Goal: Task Accomplishment & Management: Manage account settings

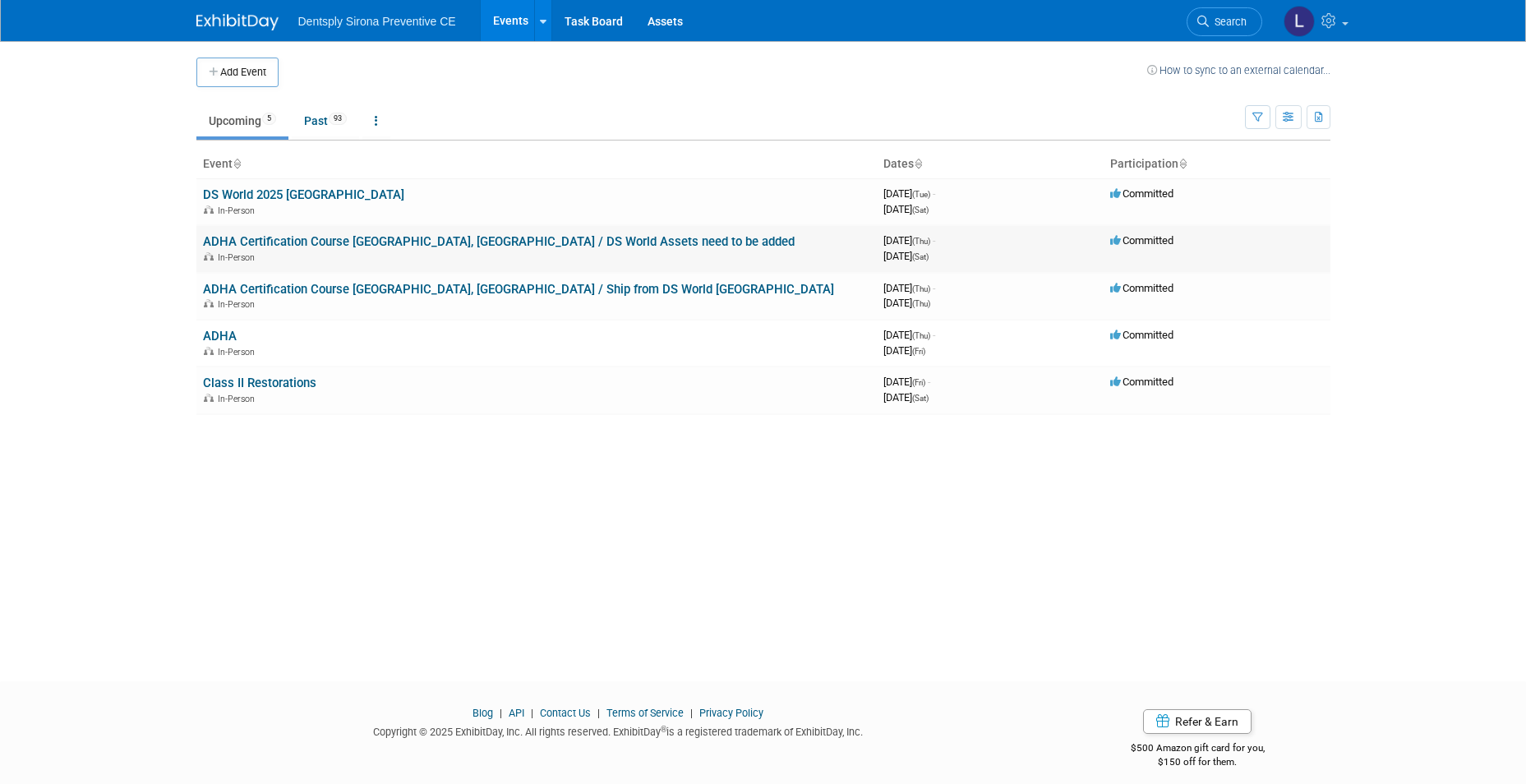
click at [328, 241] on link "ADHA Certification Course [GEOGRAPHIC_DATA], [GEOGRAPHIC_DATA] / DS World Asset…" at bounding box center [498, 241] width 592 height 15
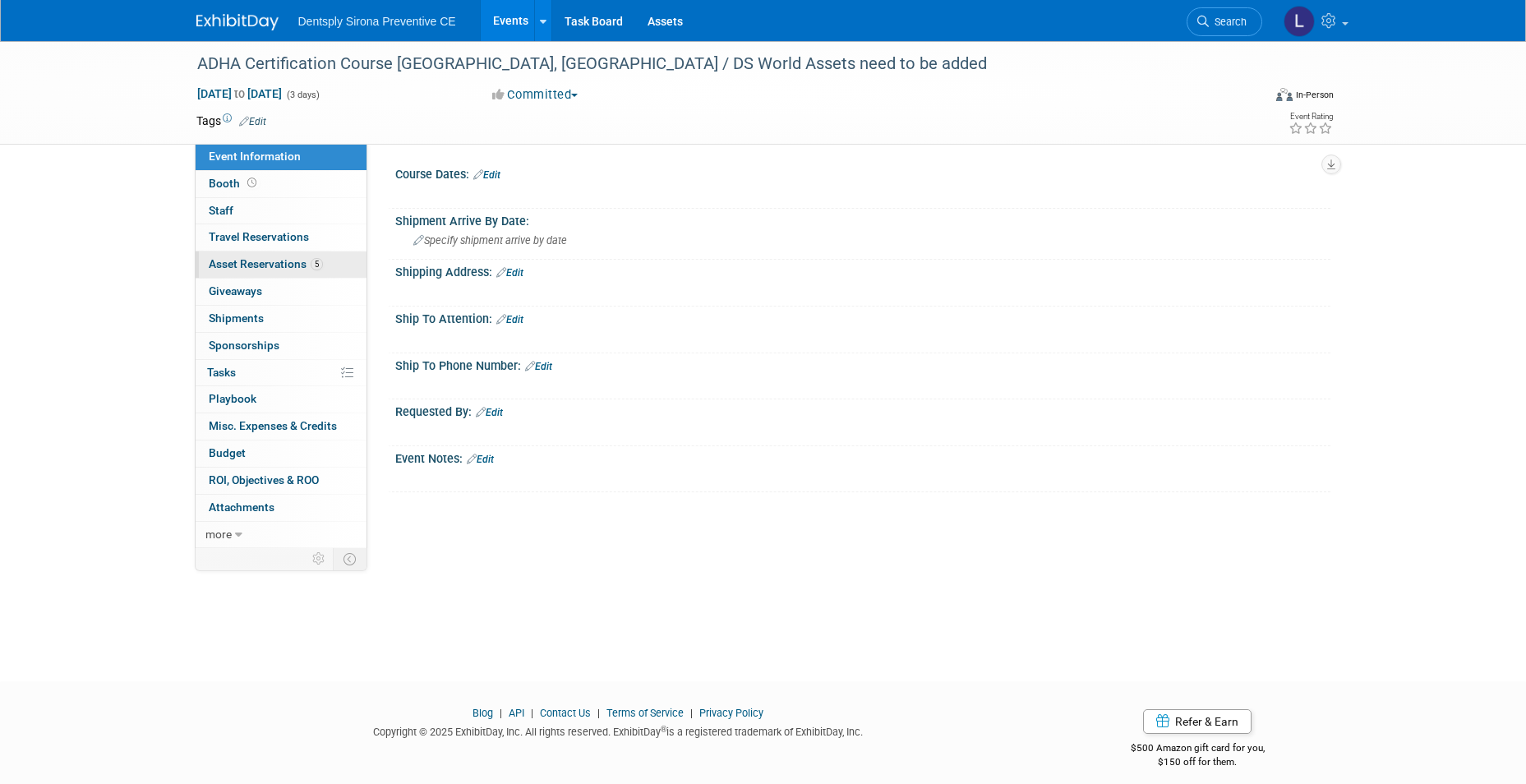
click at [283, 266] on span "Asset Reservations 5" at bounding box center [266, 263] width 114 height 13
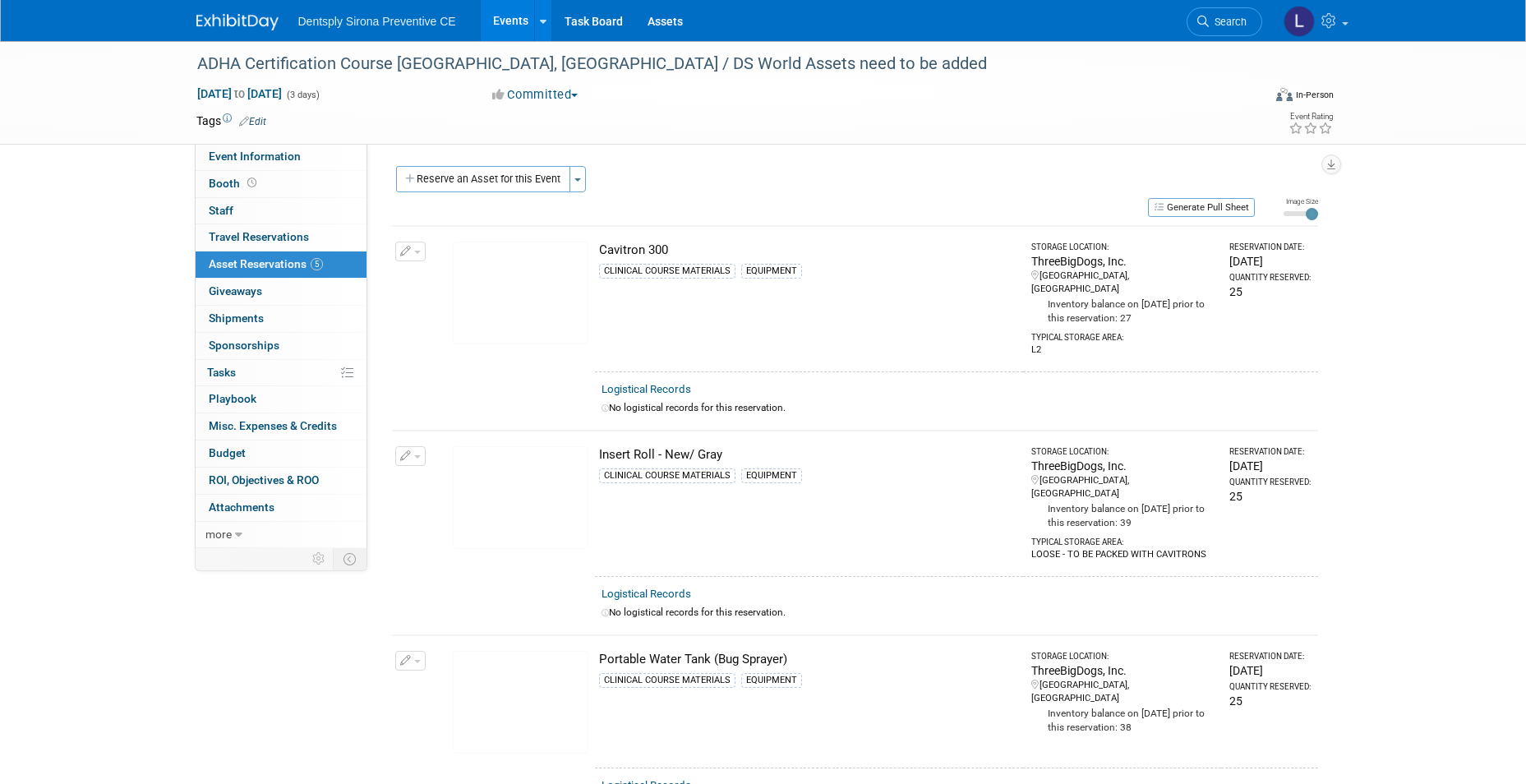
click at [409, 249] on icon "button" at bounding box center [405, 252] width 11 height 11
click at [440, 277] on button "Change Reservation" at bounding box center [474, 278] width 139 height 22
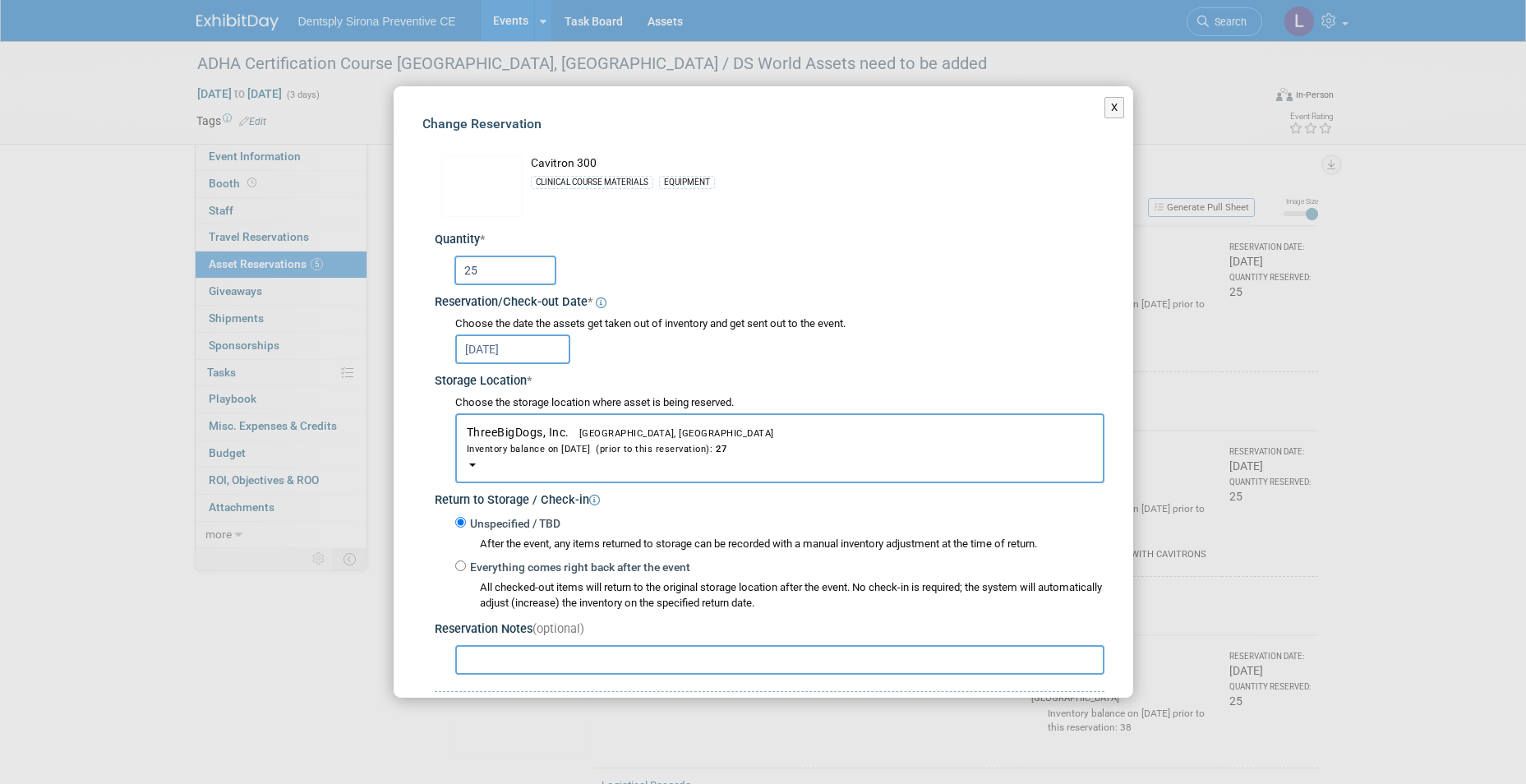
drag, startPoint x: 496, startPoint y: 269, endPoint x: 460, endPoint y: 268, distance: 36.0
click at [460, 268] on input "25" at bounding box center [505, 270] width 102 height 30
type input "27"
click at [722, 353] on div "[DATE]" at bounding box center [780, 348] width 649 height 32
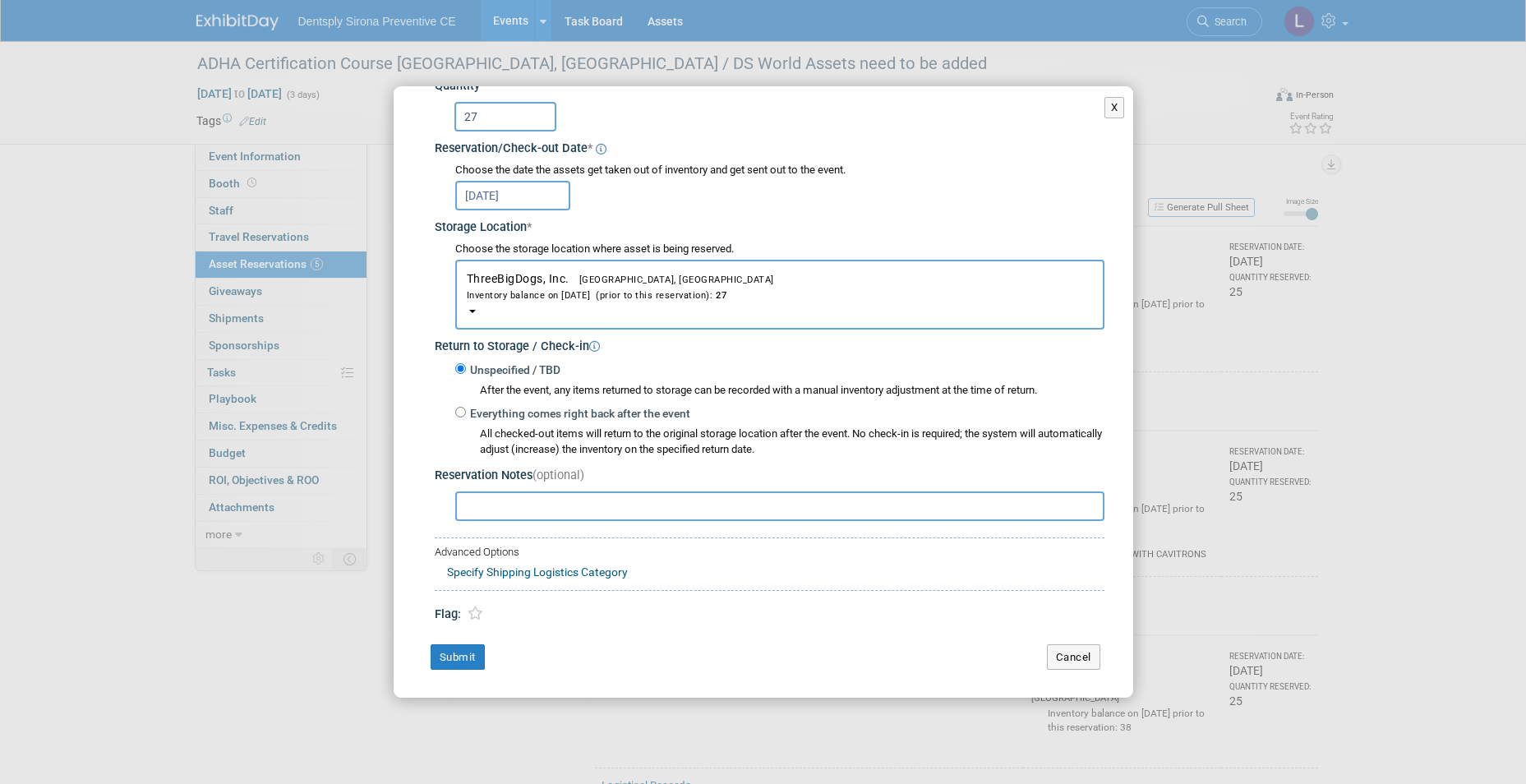
scroll to position [154, 0]
click at [463, 410] on input "Everything comes right back after the event" at bounding box center [460, 411] width 11 height 11
radio input "true"
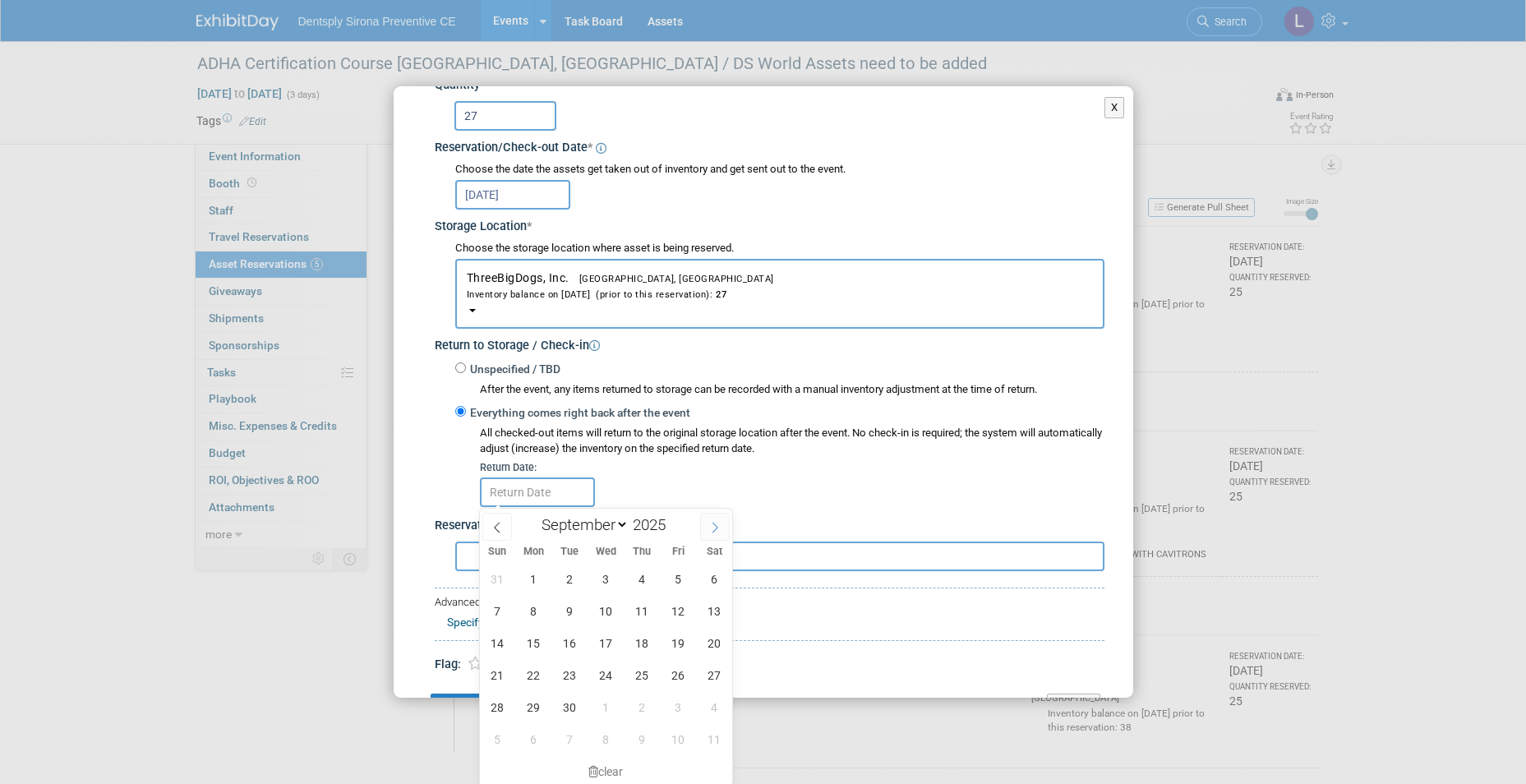
click at [716, 522] on icon at bounding box center [715, 527] width 11 height 11
select select "9"
click at [538, 609] on span "6" at bounding box center [533, 610] width 32 height 32
type input "[DATE]"
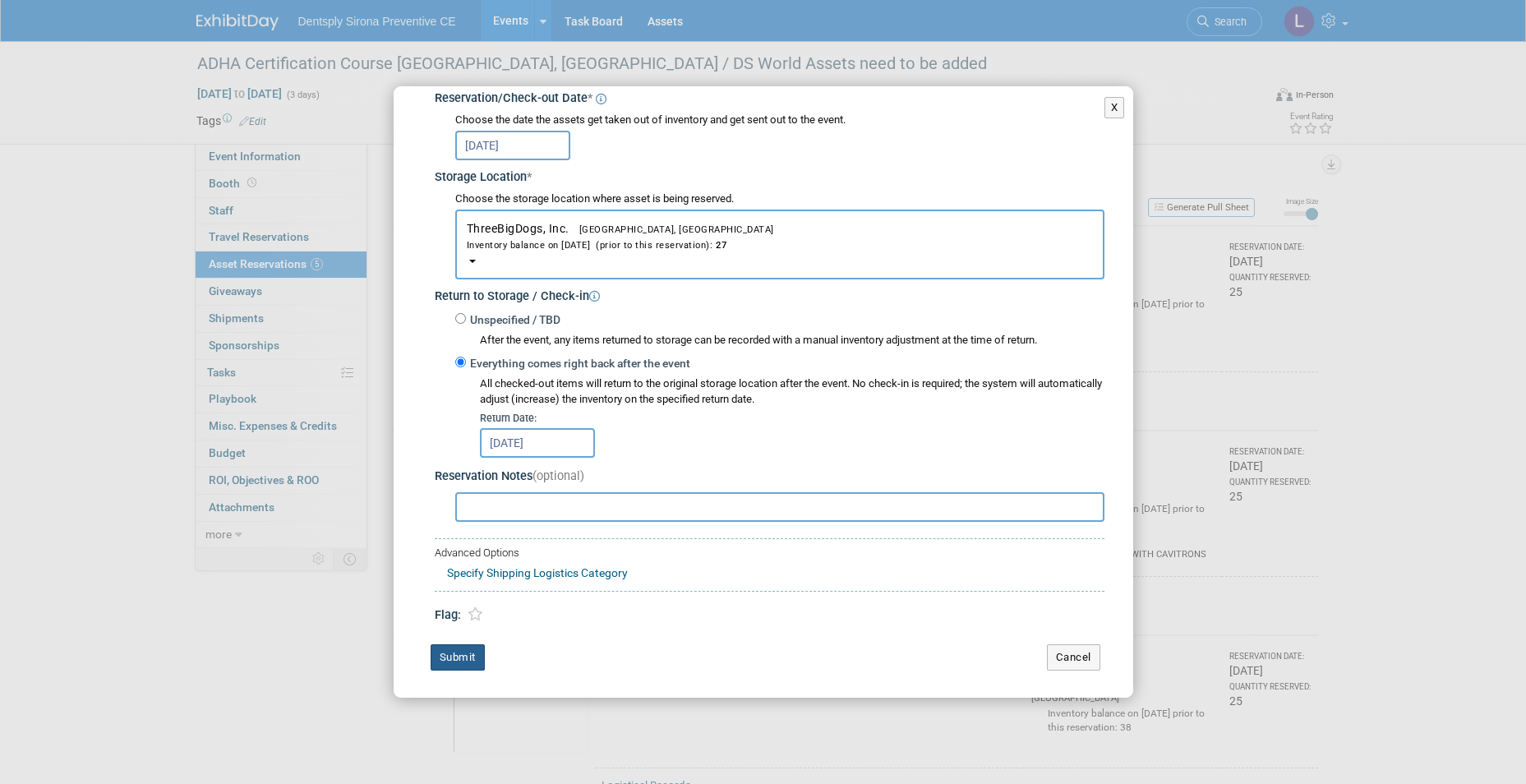
scroll to position [205, 0]
click at [475, 653] on button "Submit" at bounding box center [458, 656] width 54 height 26
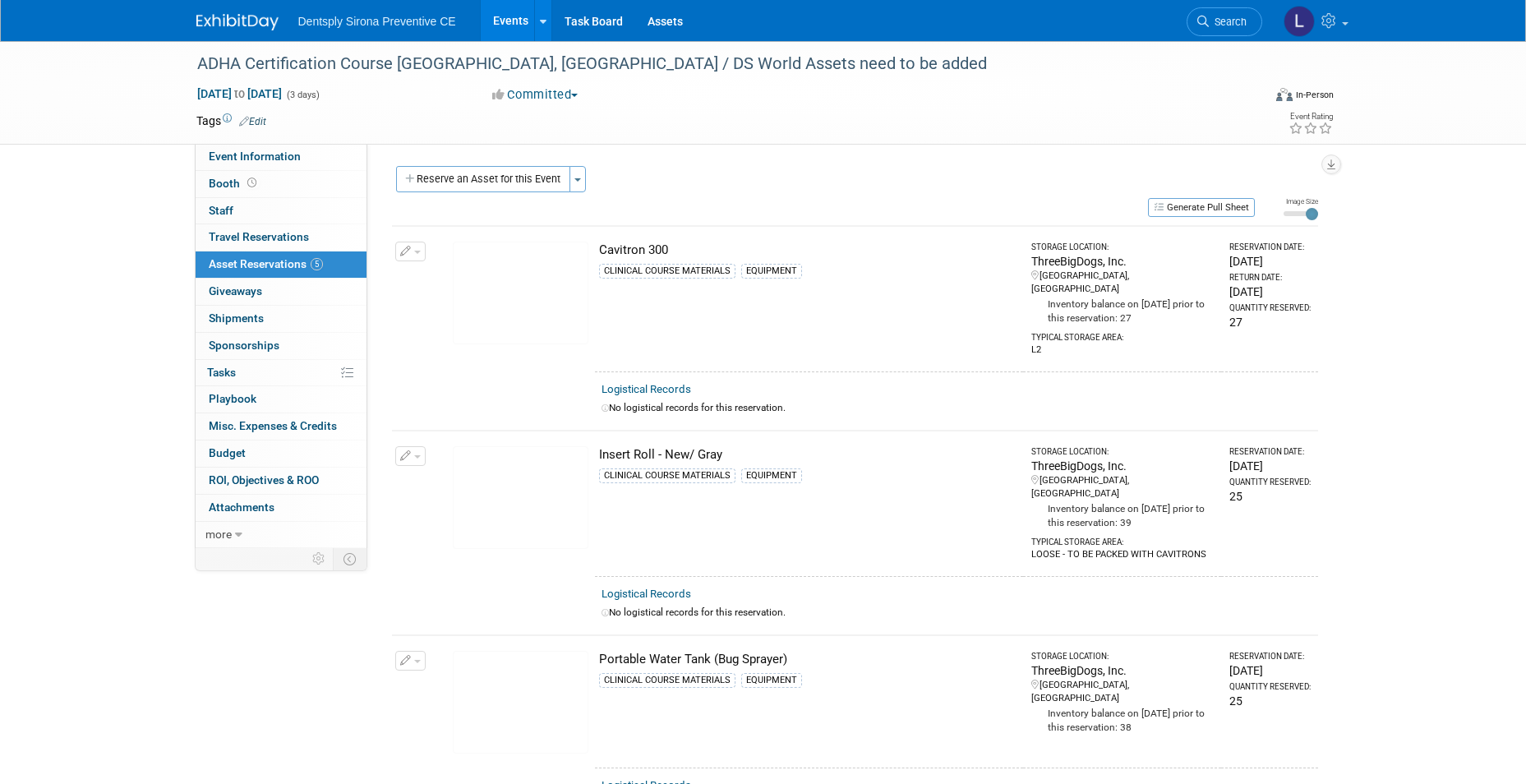
click at [409, 656] on icon "button" at bounding box center [405, 661] width 11 height 11
click at [425, 676] on button "Change Reservation" at bounding box center [474, 687] width 139 height 22
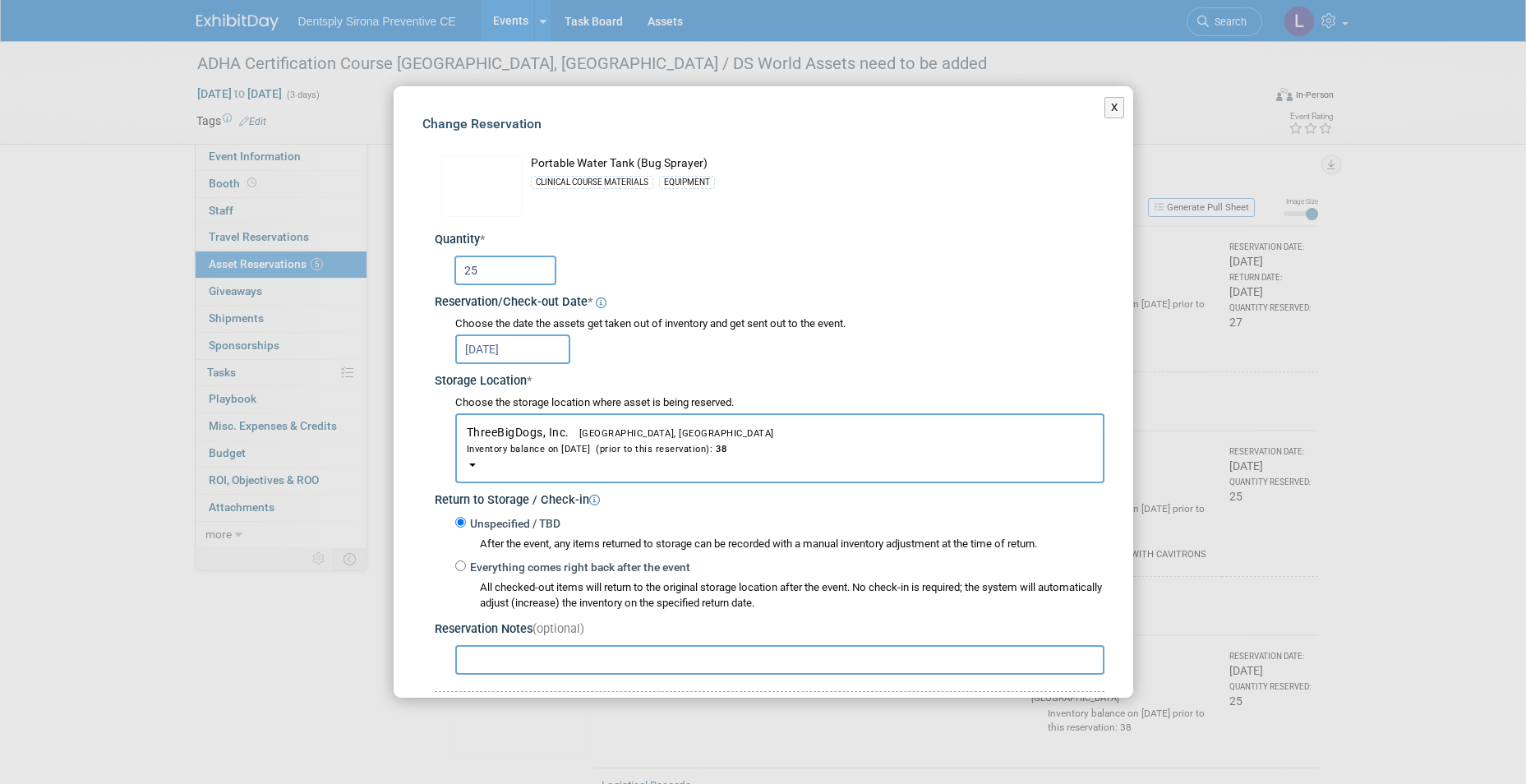
click at [492, 267] on input "25" at bounding box center [505, 270] width 102 height 30
type input "27"
click at [460, 568] on input "Everything comes right back after the event" at bounding box center [460, 566] width 11 height 11
radio input "true"
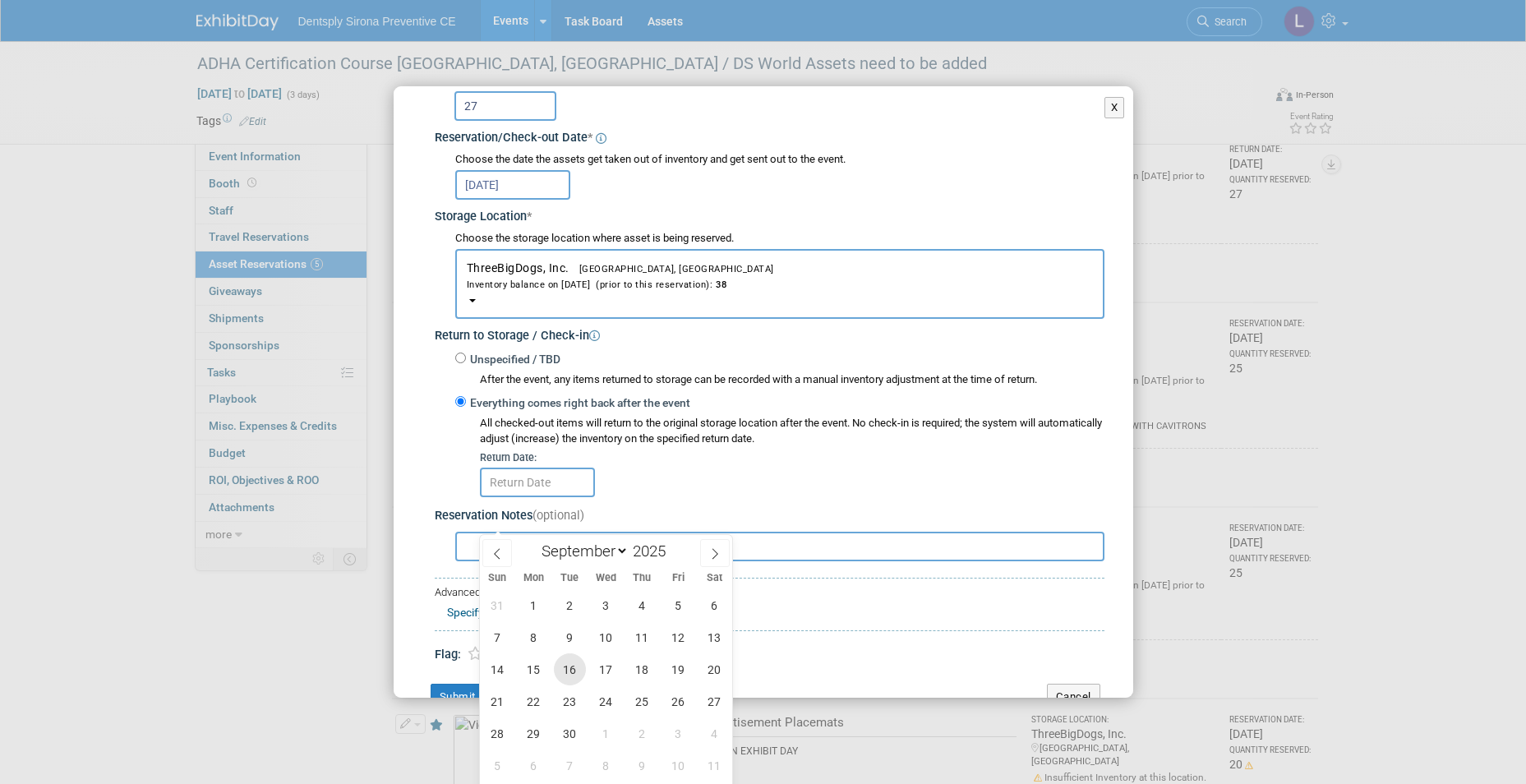
scroll to position [164, 0]
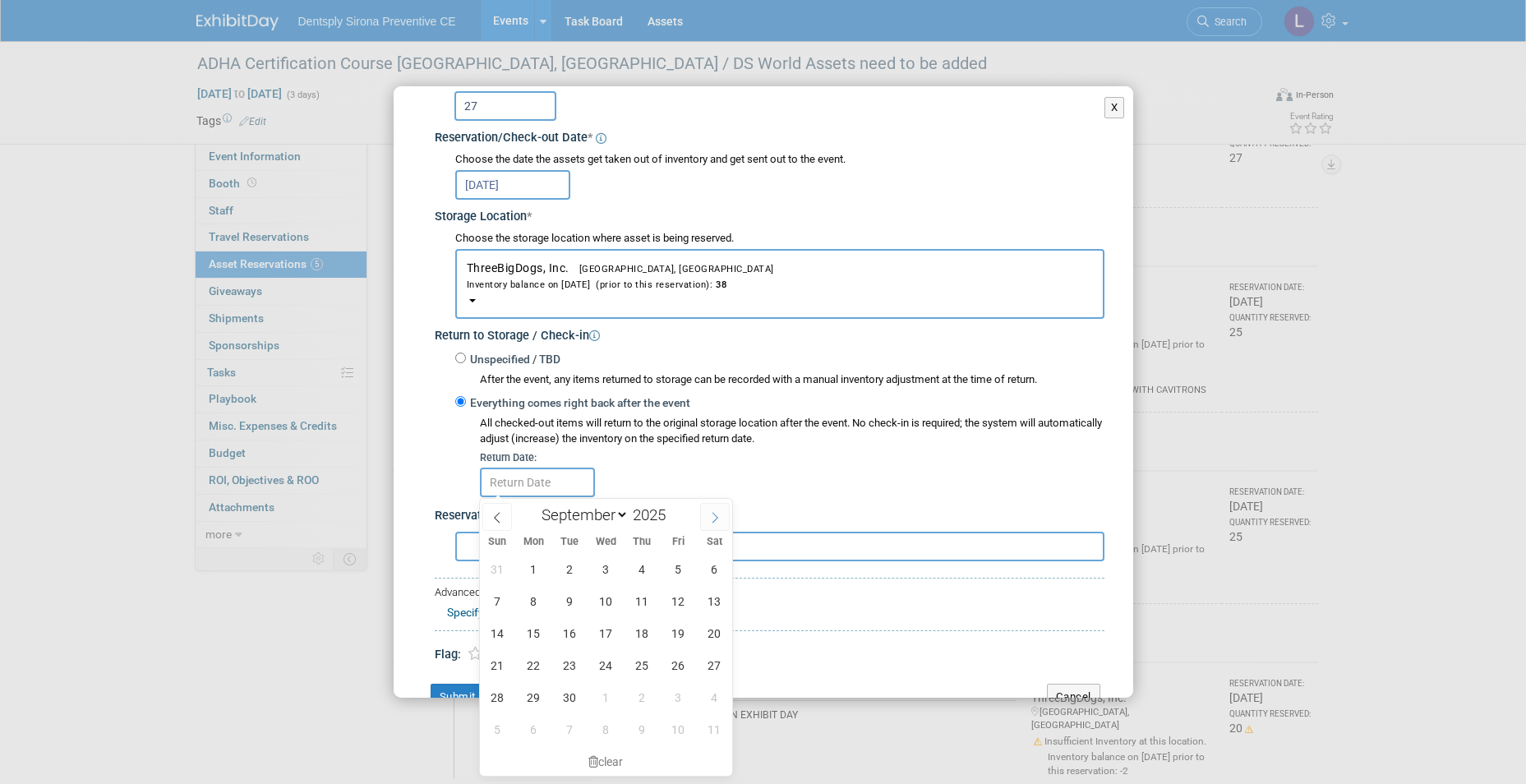
click at [713, 522] on icon at bounding box center [715, 518] width 6 height 11
select select "9"
click at [537, 604] on span "6" at bounding box center [533, 601] width 32 height 32
type input "[DATE]"
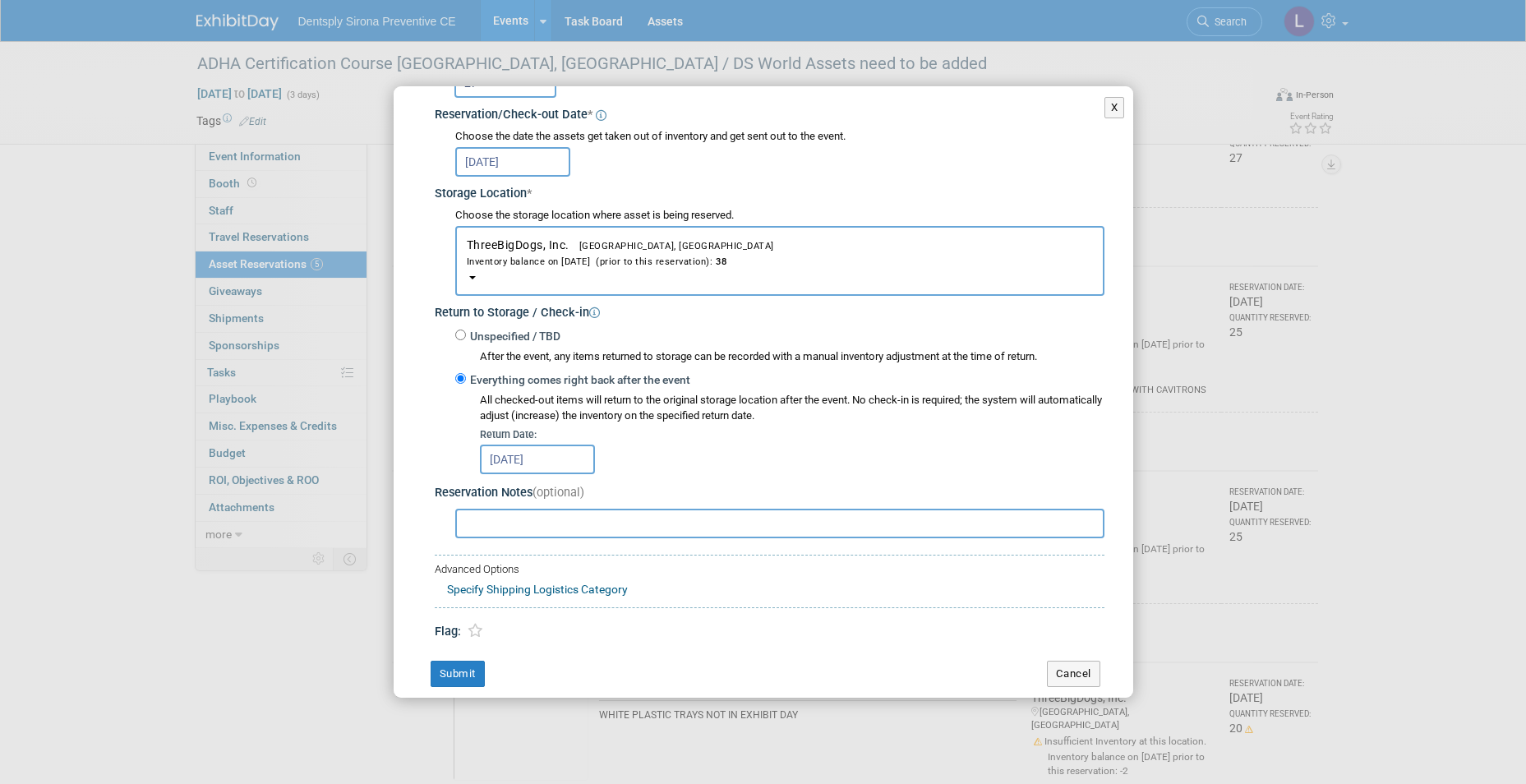
scroll to position [205, 0]
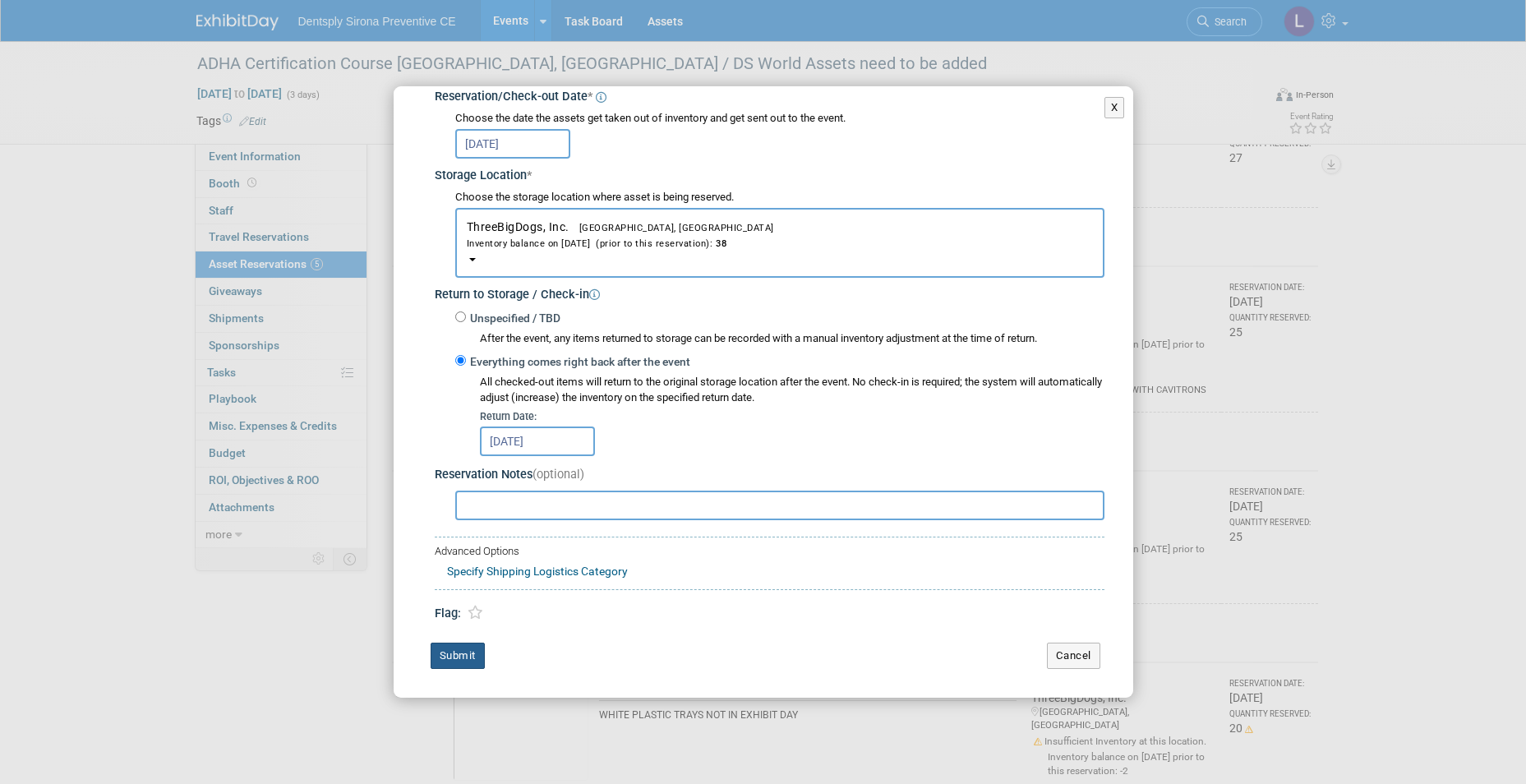
click at [471, 645] on button "Submit" at bounding box center [458, 656] width 54 height 26
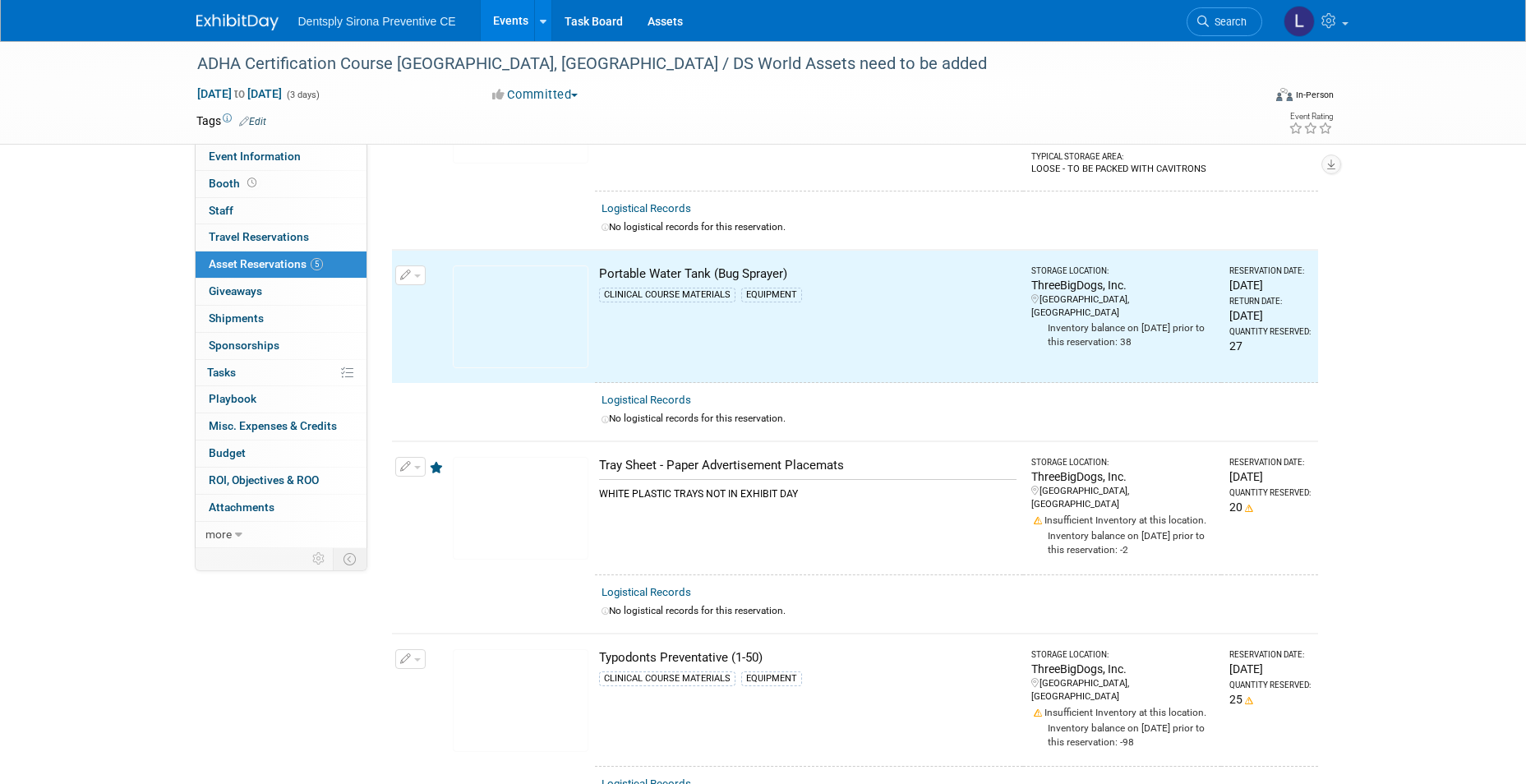
scroll to position [410, 0]
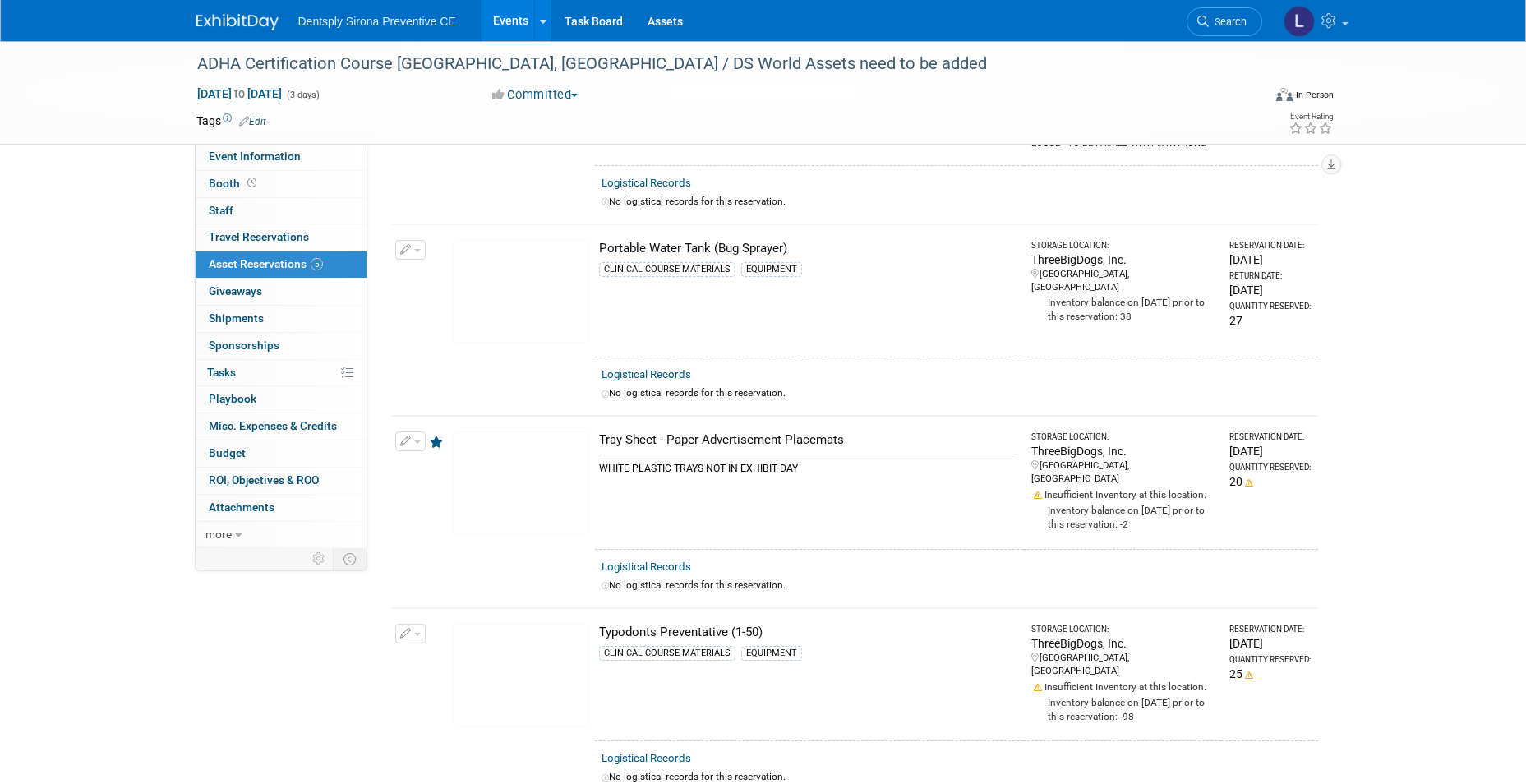
click at [409, 629] on icon "button" at bounding box center [405, 634] width 11 height 11
click at [429, 649] on button "Change Reservation" at bounding box center [474, 659] width 139 height 22
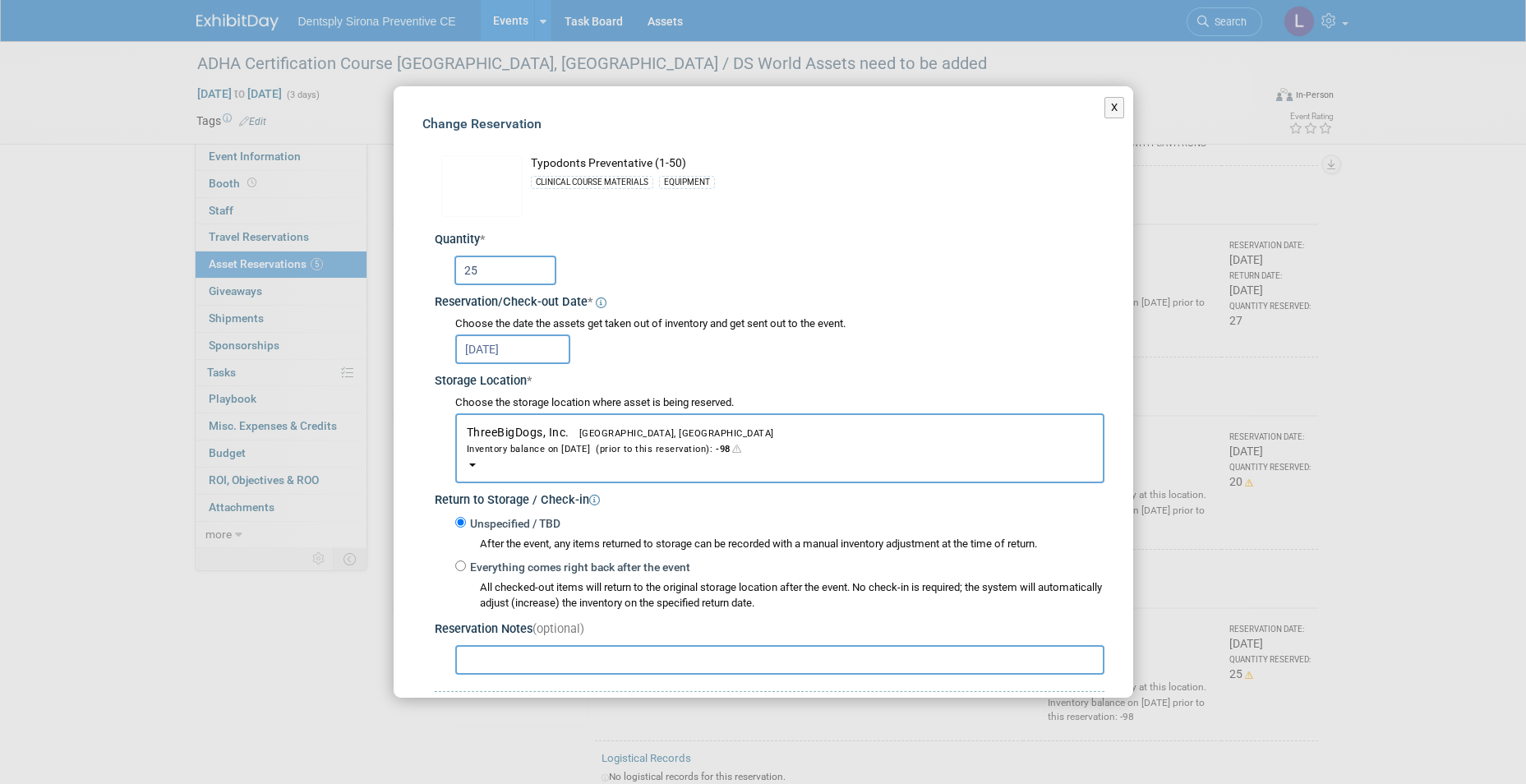
click at [489, 260] on input "25" at bounding box center [505, 270] width 102 height 30
type input "27"
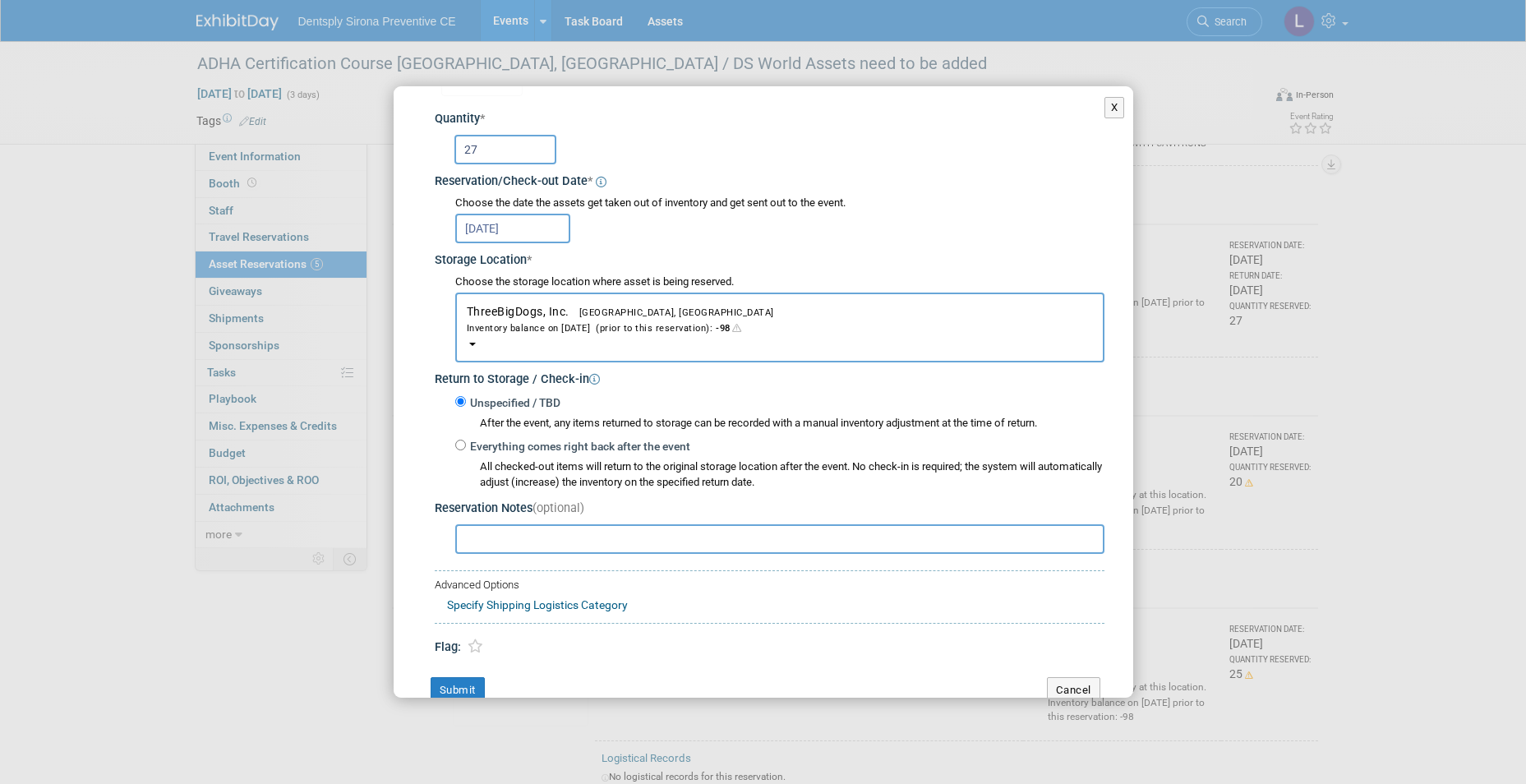
scroll to position [154, 0]
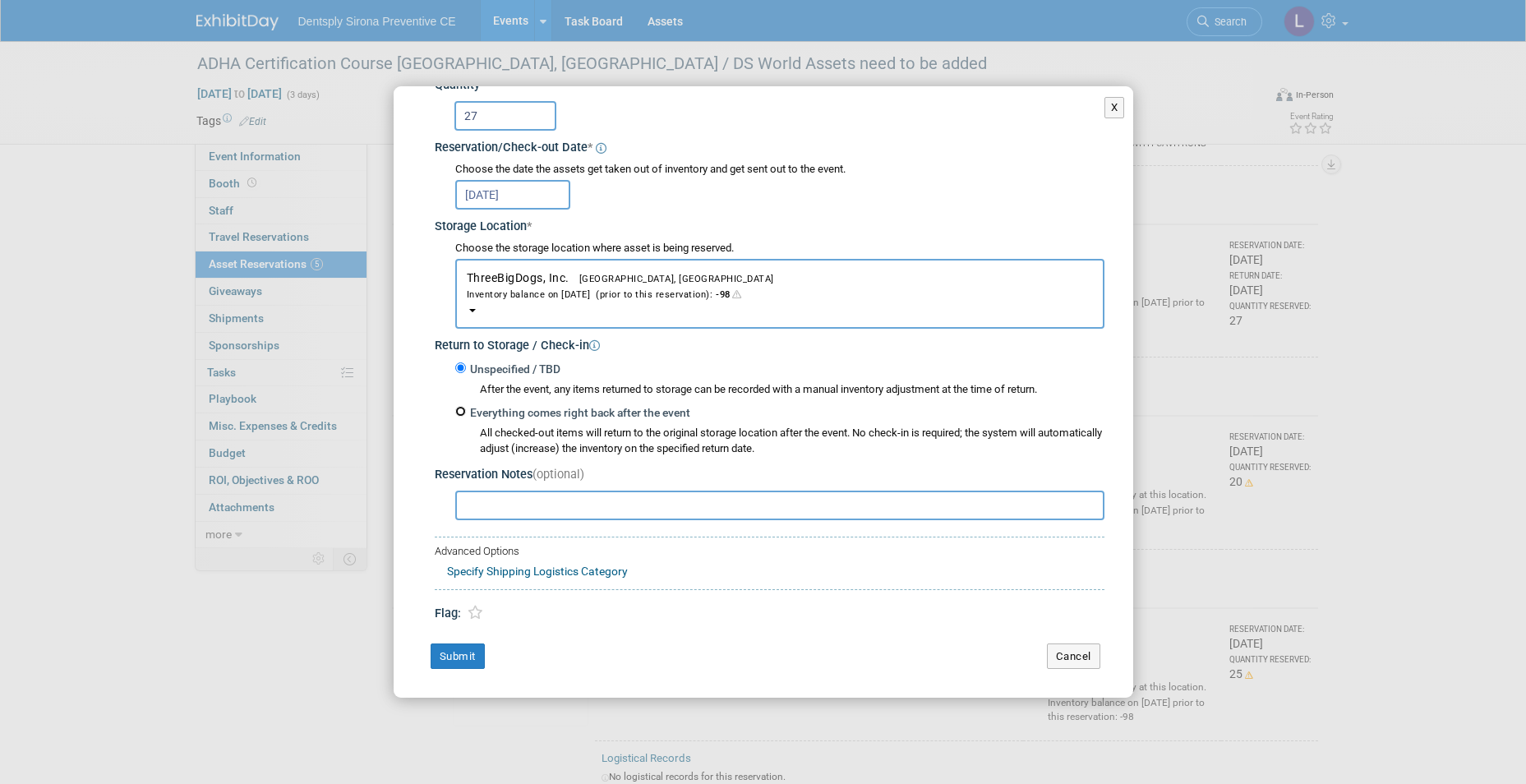
click at [464, 413] on input "Everything comes right back after the event" at bounding box center [460, 411] width 11 height 11
radio input "true"
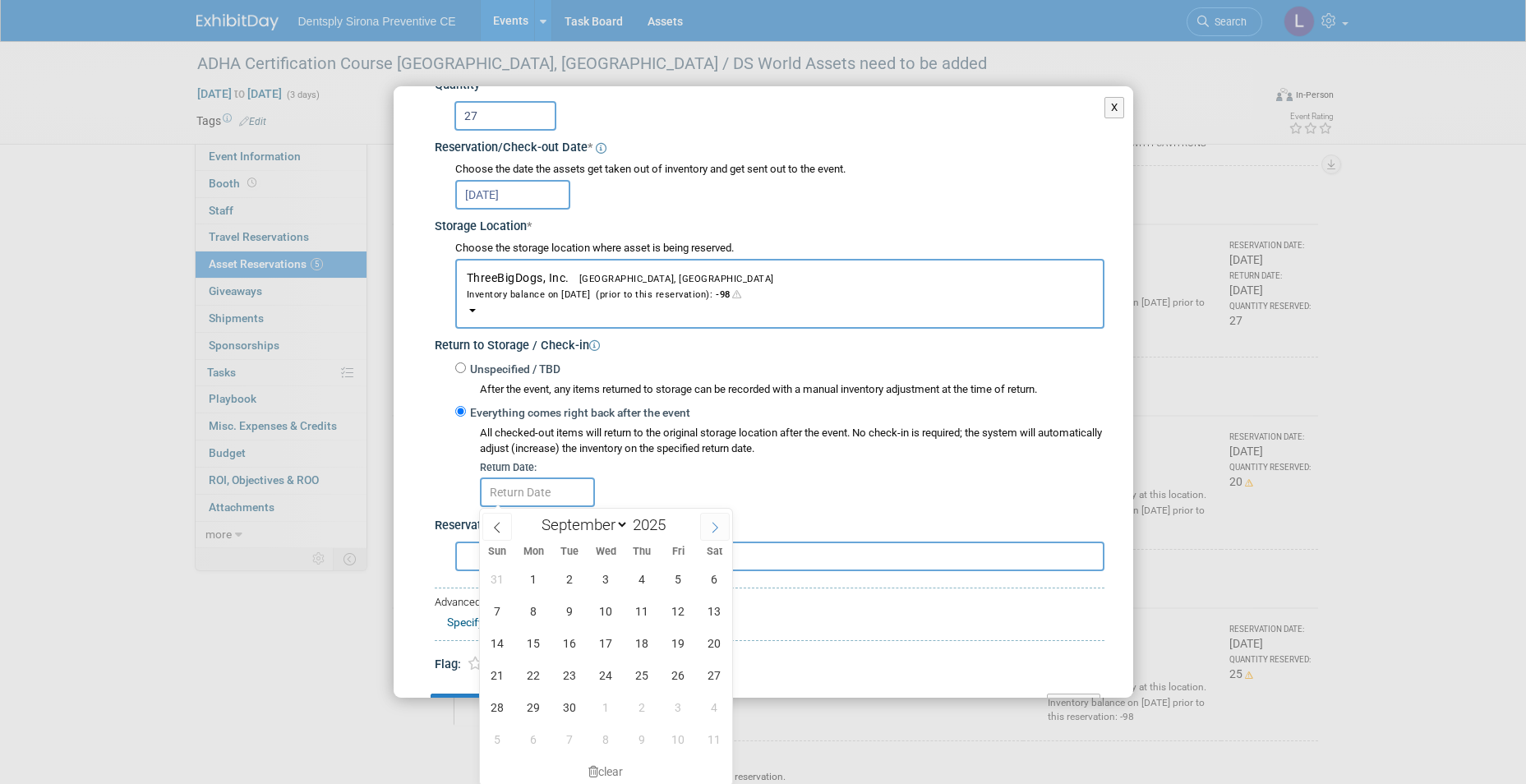
click at [714, 523] on icon at bounding box center [715, 527] width 11 height 11
select select "9"
click at [540, 617] on span "6" at bounding box center [533, 610] width 32 height 32
type input "[DATE]"
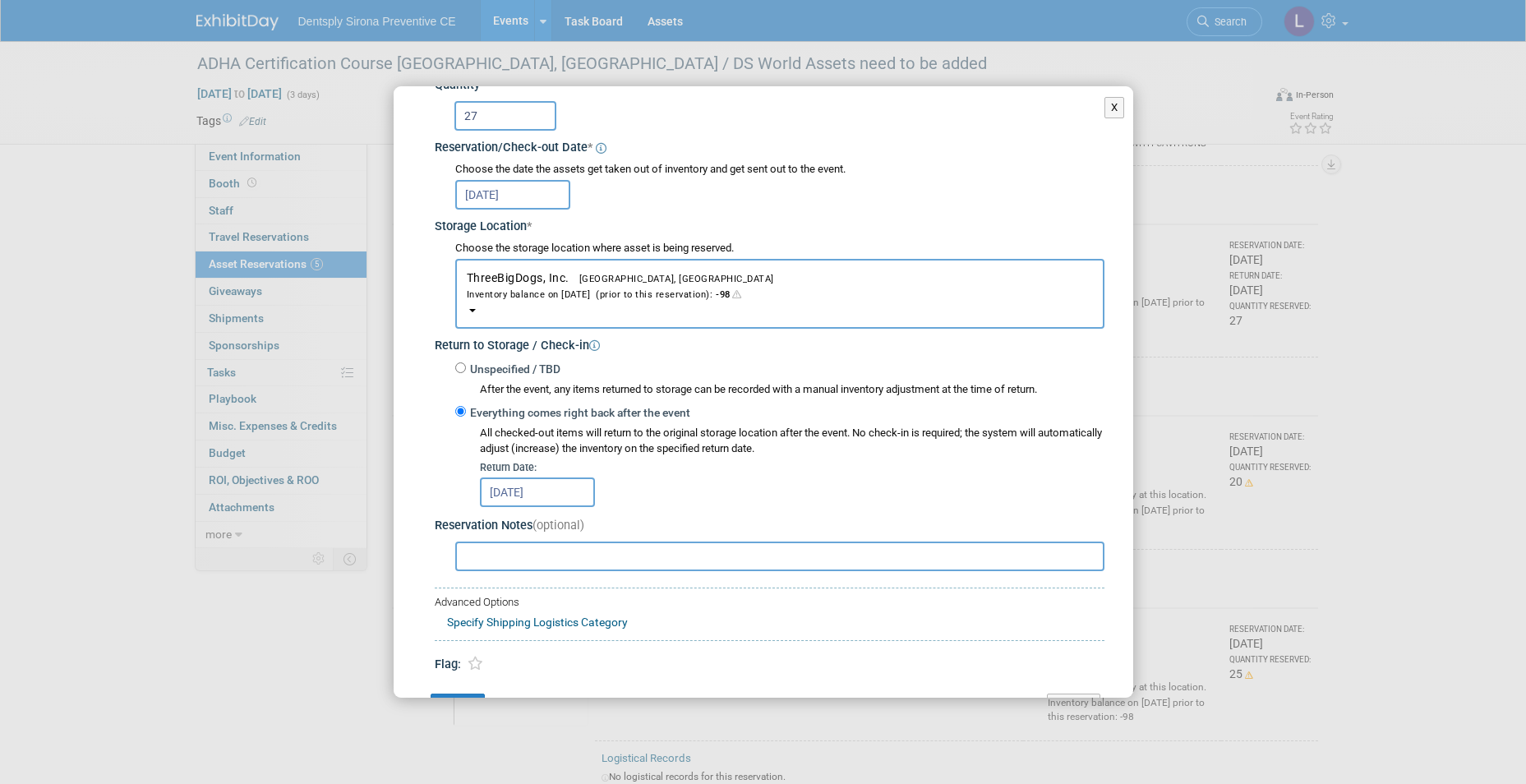
click at [802, 514] on div "Reservation Notes (optional)" at bounding box center [770, 543] width 670 height 64
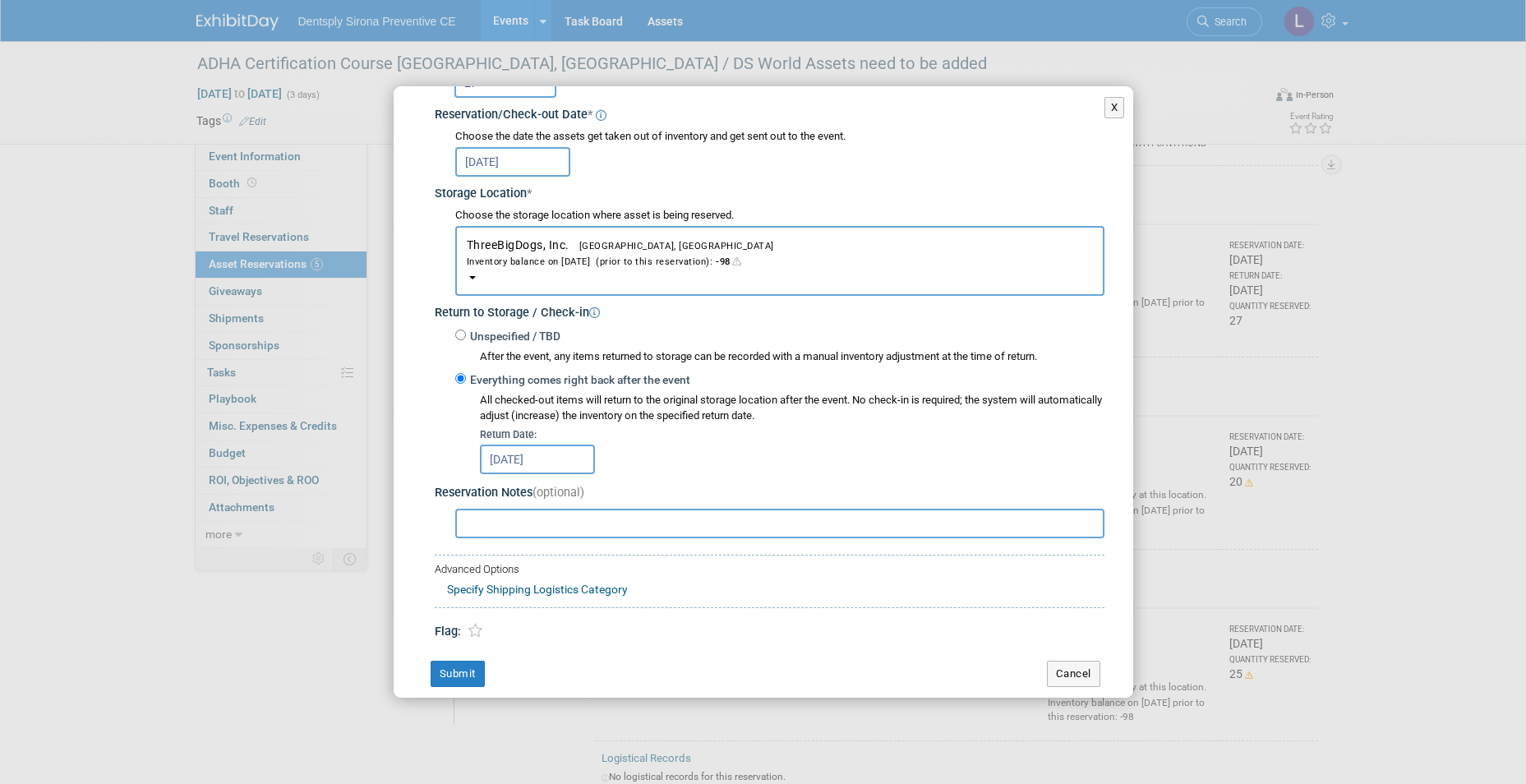
scroll to position [205, 0]
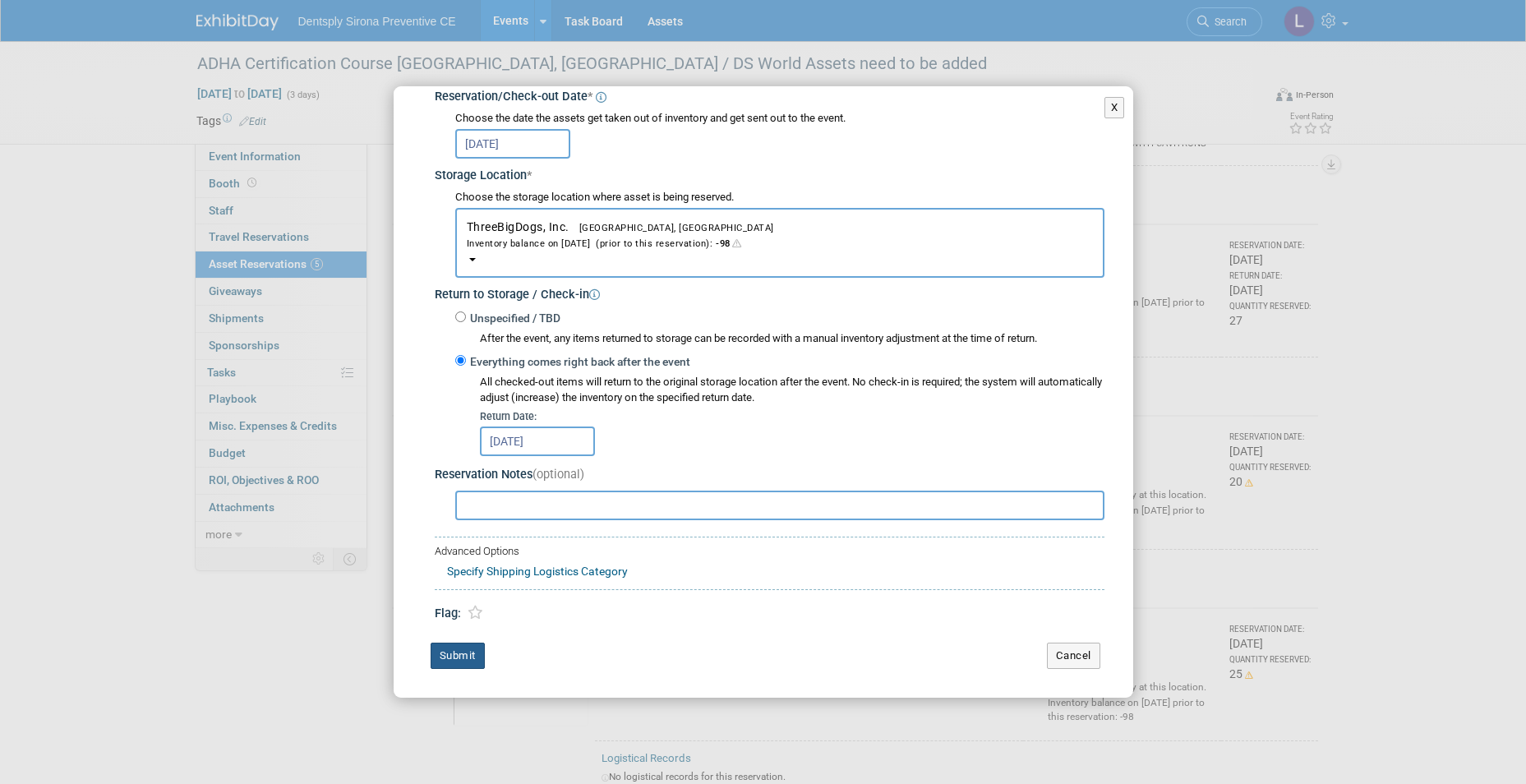
click at [446, 655] on button "Submit" at bounding box center [458, 656] width 54 height 26
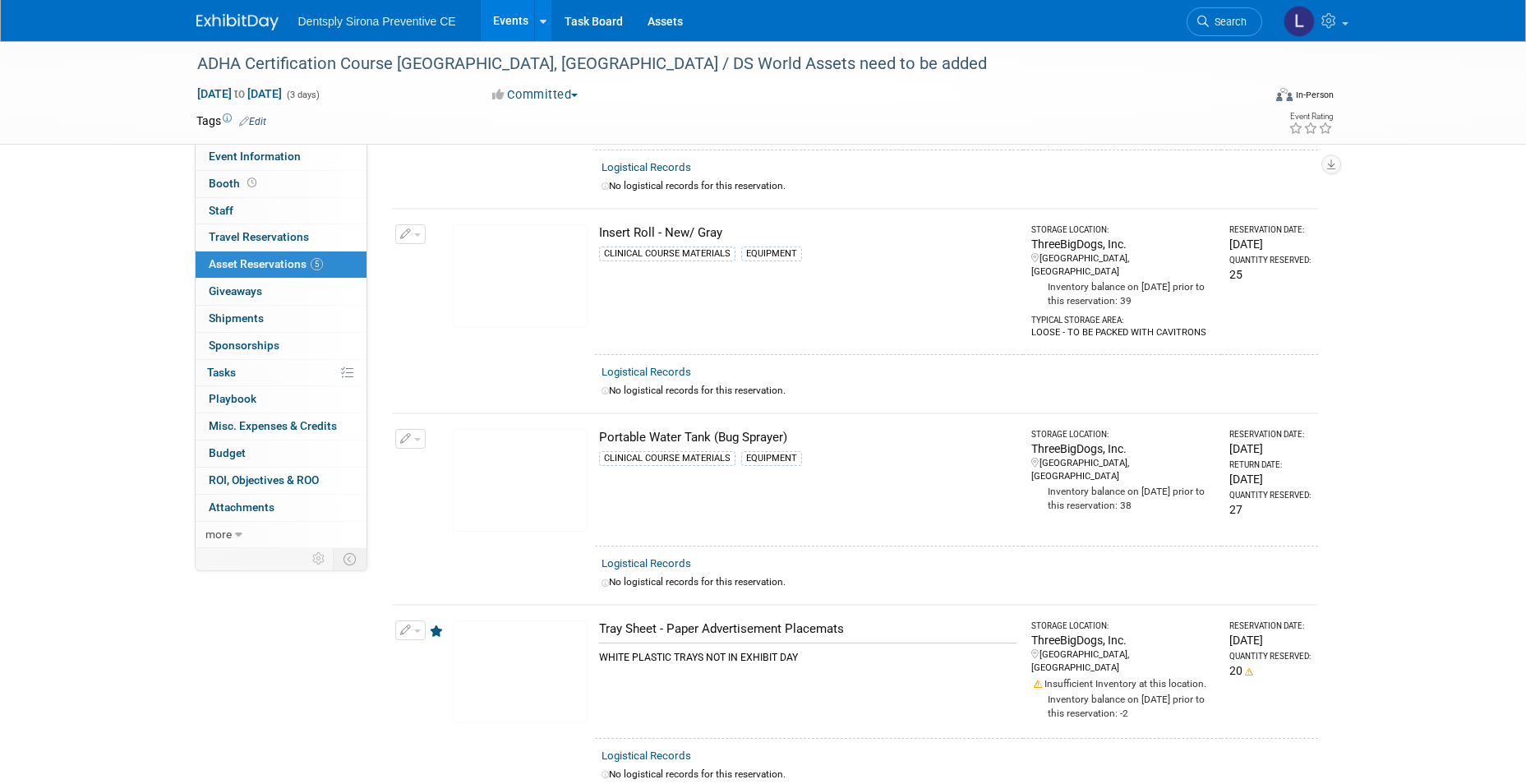
scroll to position [0, 0]
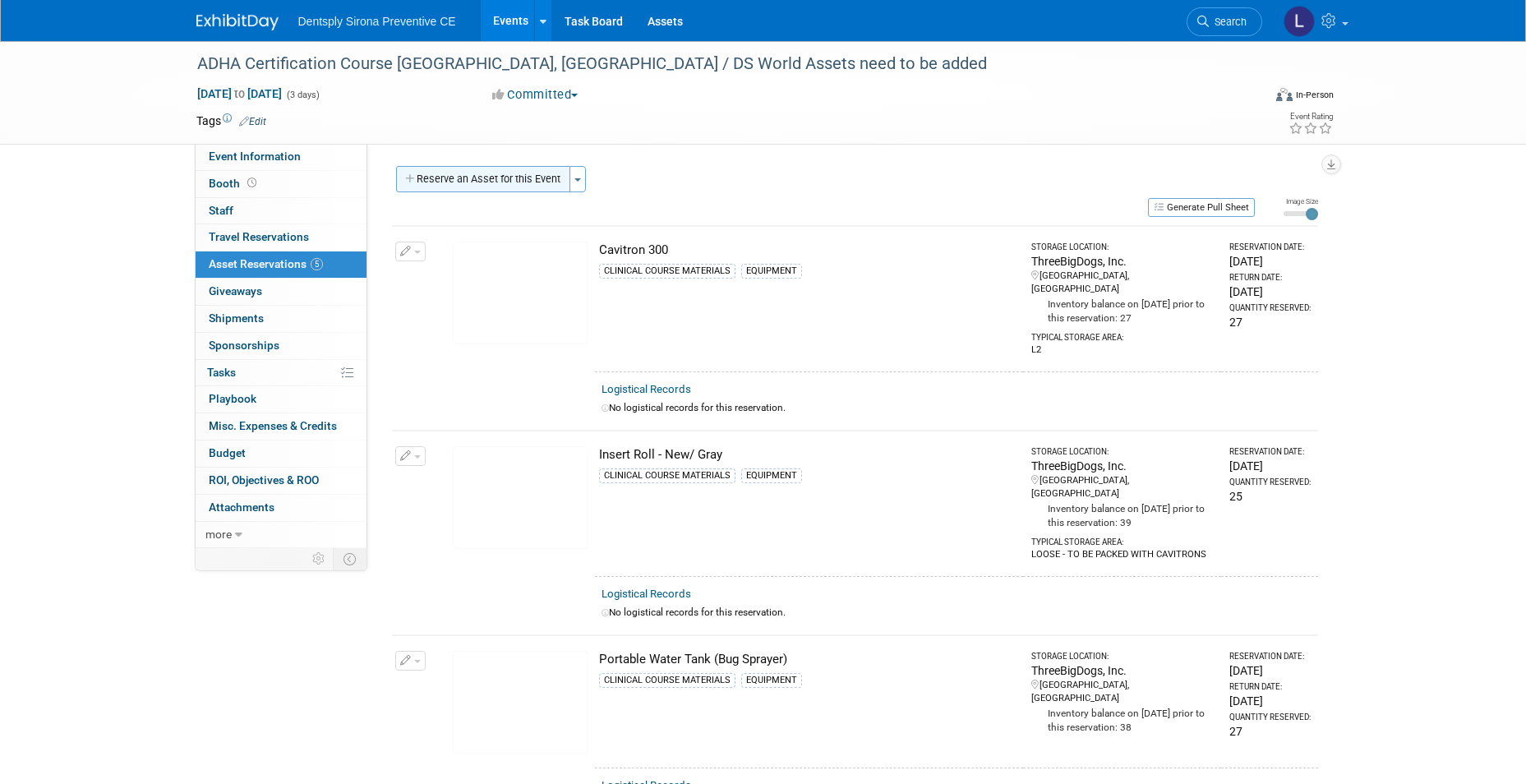
click at [570, 182] on button "Reserve an Asset for this Event" at bounding box center [483, 179] width 175 height 26
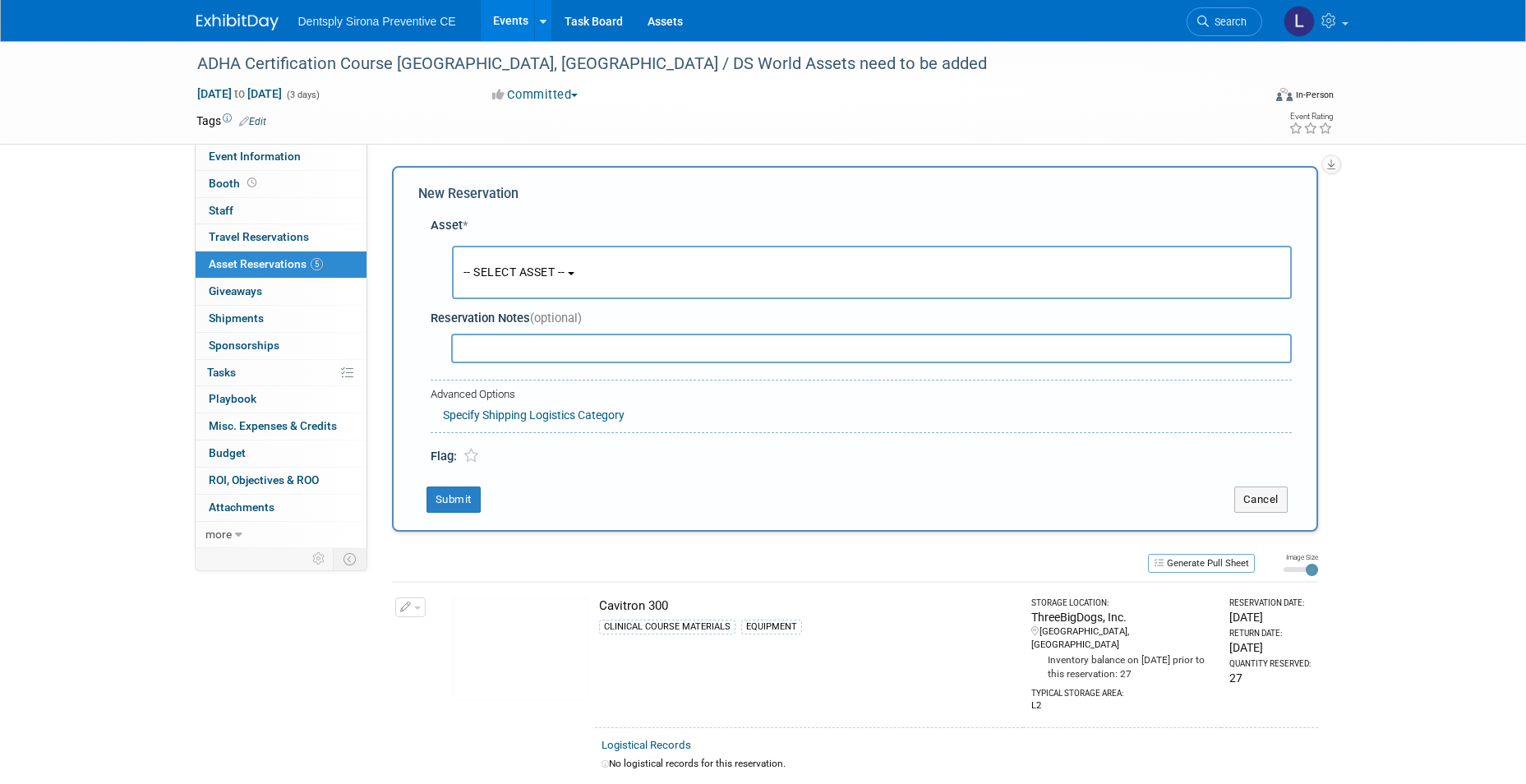
scroll to position [16, 0]
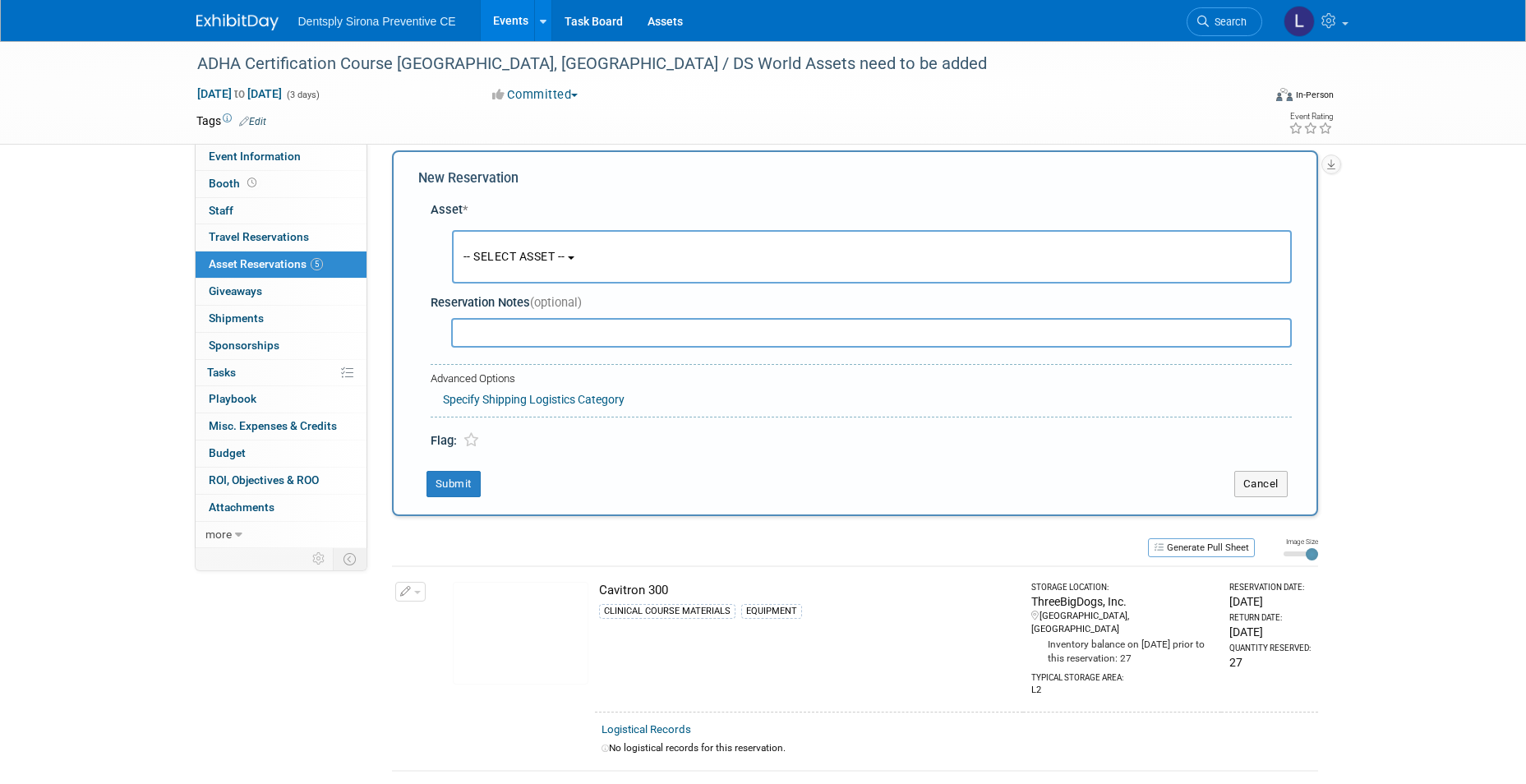
click at [553, 260] on span "-- SELECT ASSET --" at bounding box center [514, 256] width 102 height 13
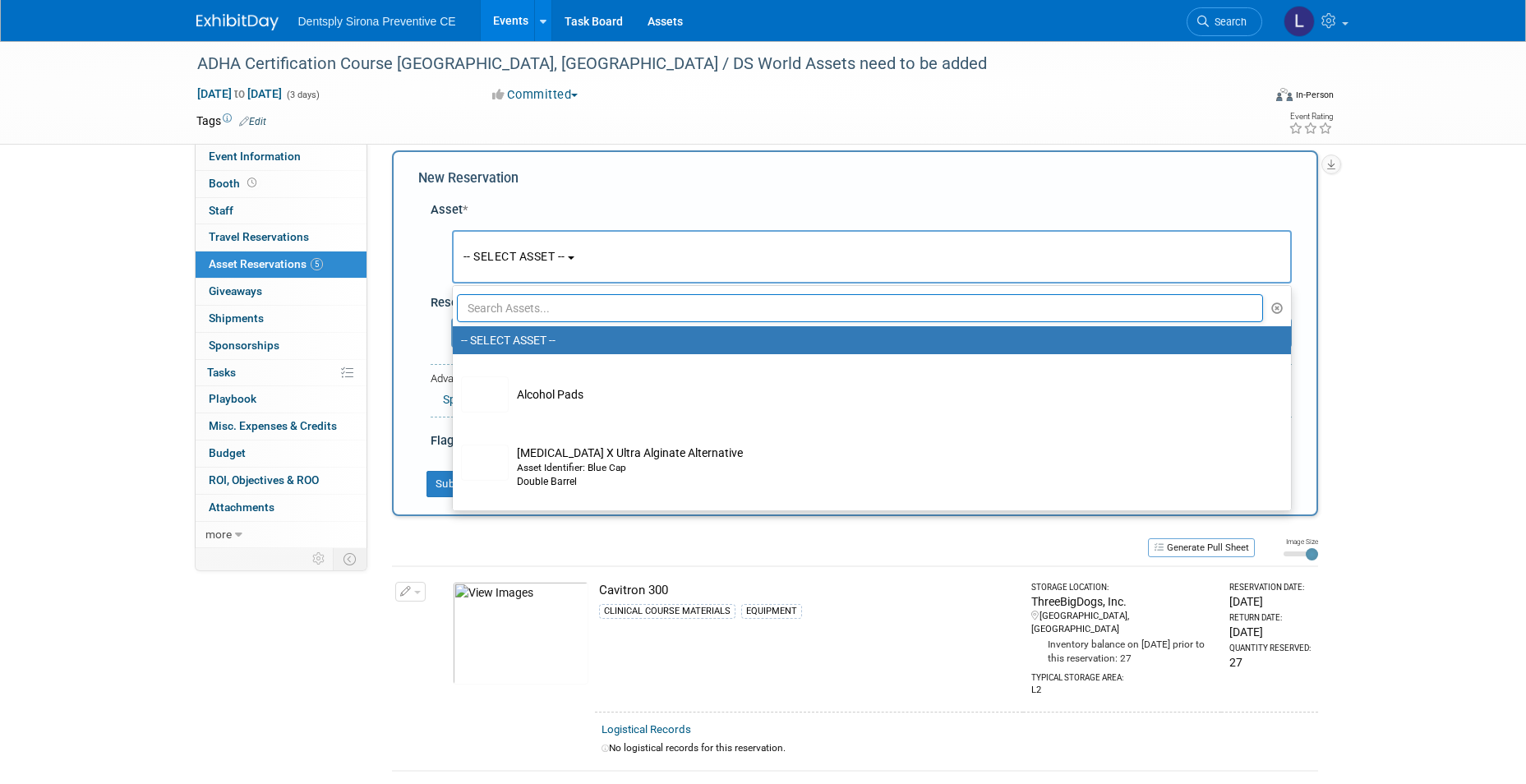
click at [530, 303] on input "text" at bounding box center [860, 308] width 807 height 28
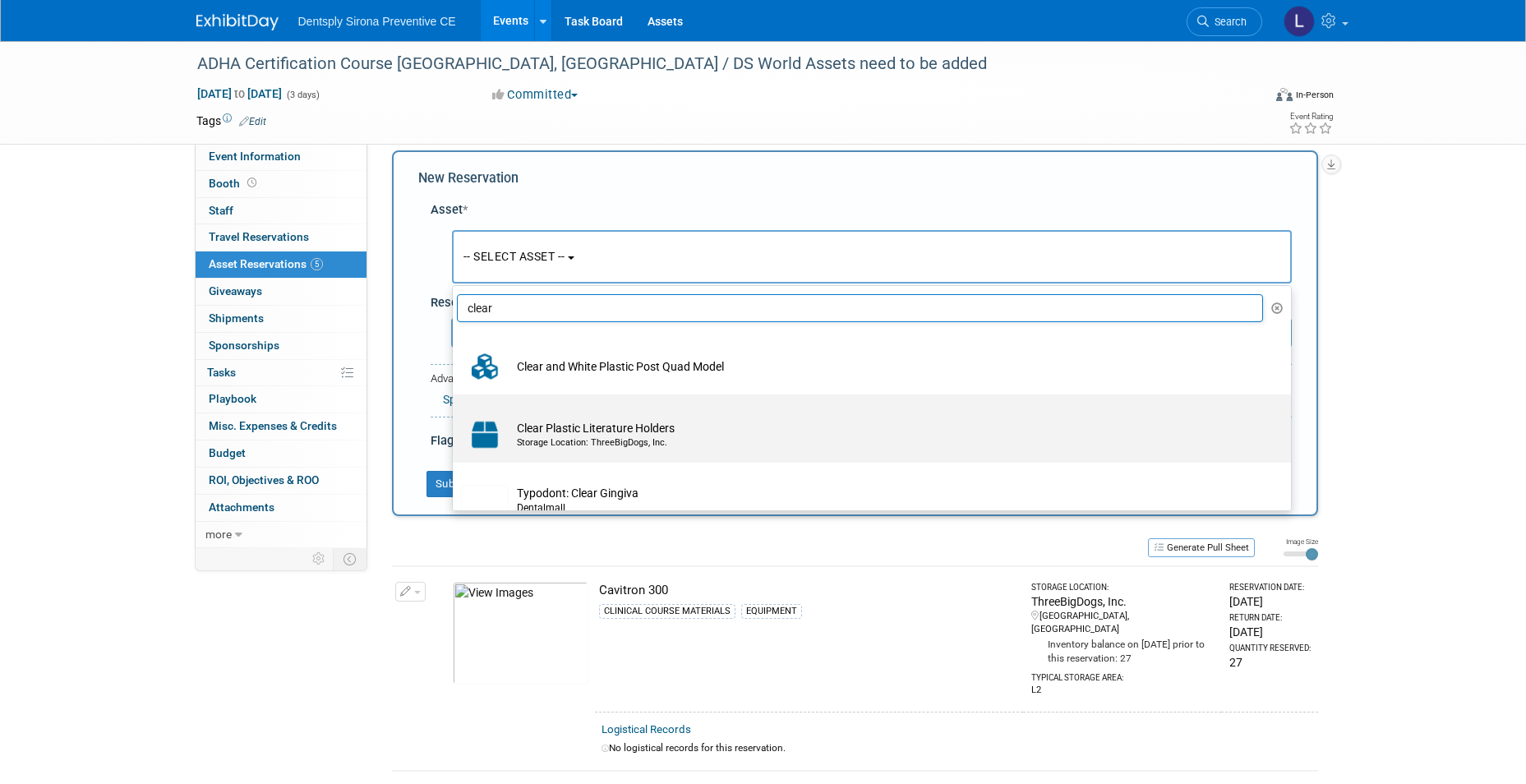
type input "clear"
click at [498, 439] on img at bounding box center [485, 434] width 47 height 36
click at [455, 414] on input "Clear Plastic Literature Holders Storage Location: ThreeBigDogs, Inc." at bounding box center [450, 409] width 11 height 11
select select "10718897"
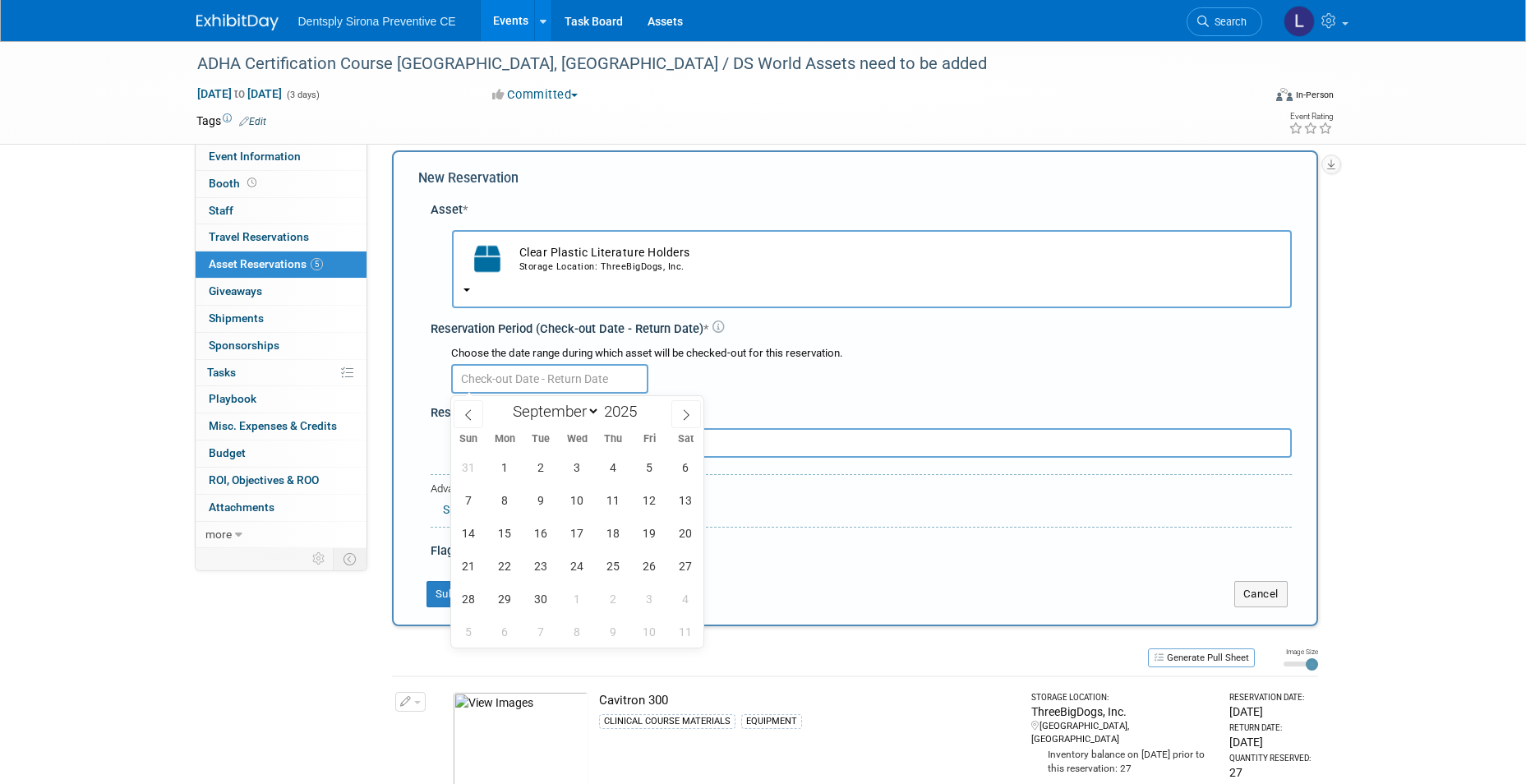
click at [489, 378] on input "text" at bounding box center [549, 379] width 197 height 30
click at [694, 410] on span at bounding box center [687, 414] width 30 height 28
select select "9"
click at [503, 496] on span "6" at bounding box center [505, 500] width 32 height 32
type input "[DATE]"
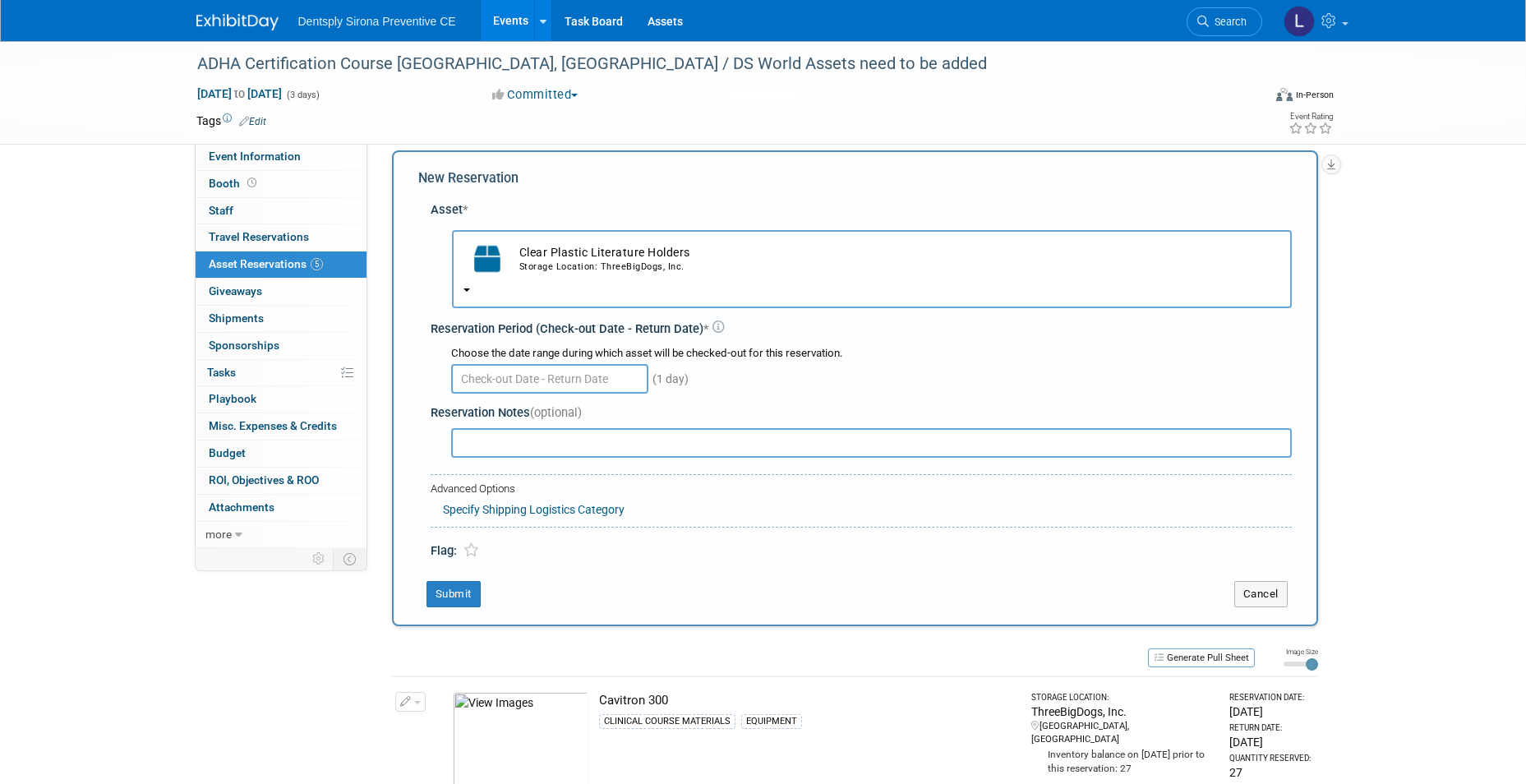
click at [809, 563] on div "New Reservation Asset * -- SELECT ASSET -- <table style='display: inline-block;…" at bounding box center [855, 388] width 926 height 476
click at [485, 449] on input "text" at bounding box center [871, 443] width 841 height 30
type input "Send ALL"
click at [470, 553] on icon at bounding box center [471, 550] width 16 height 14
click at [461, 593] on button "Submit" at bounding box center [453, 594] width 54 height 26
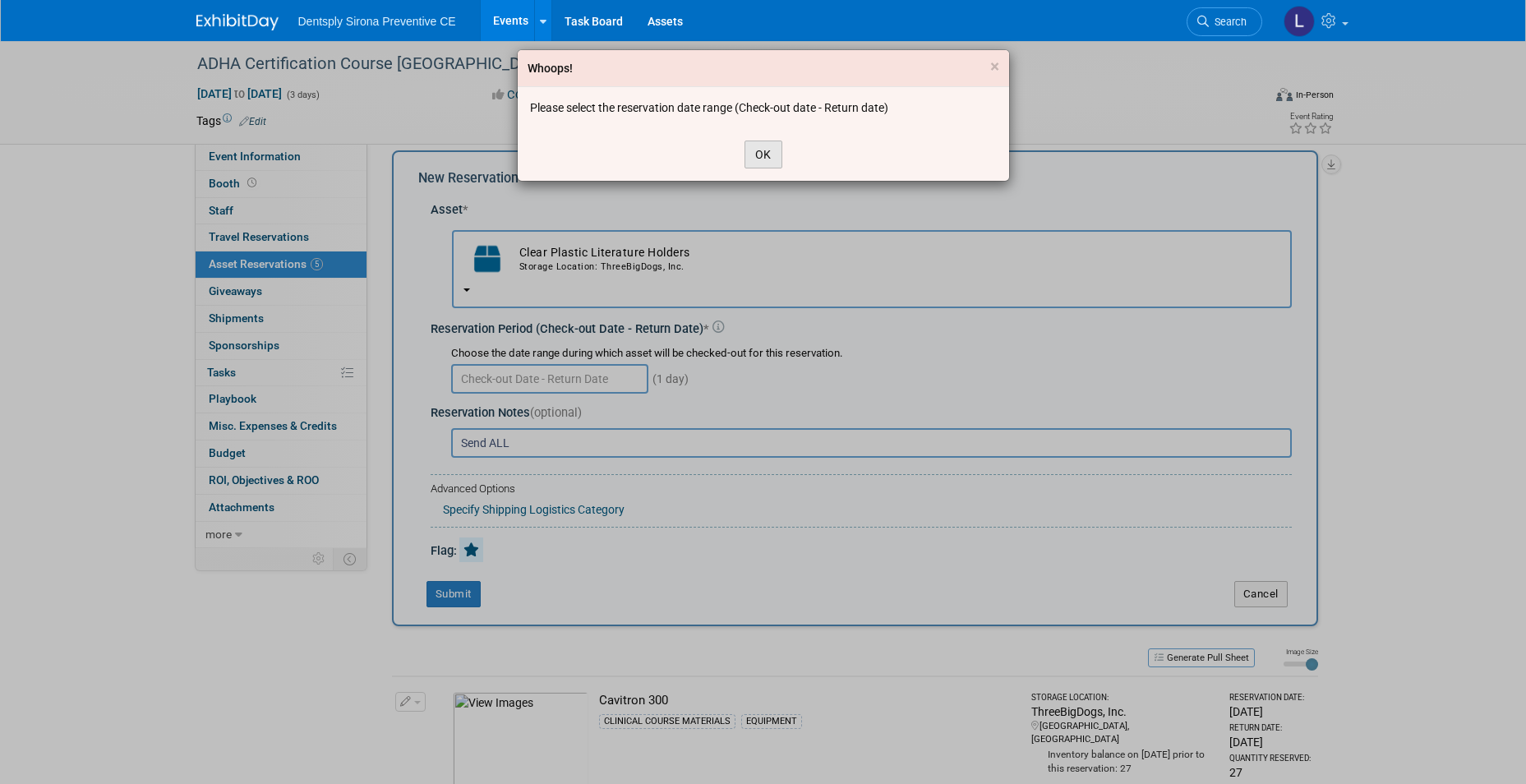
drag, startPoint x: 759, startPoint y: 155, endPoint x: 637, endPoint y: 290, distance: 182.0
click at [758, 154] on button "OK" at bounding box center [763, 154] width 38 height 28
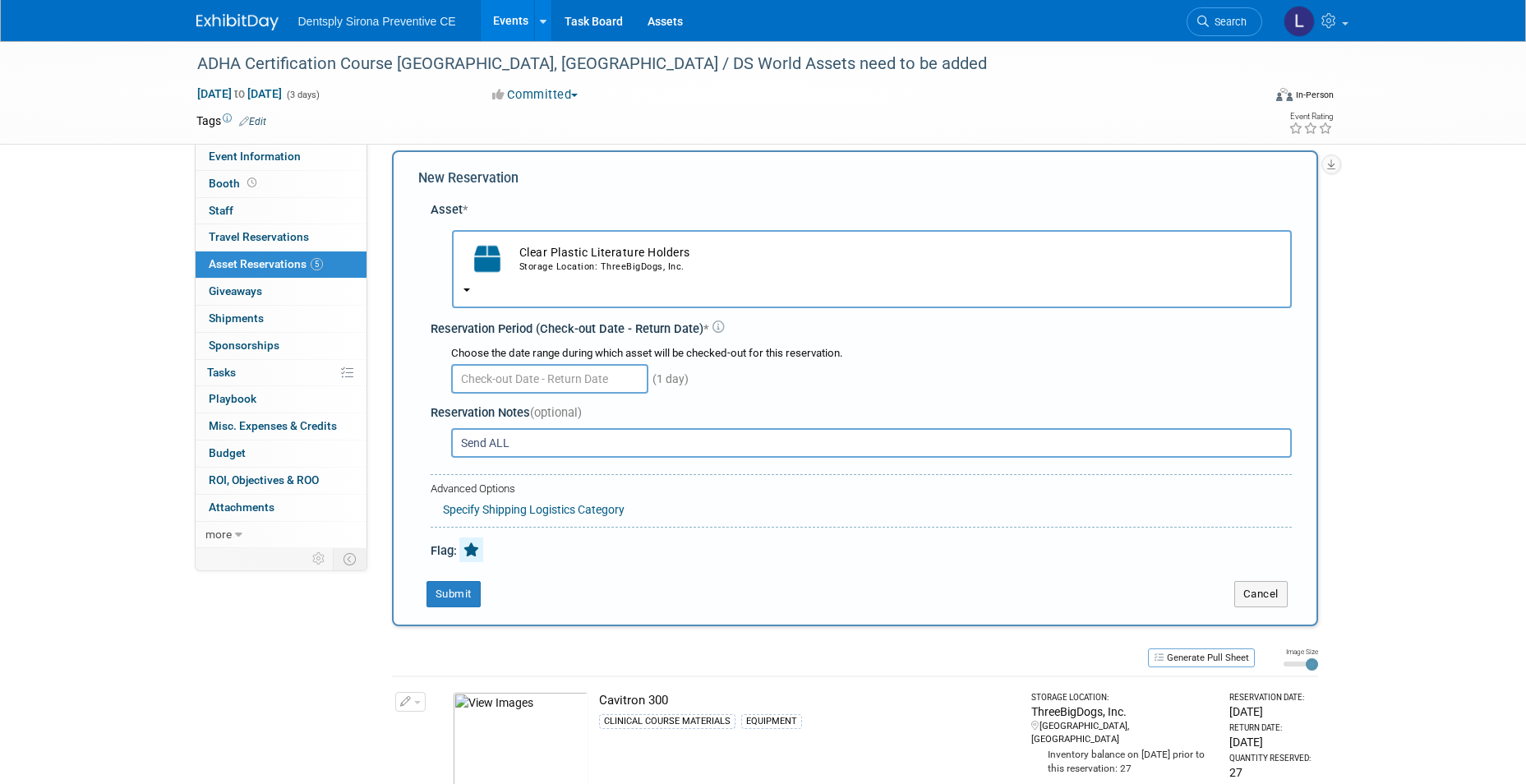
click at [559, 385] on input "text" at bounding box center [549, 379] width 197 height 30
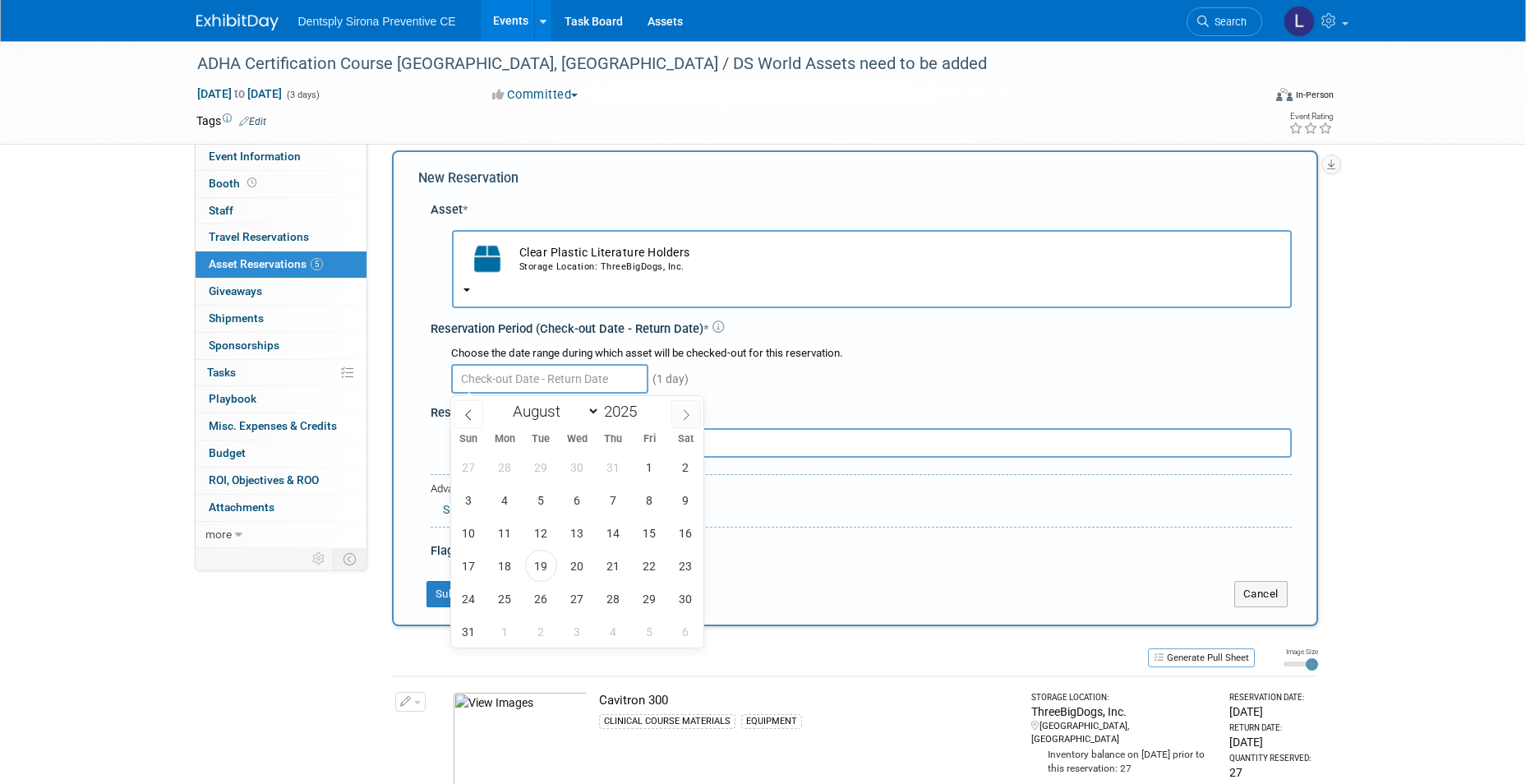
click at [681, 411] on icon at bounding box center [686, 415] width 11 height 11
select select "9"
click at [507, 499] on span "6" at bounding box center [505, 500] width 32 height 32
type input "[DATE]"
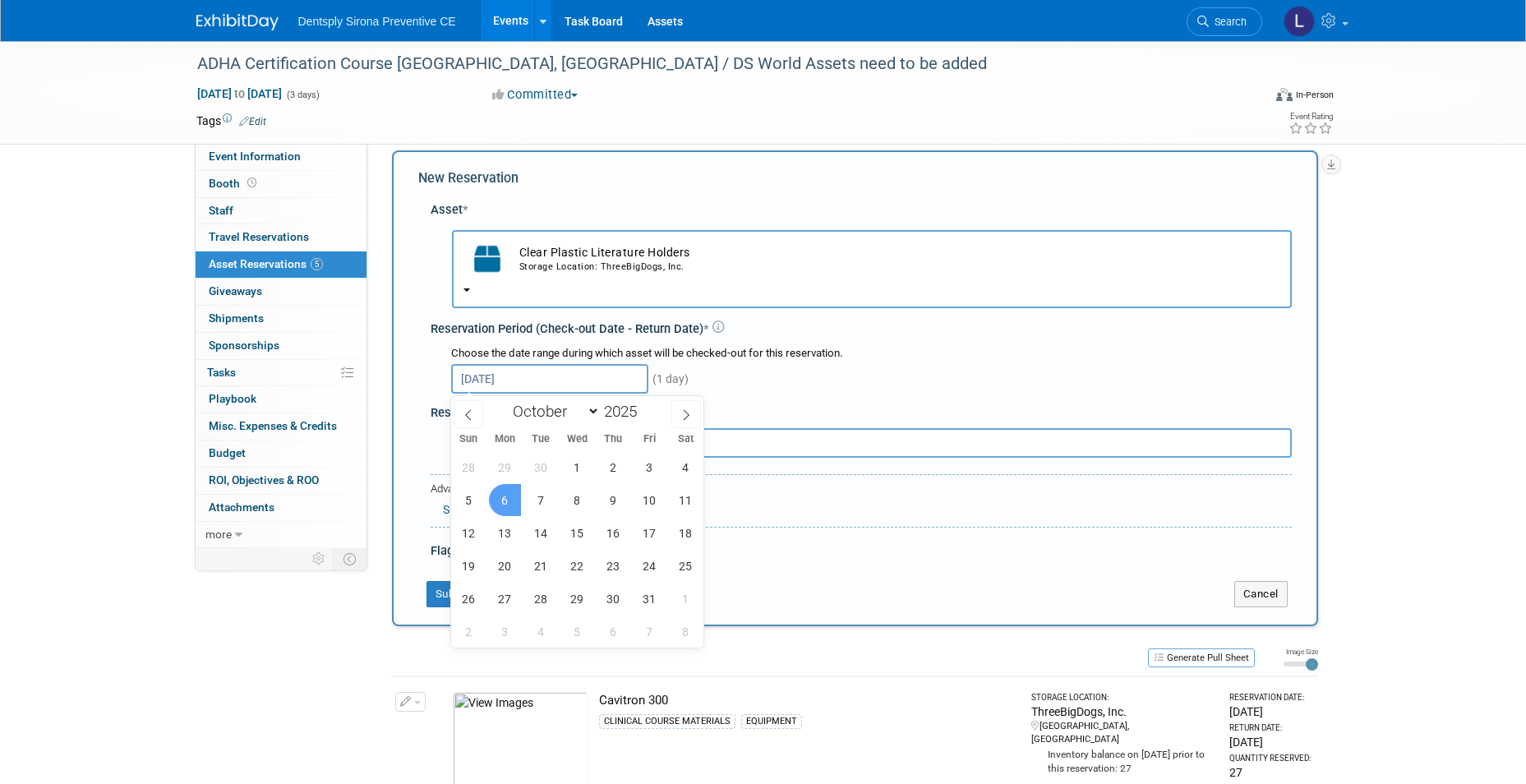
click at [501, 498] on span "6" at bounding box center [505, 500] width 32 height 32
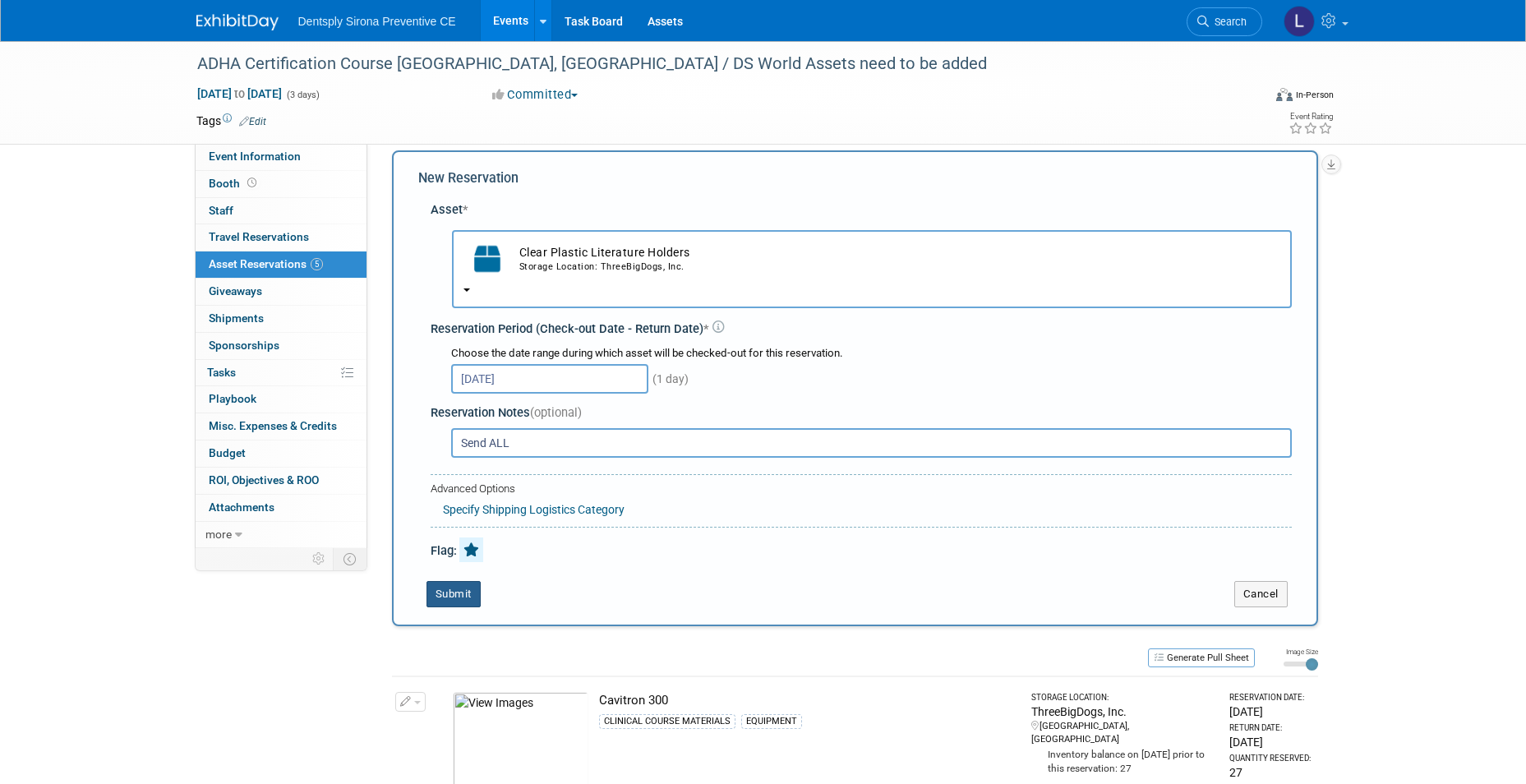
click at [462, 592] on button "Submit" at bounding box center [453, 594] width 54 height 26
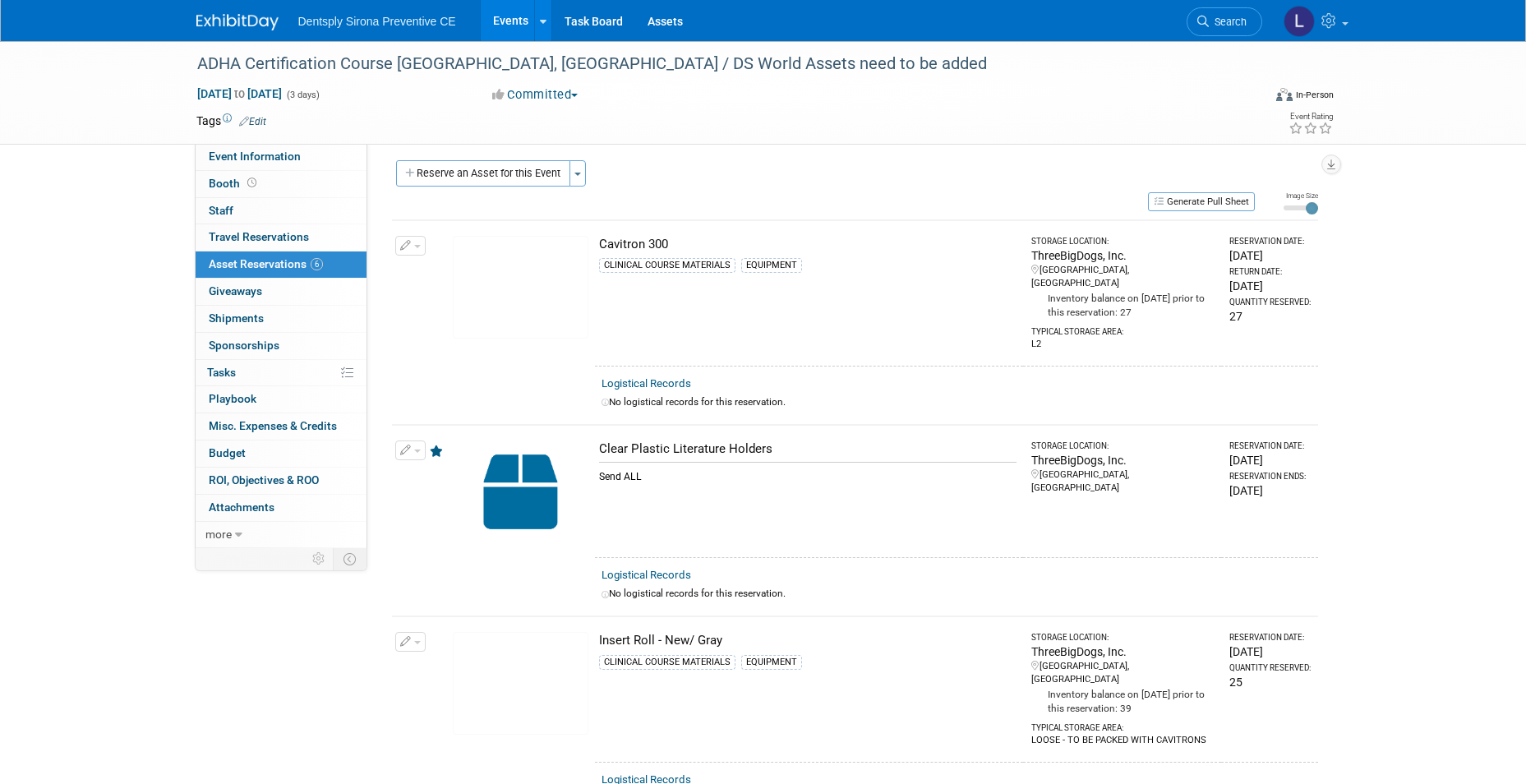
scroll to position [0, 0]
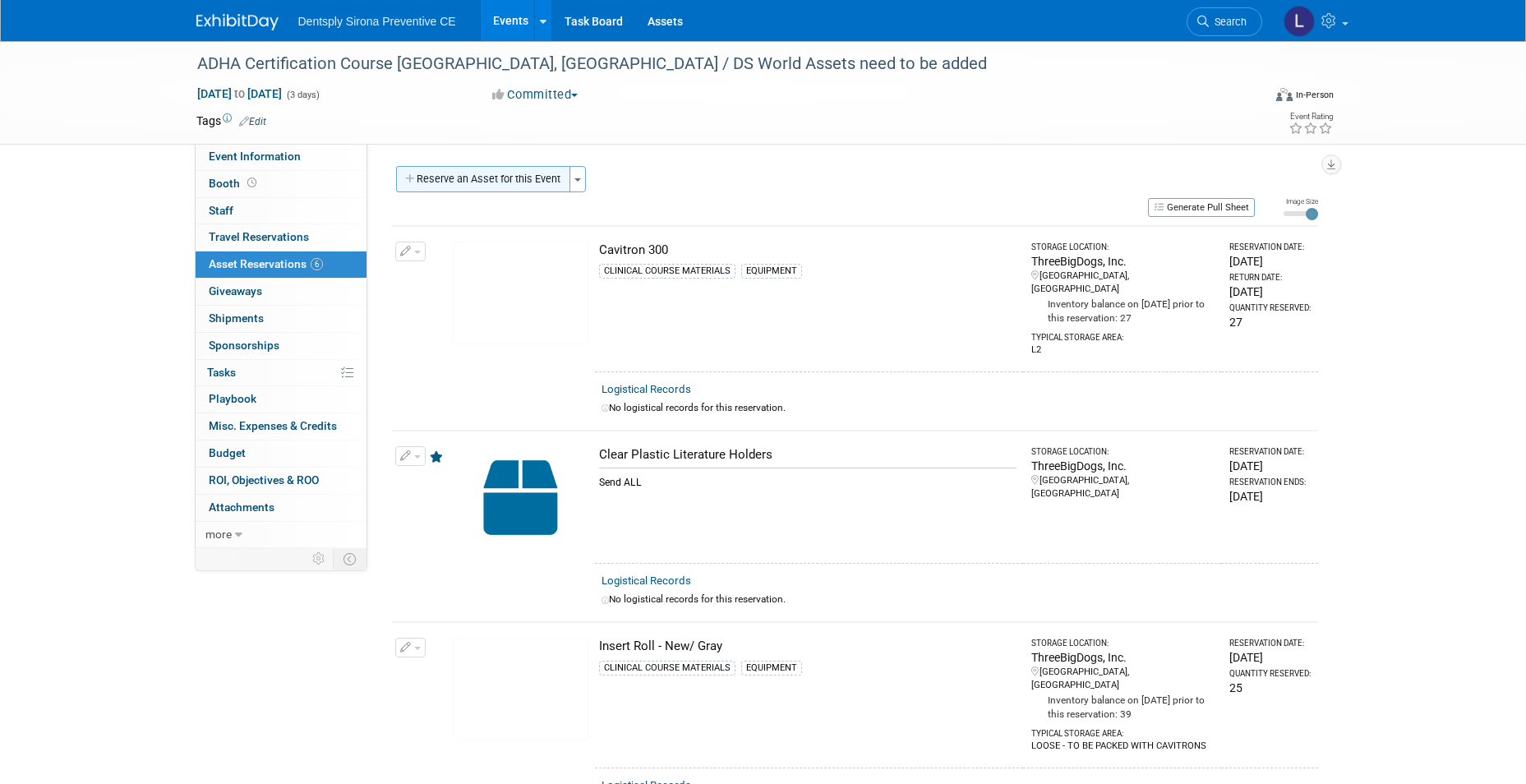
click at [522, 178] on button "Reserve an Asset for this Event" at bounding box center [483, 179] width 175 height 26
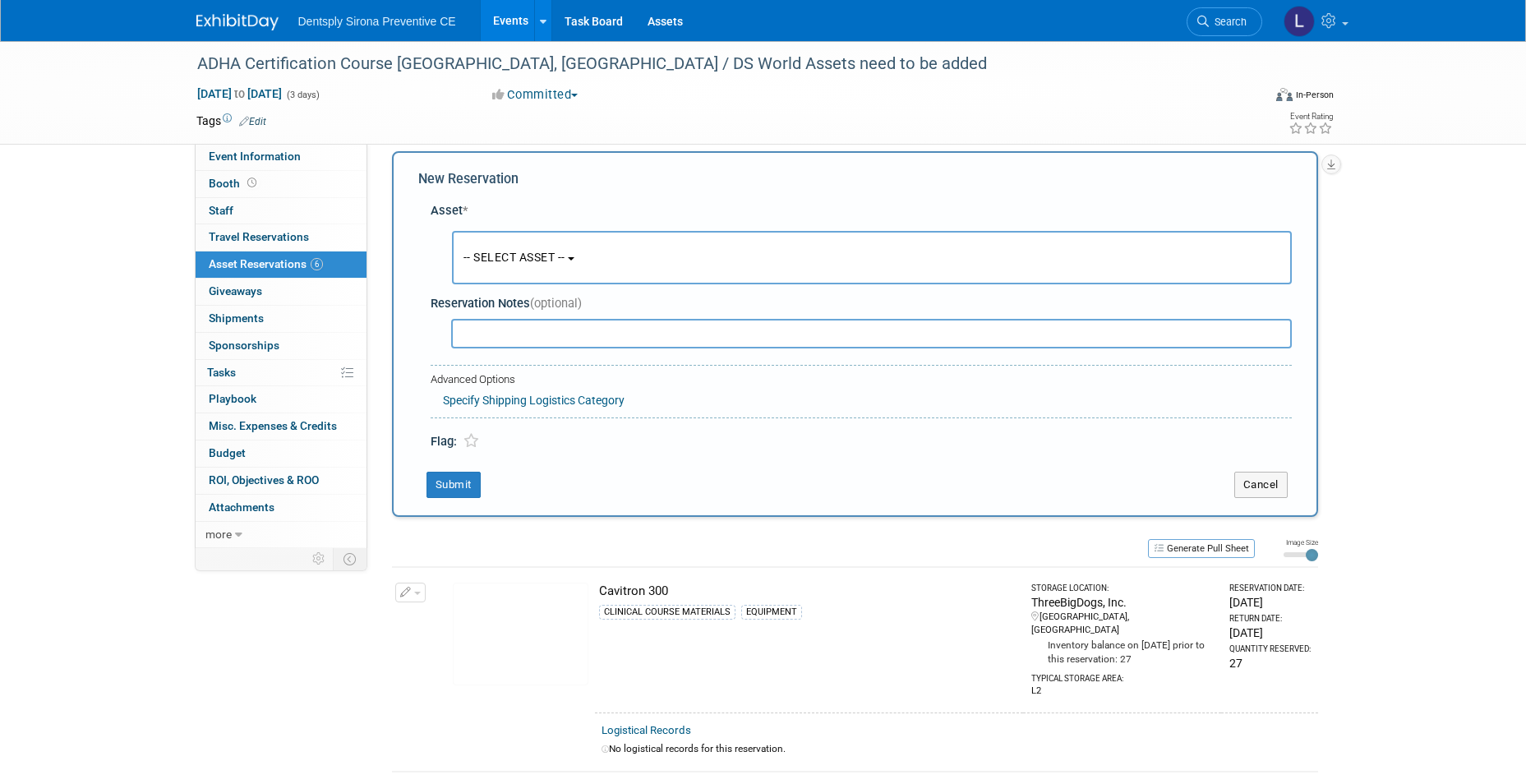
scroll to position [16, 0]
click at [498, 245] on button "-- SELECT ASSET --" at bounding box center [872, 256] width 840 height 53
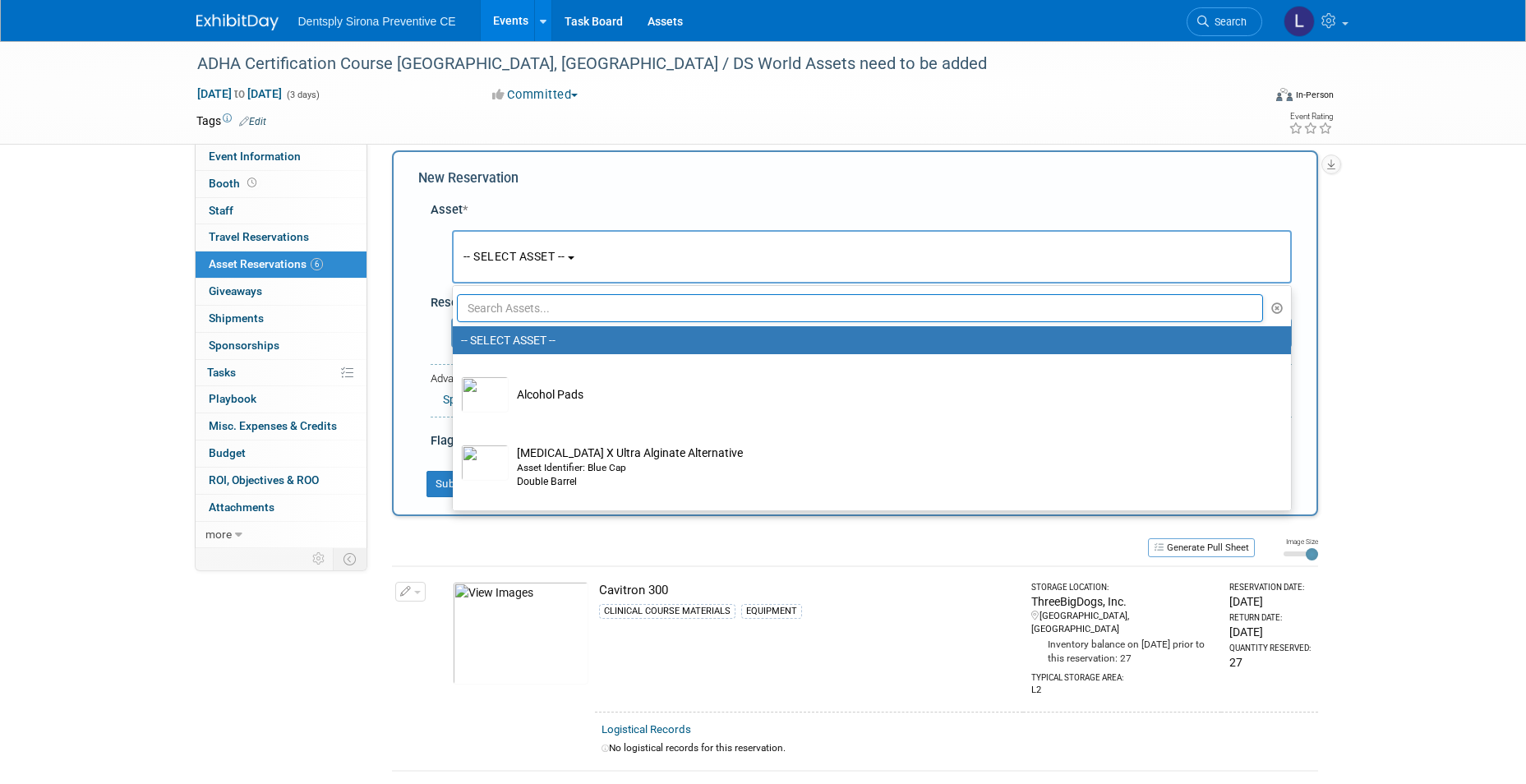
click at [498, 302] on input "text" at bounding box center [860, 308] width 807 height 28
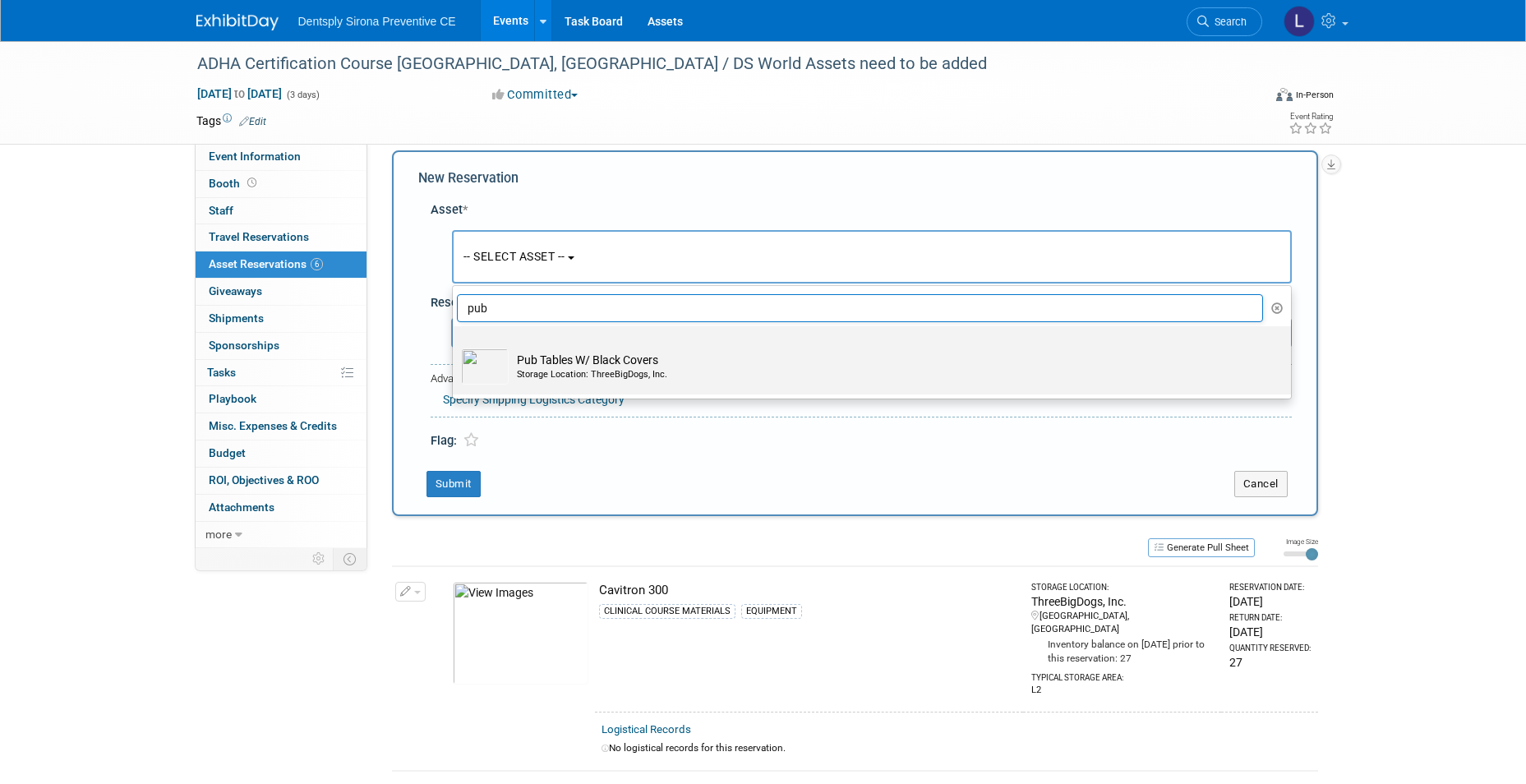
type input "pub"
click at [529, 378] on div "Storage Location: ThreeBigDogs, Inc." at bounding box center [887, 374] width 741 height 13
click at [455, 346] on input "Pub Tables W/ Black Covers Storage Location: ThreeBigDogs, Inc." at bounding box center [450, 340] width 11 height 11
select select "10718894"
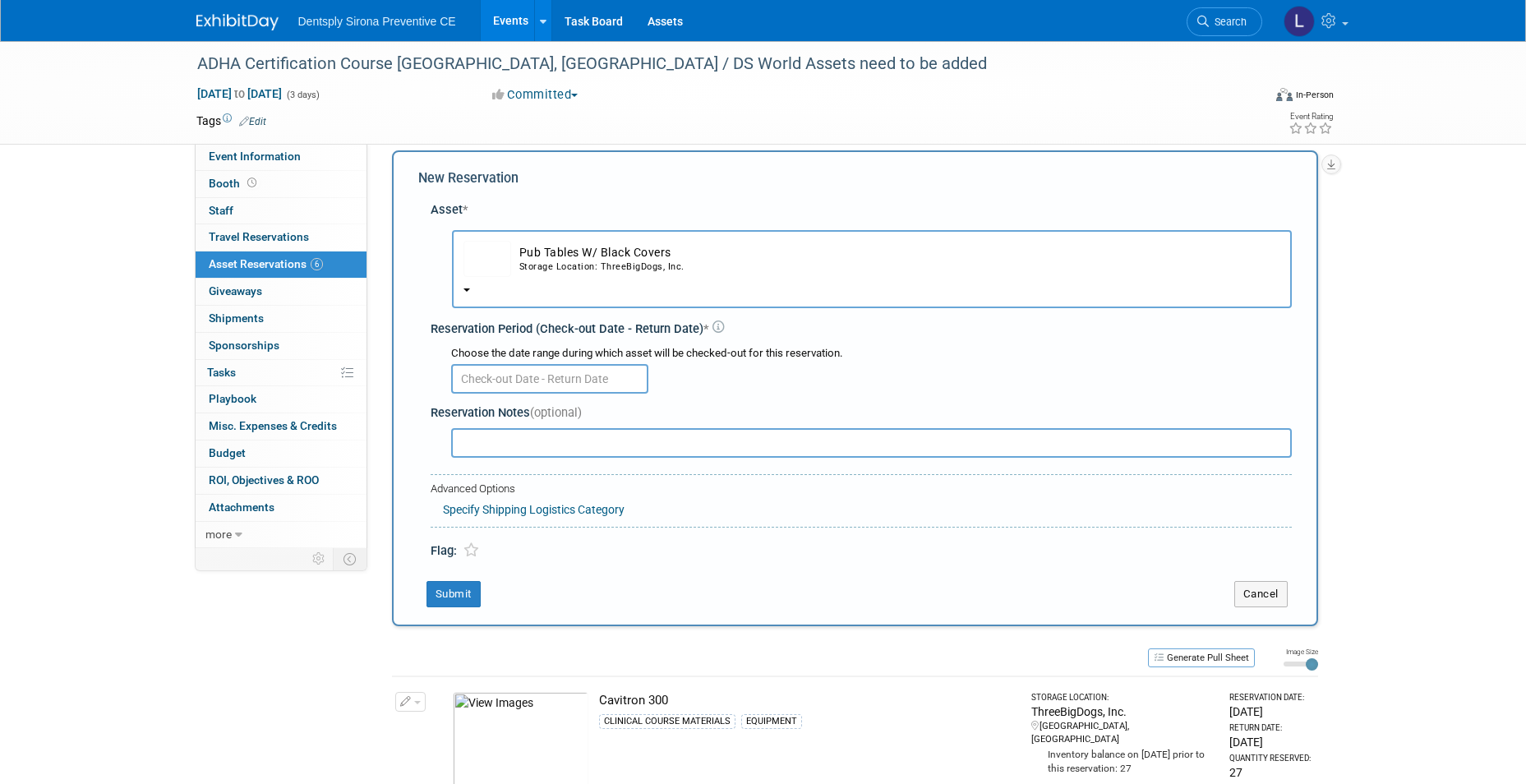
click at [524, 380] on input "text" at bounding box center [549, 379] width 197 height 30
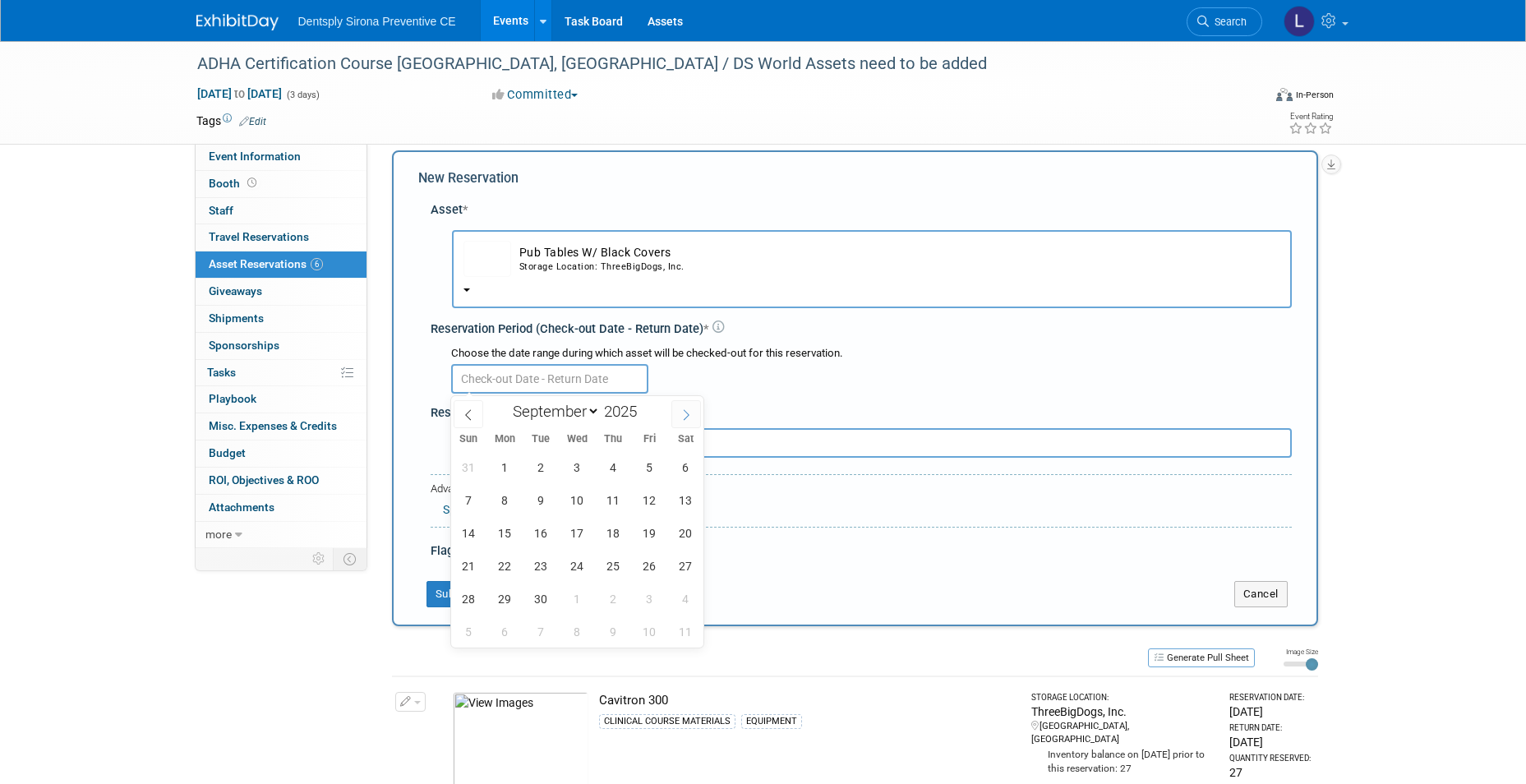
click at [685, 410] on icon at bounding box center [686, 415] width 11 height 11
click at [684, 410] on icon at bounding box center [686, 415] width 11 height 11
click at [470, 407] on span at bounding box center [468, 414] width 30 height 28
select select "9"
click at [506, 502] on span "6" at bounding box center [505, 500] width 32 height 32
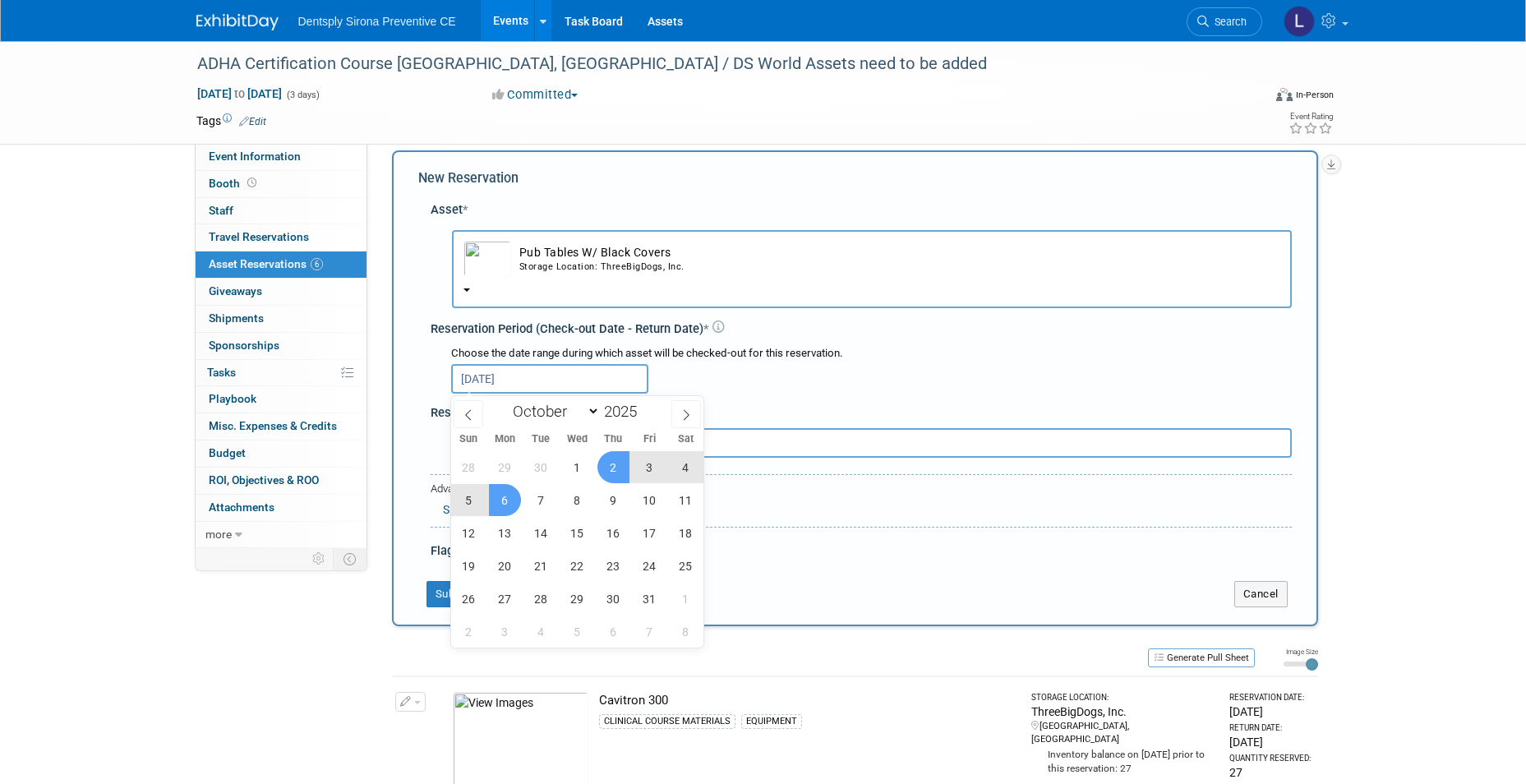
click at [597, 463] on span "2" at bounding box center [613, 467] width 32 height 32
type input "[DATE] to [DATE]"
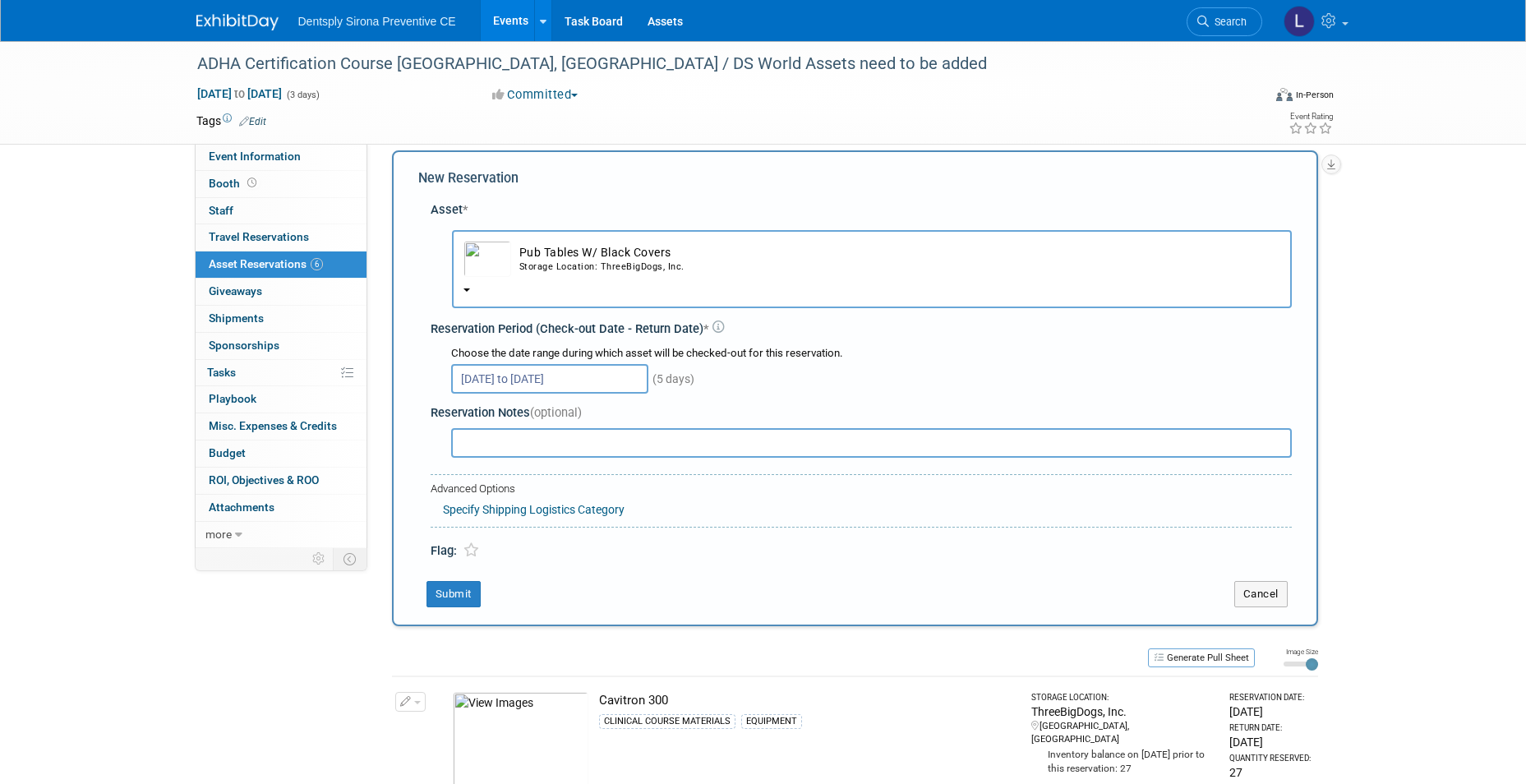
click at [499, 445] on input "text" at bounding box center [871, 443] width 841 height 30
type input "Send both with table cloth"
click at [467, 553] on icon at bounding box center [471, 550] width 16 height 14
click at [466, 593] on button "Submit" at bounding box center [453, 594] width 54 height 26
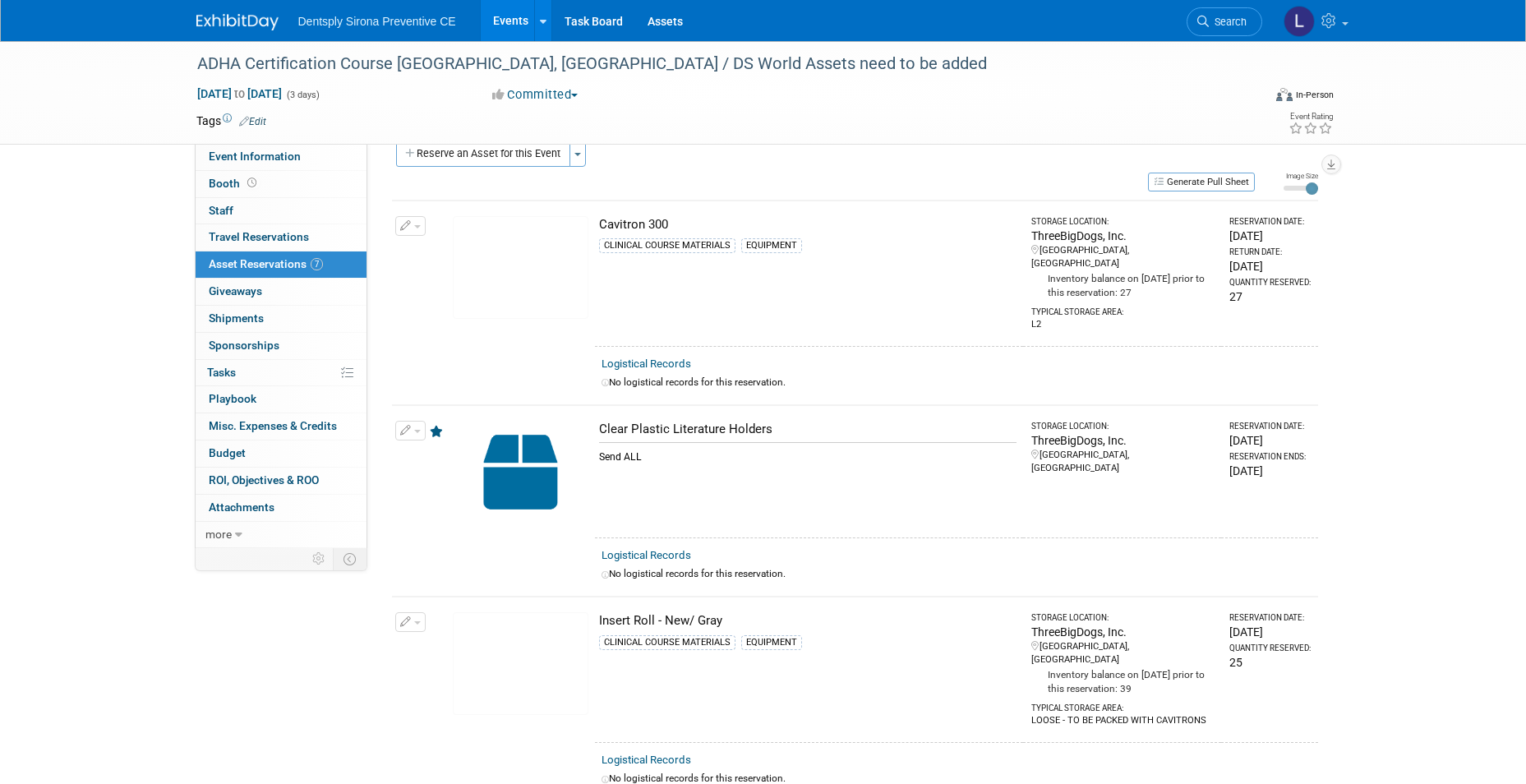
scroll to position [0, 0]
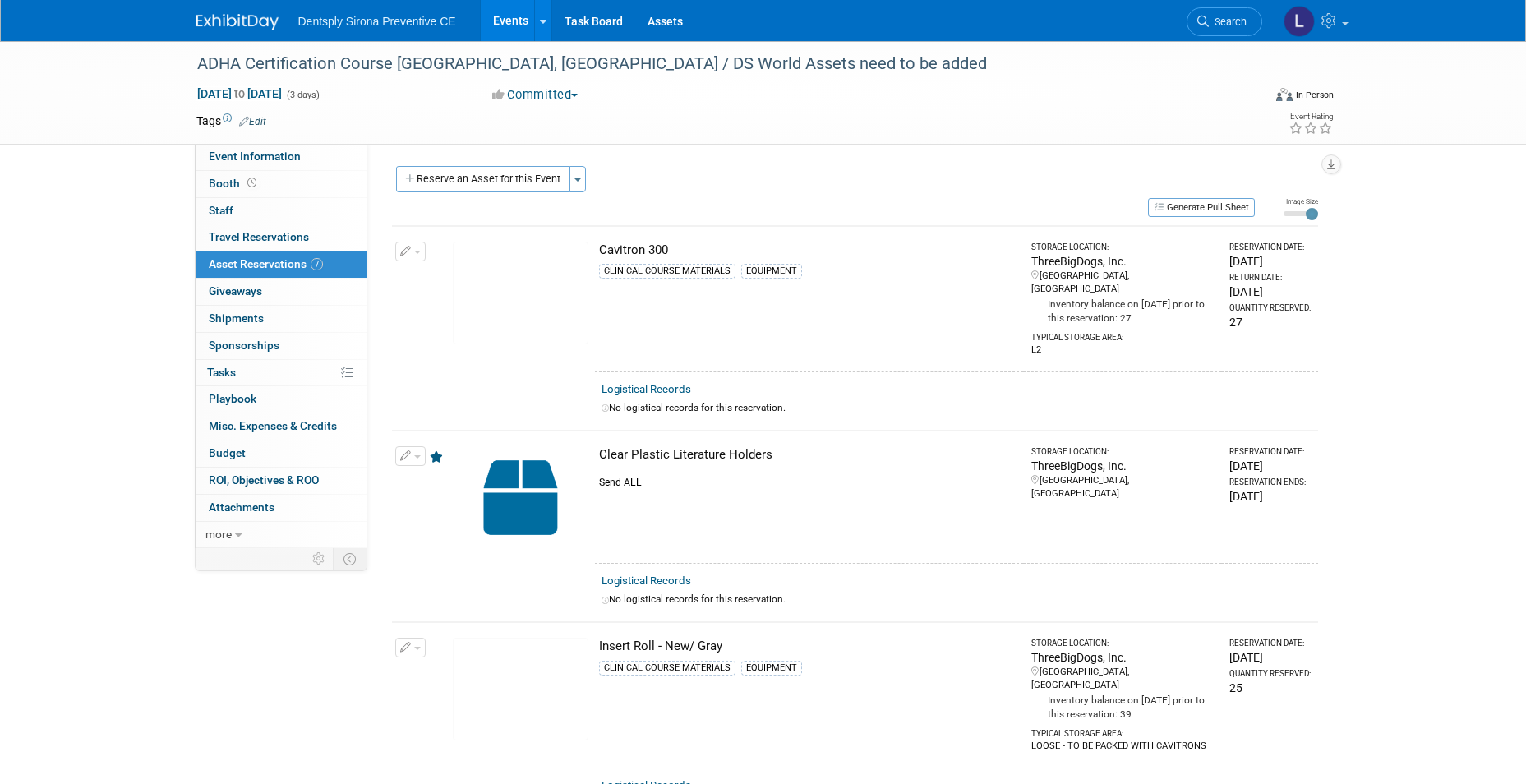
click at [518, 165] on div "Course Dates: Edit X Shipment Arrive By Date: Specify shipment arrive by date S…" at bounding box center [849, 346] width 963 height 404
click at [513, 179] on button "Reserve an Asset for this Event" at bounding box center [483, 179] width 175 height 26
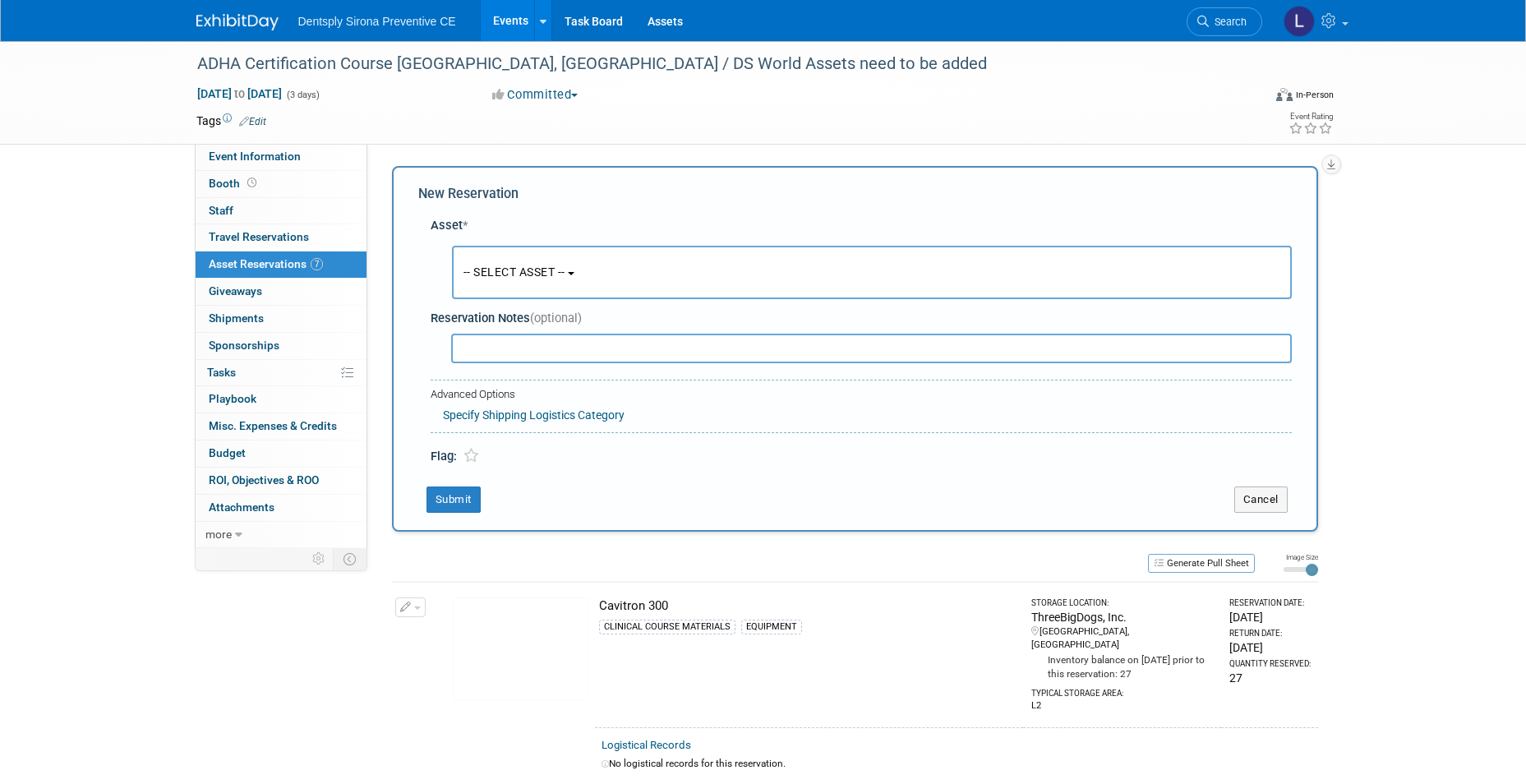
scroll to position [16, 0]
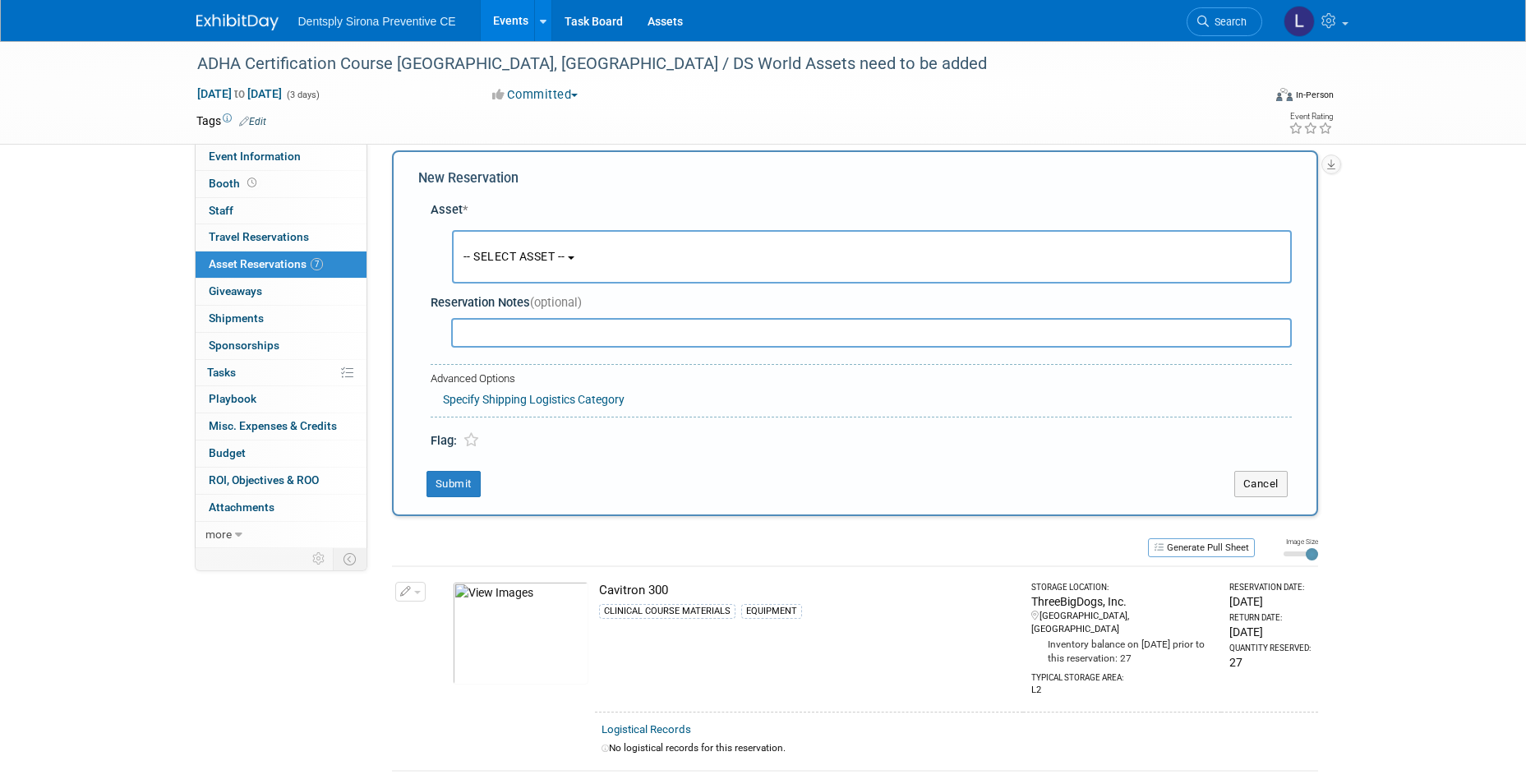
click at [508, 246] on button "-- SELECT ASSET --" at bounding box center [872, 256] width 840 height 53
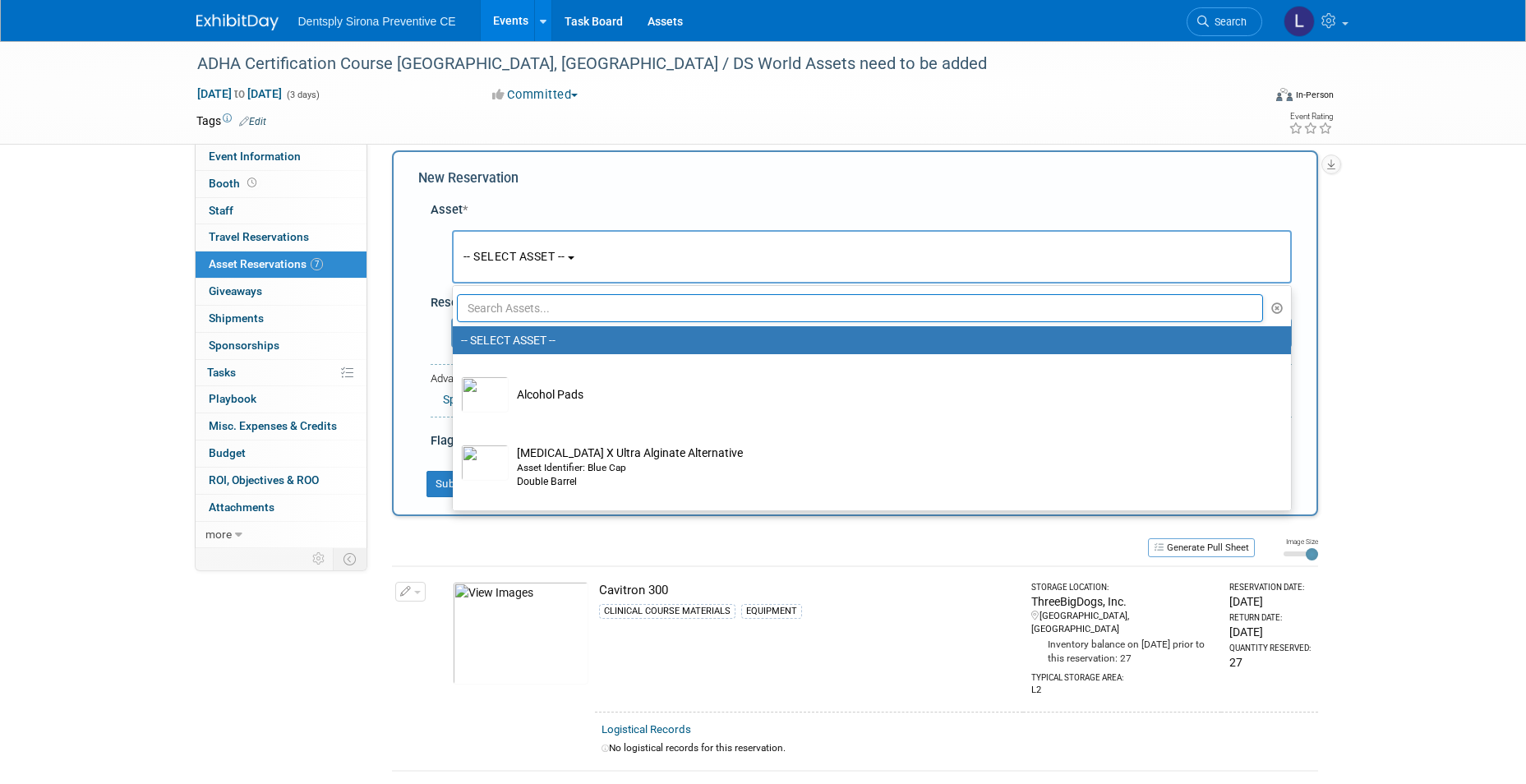
click at [508, 306] on input "text" at bounding box center [860, 308] width 807 height 28
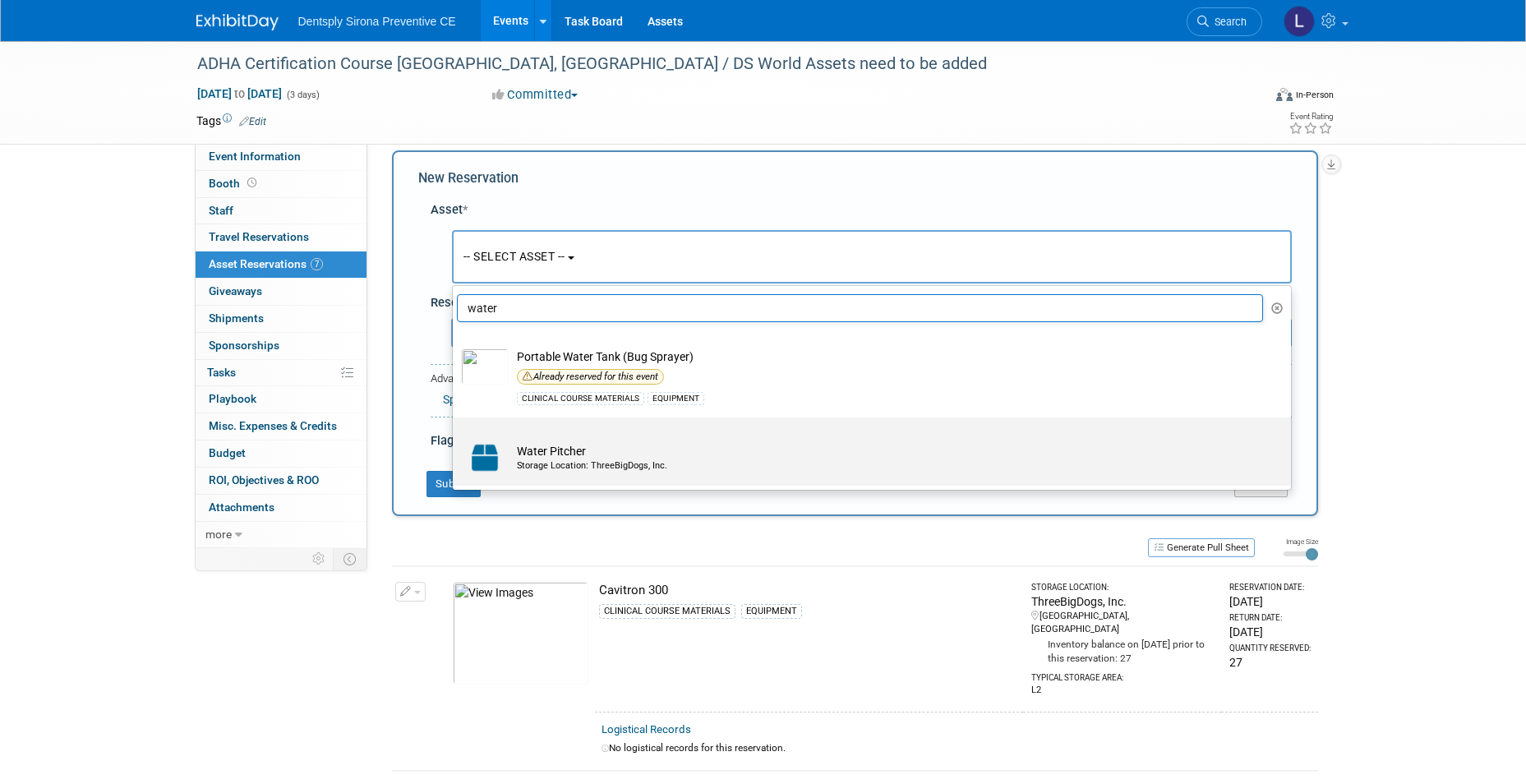
type input "water"
click at [537, 453] on td "Water Pitcher Storage Location: ThreeBigDogs, Inc." at bounding box center [883, 457] width 750 height 36
click at [455, 437] on input "Water Pitcher Storage Location: ThreeBigDogs, Inc." at bounding box center [450, 431] width 11 height 11
select select "10727150"
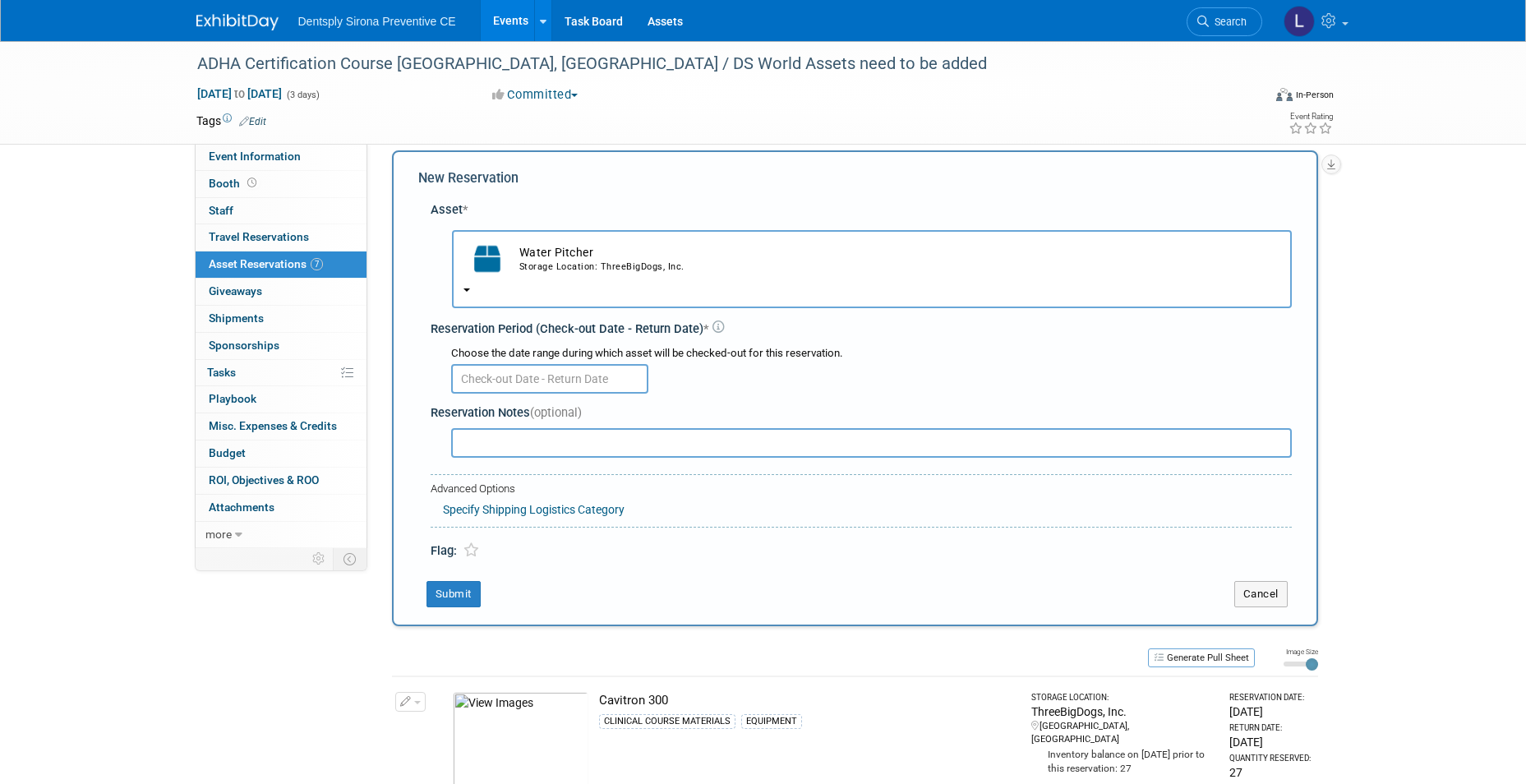
click at [501, 376] on input "text" at bounding box center [549, 379] width 197 height 30
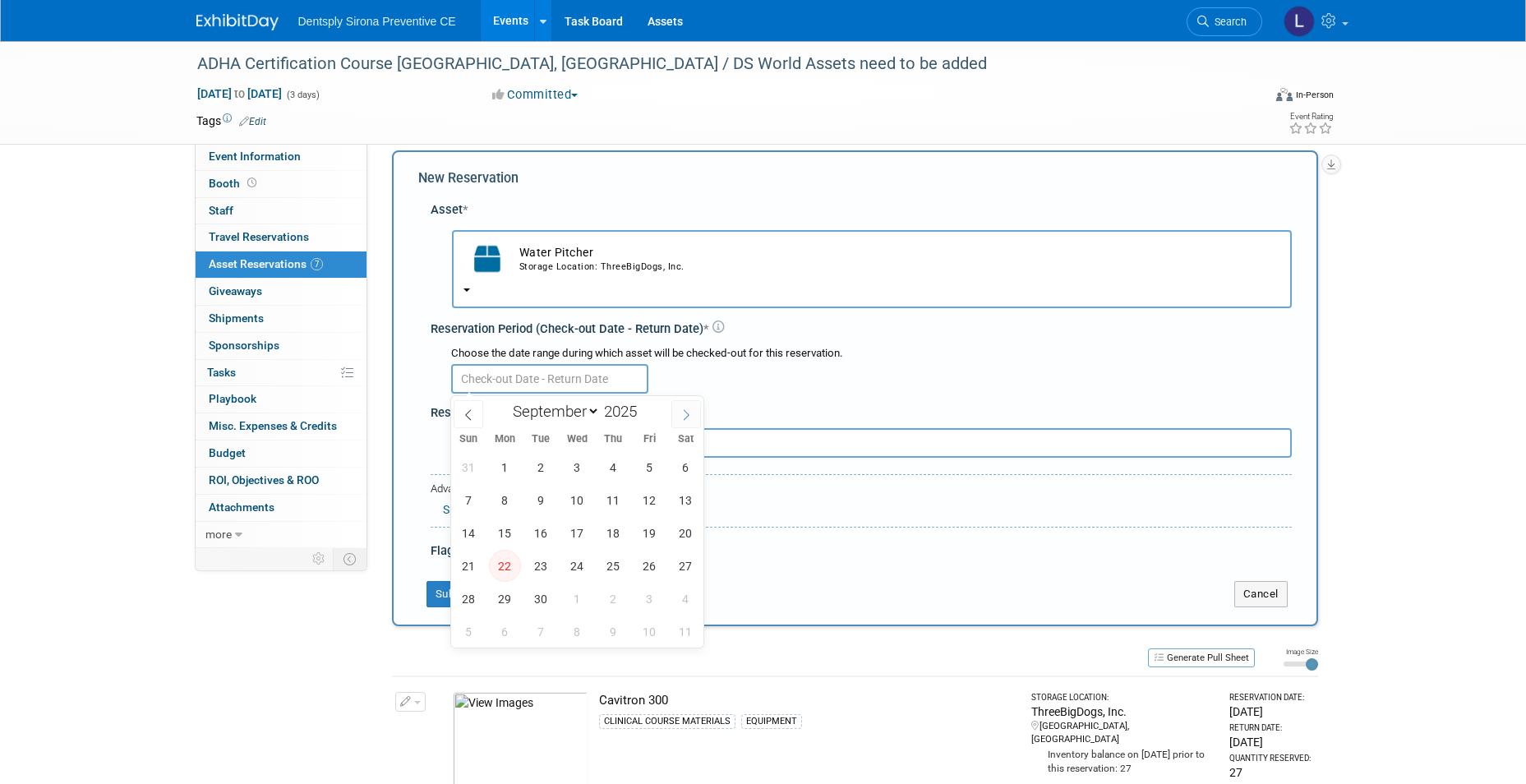
click at [685, 412] on icon at bounding box center [686, 415] width 11 height 11
select select "9"
click at [503, 507] on span "6" at bounding box center [505, 500] width 32 height 32
click at [632, 473] on div "28 29 30 1 2 3 4 5 6 7 8 9 10 11 12 13 14 15 16 17 18 19 20 21 22 23 24 25 26 2…" at bounding box center [577, 548] width 253 height 197
click at [642, 467] on span "3" at bounding box center [649, 467] width 32 height 32
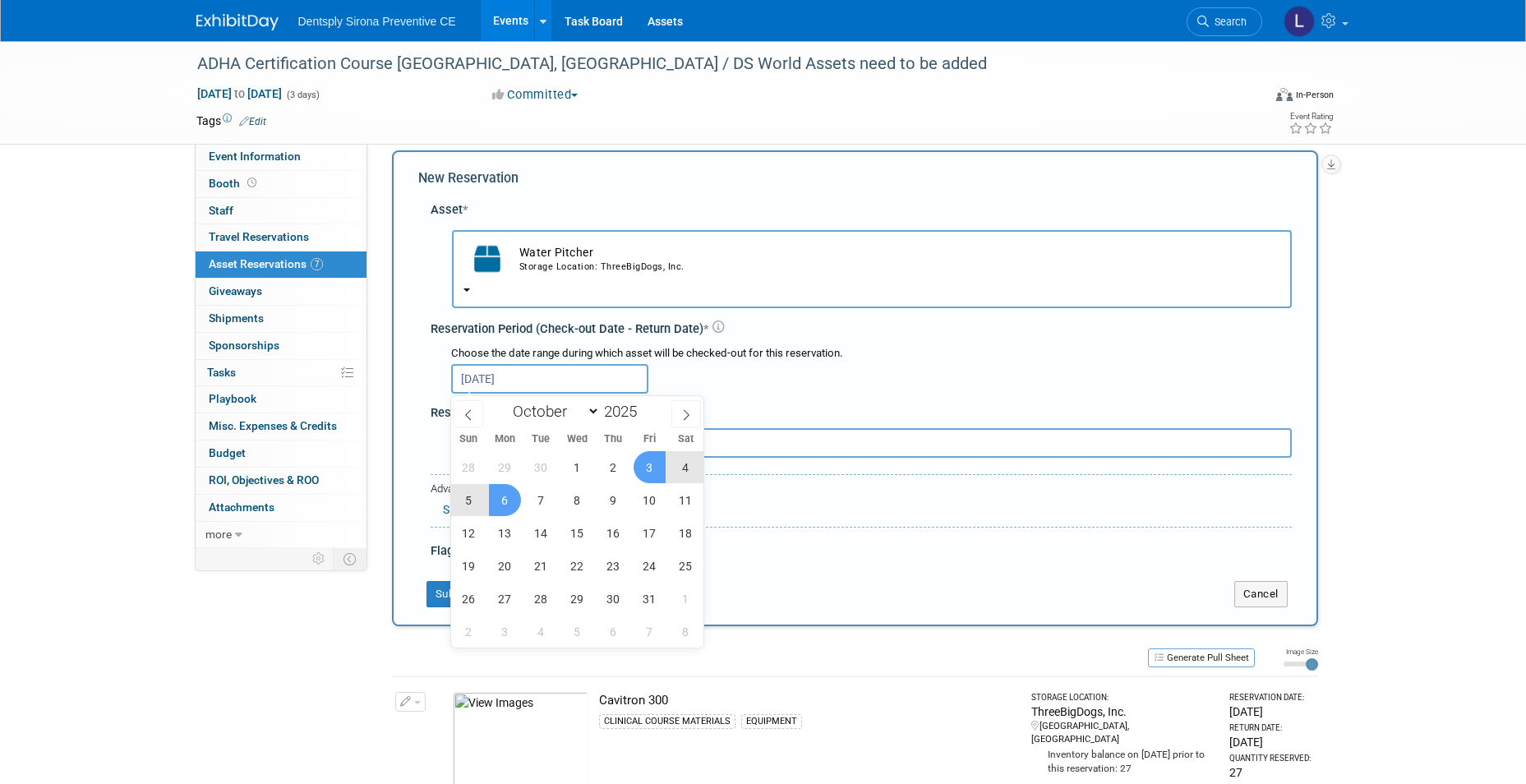
type input "[DATE] to [DATE]"
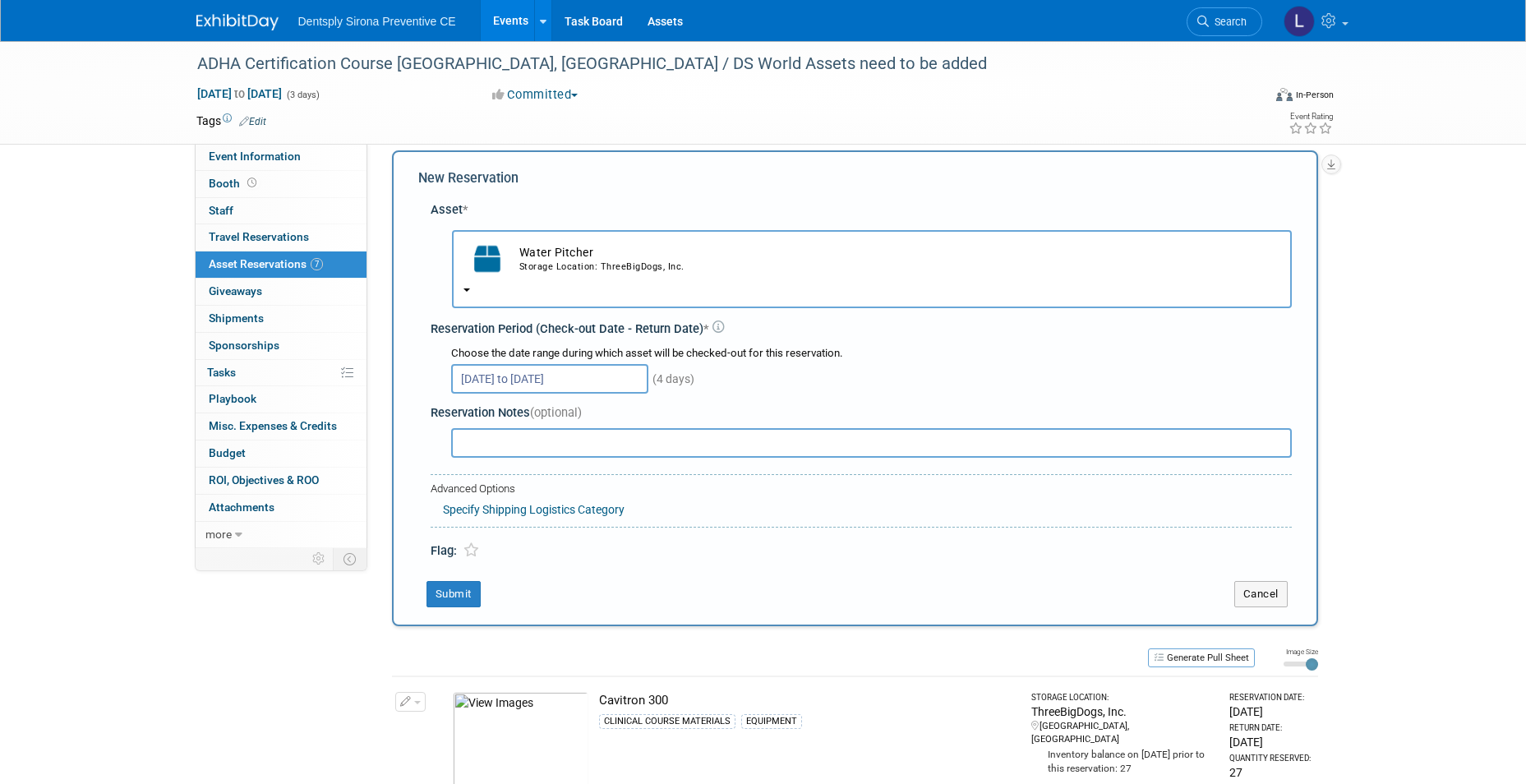
click at [574, 445] on input "text" at bounding box center [871, 443] width 841 height 30
type input "e"
type input "Send all"
click at [468, 552] on icon at bounding box center [471, 550] width 16 height 14
click at [469, 597] on button "Submit" at bounding box center [453, 594] width 54 height 26
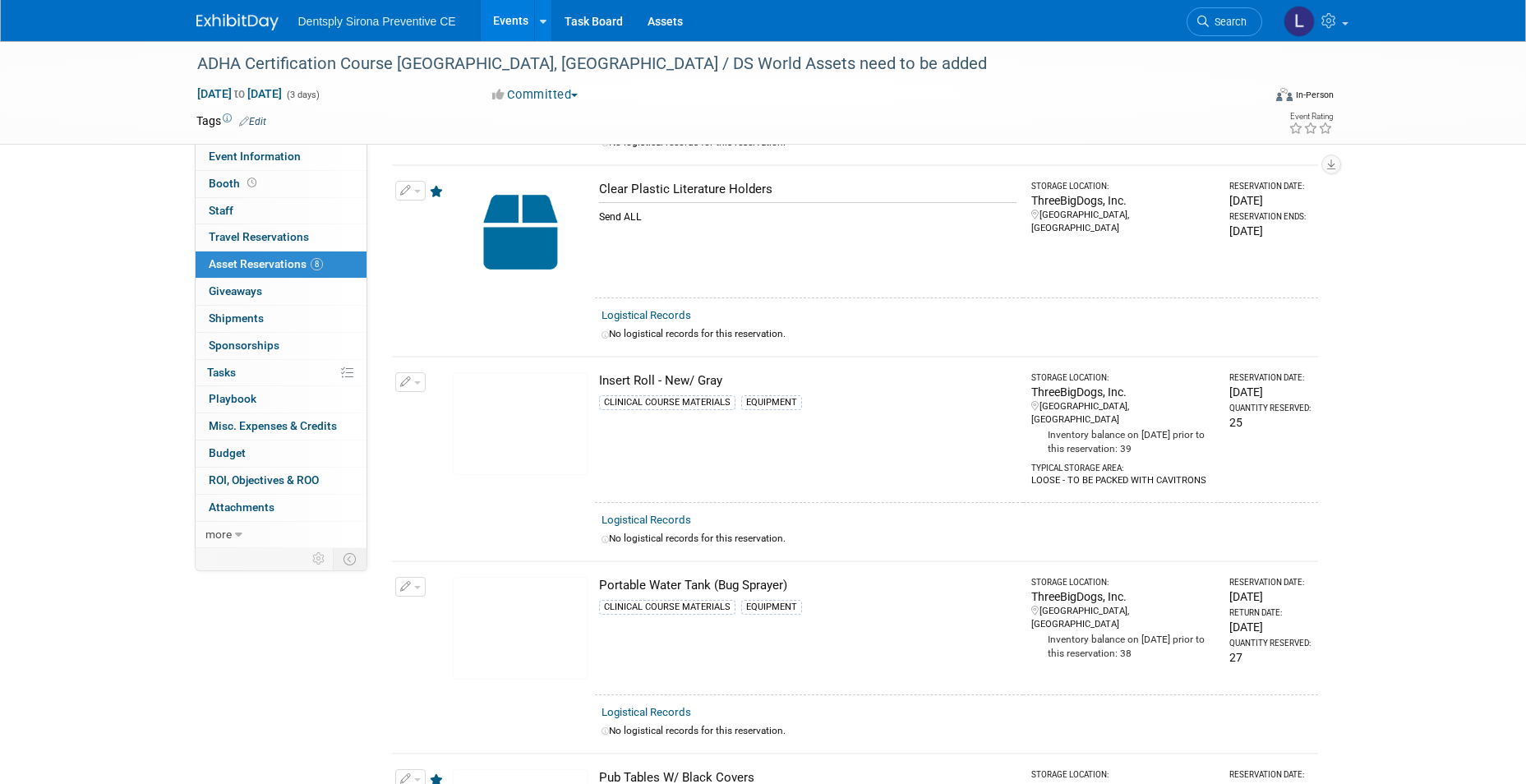
scroll to position [0, 0]
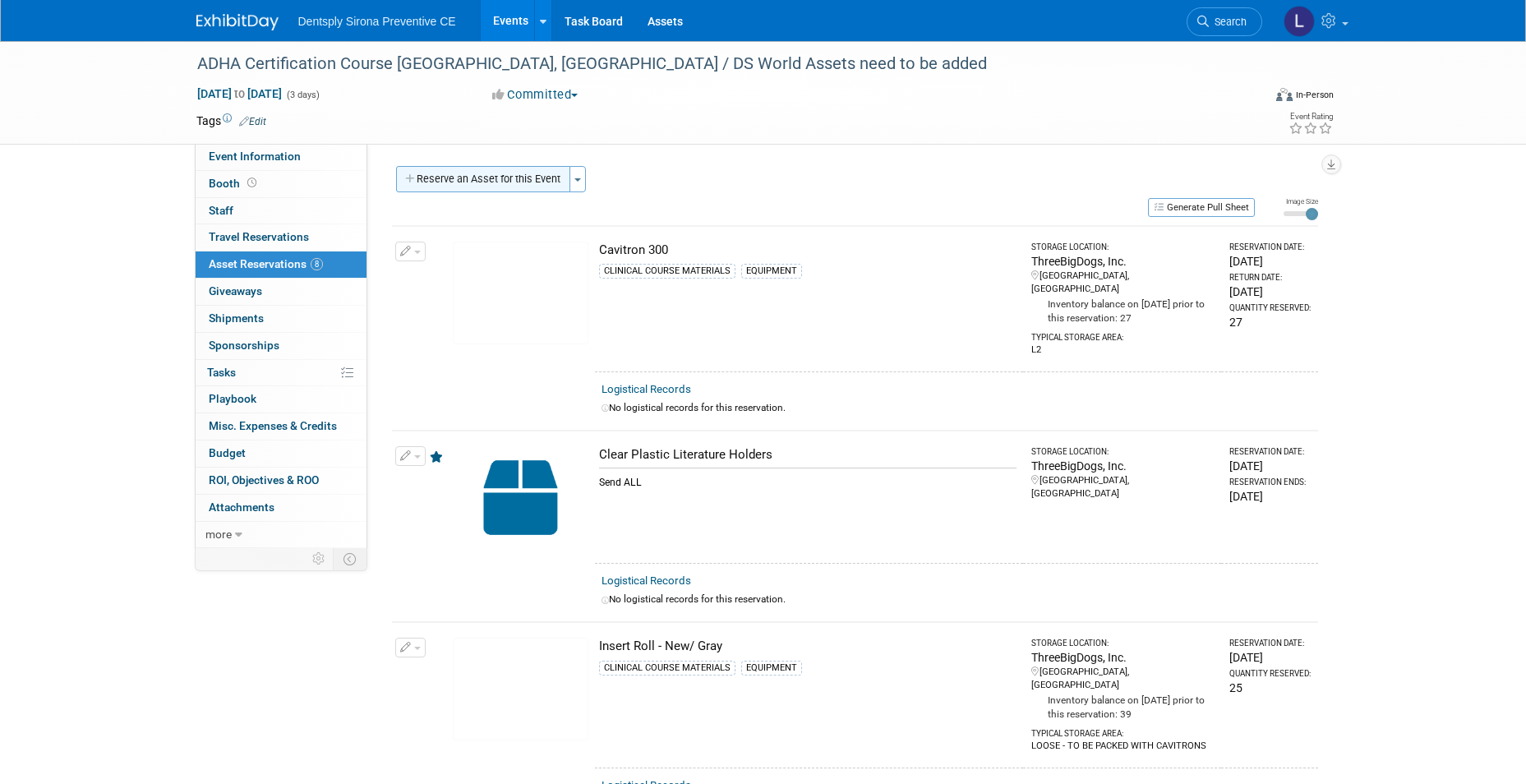
click at [513, 183] on button "Reserve an Asset for this Event" at bounding box center [483, 179] width 175 height 26
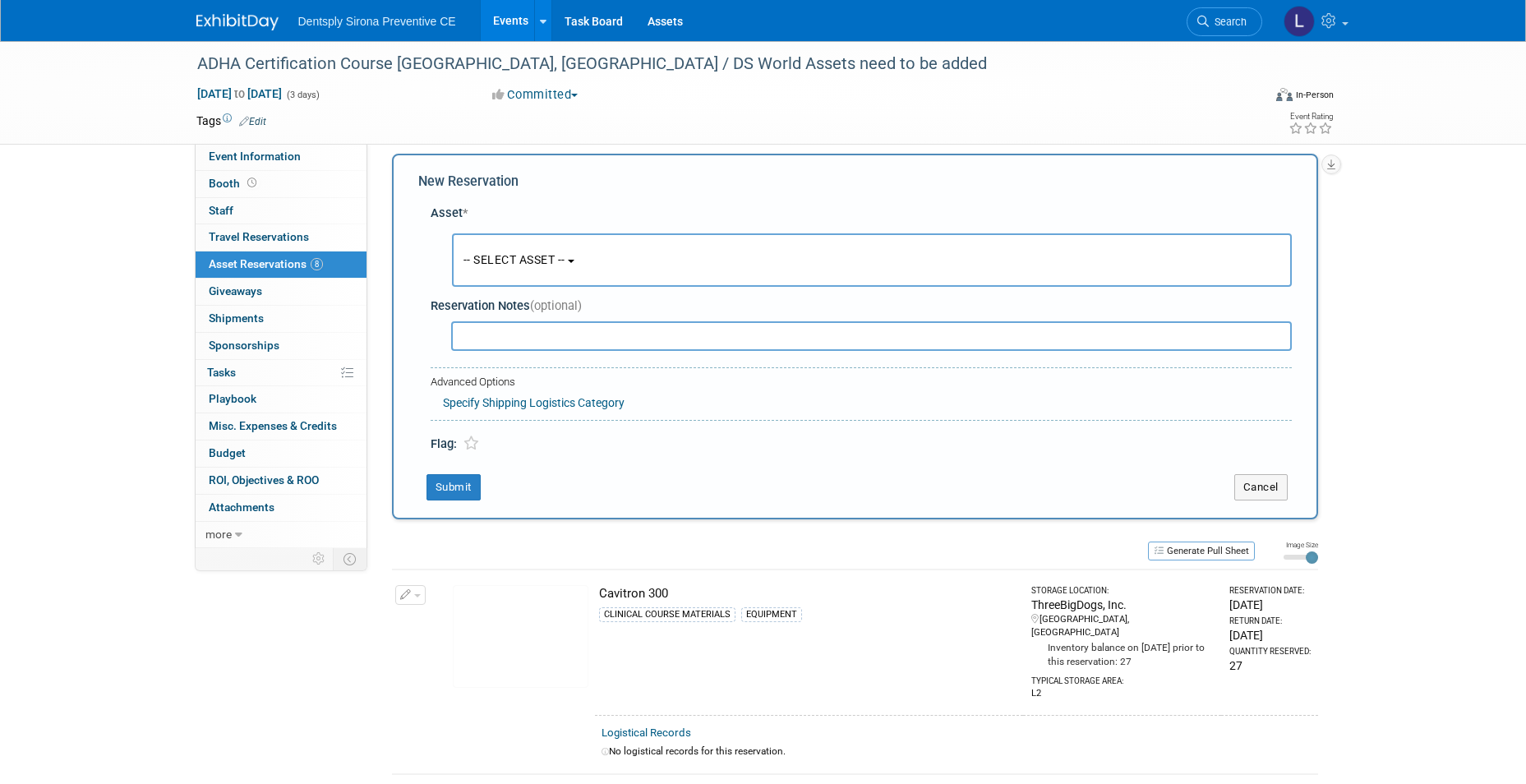
scroll to position [16, 0]
click at [527, 246] on button "-- SELECT ASSET --" at bounding box center [872, 256] width 840 height 53
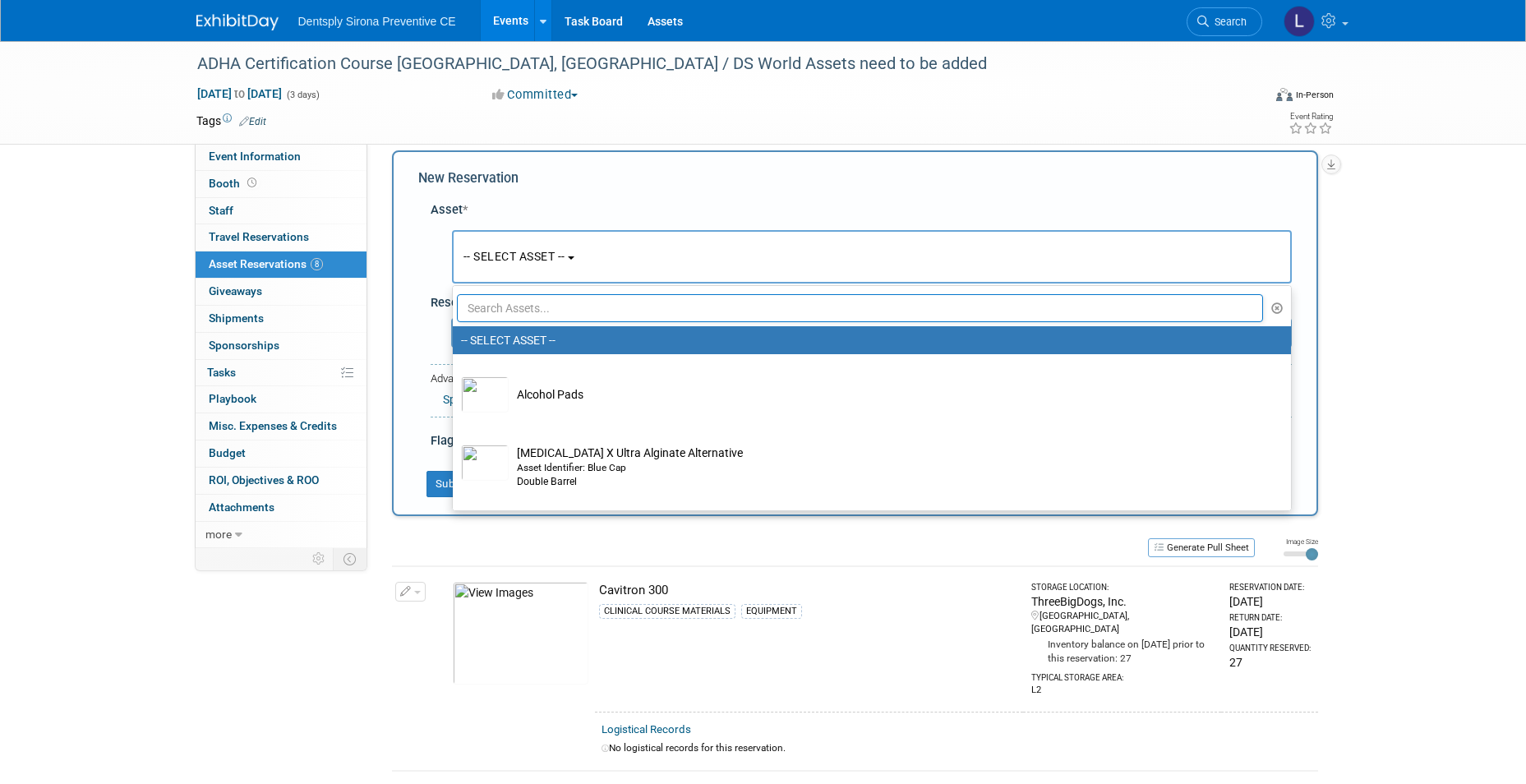
click at [531, 313] on input "text" at bounding box center [860, 308] width 807 height 28
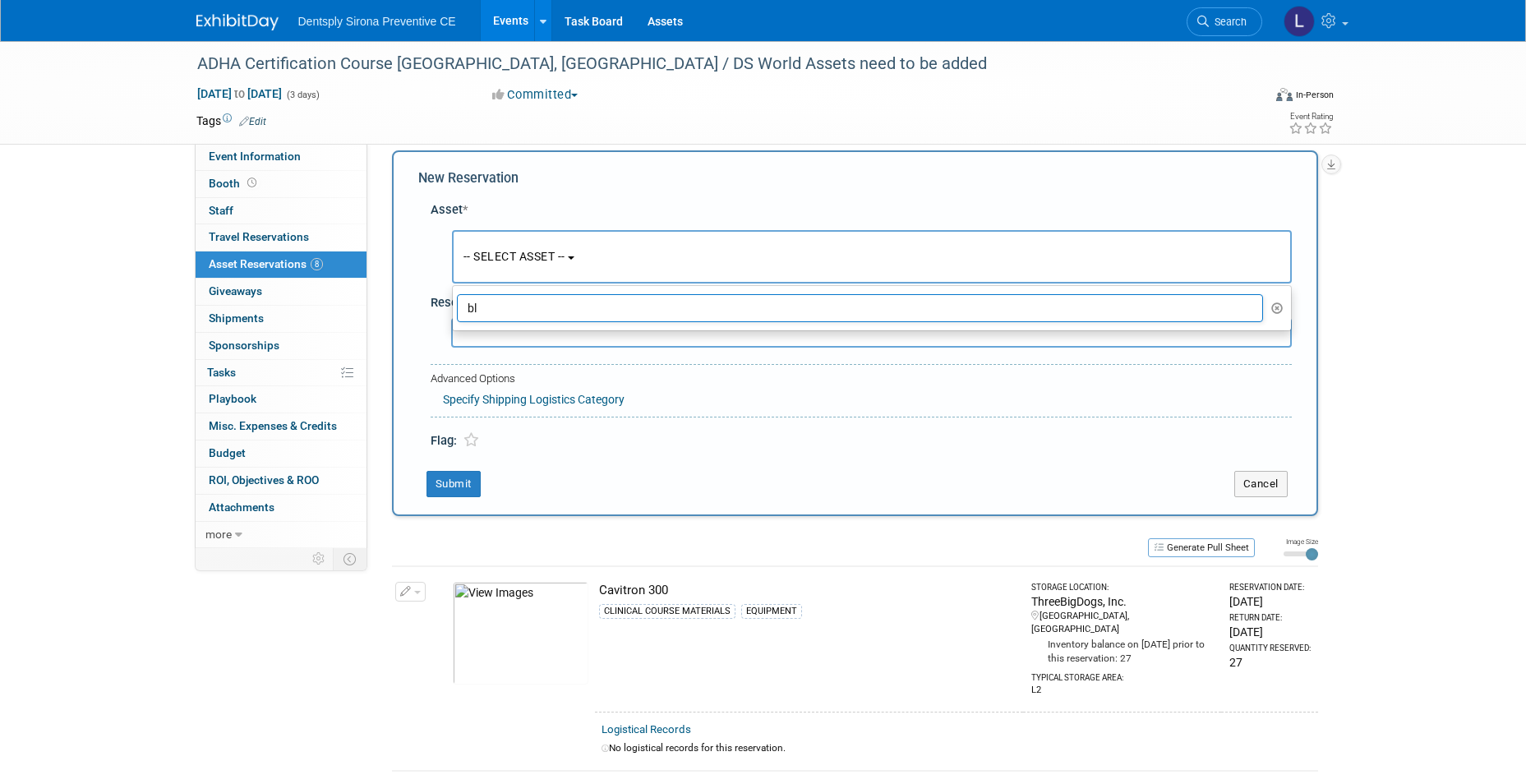
type input "b"
type input "J"
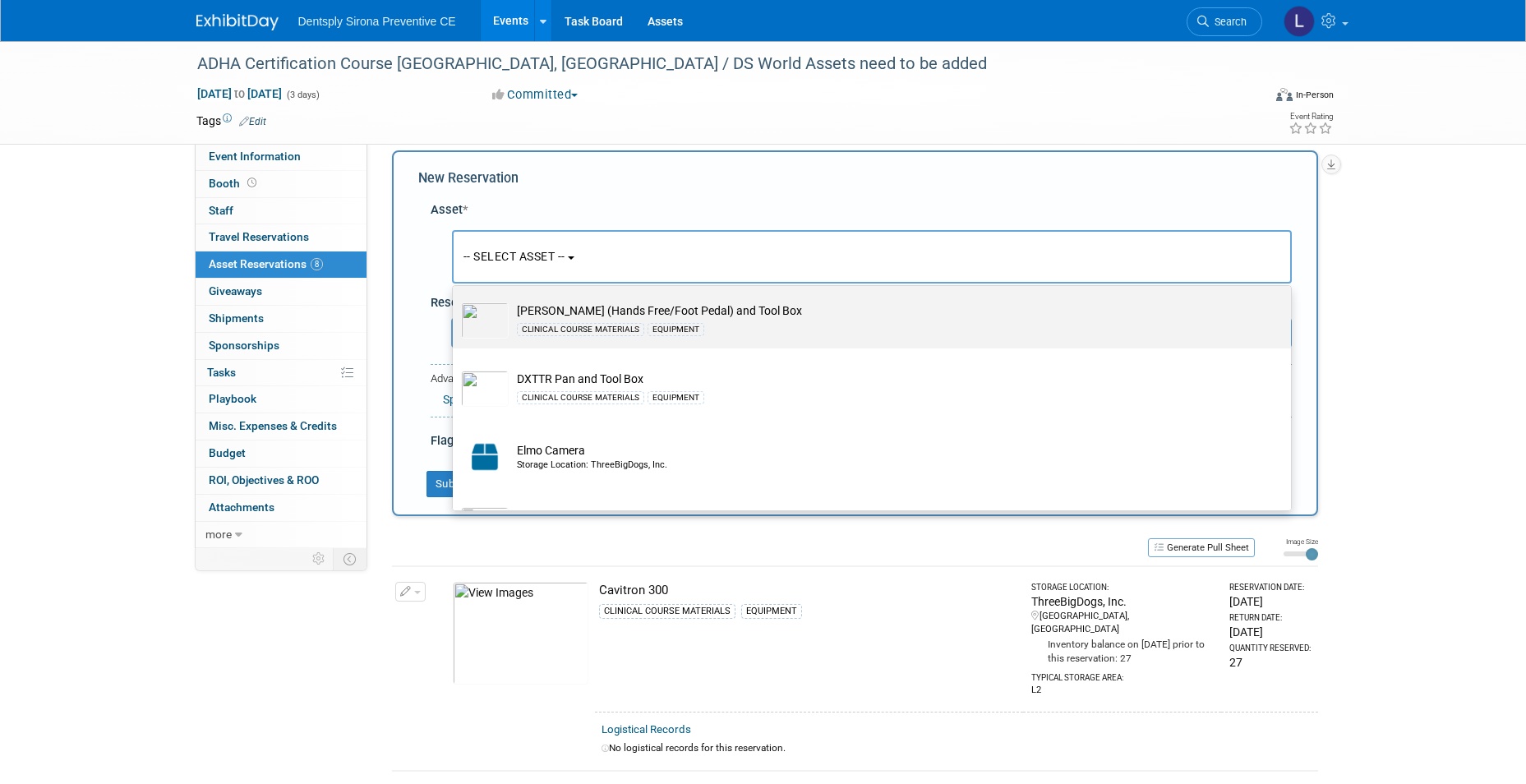
scroll to position [1972, 0]
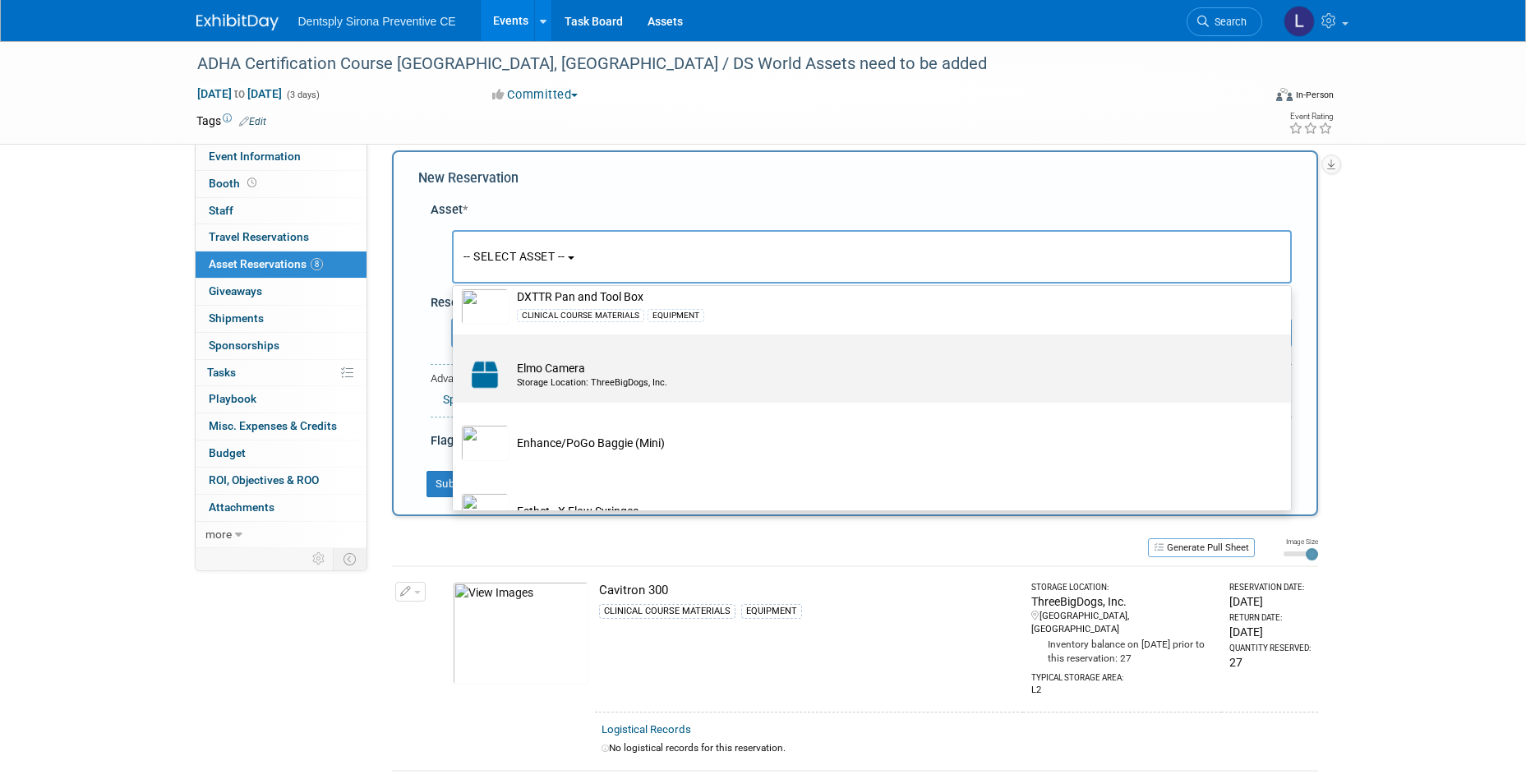
click at [641, 393] on td "Elmo Camera Storage Location: ThreeBigDogs, Inc." at bounding box center [883, 374] width 750 height 36
click at [455, 354] on input "Elmo Camera Storage Location: ThreeBigDogs, Inc." at bounding box center [450, 349] width 11 height 11
select select "10726995"
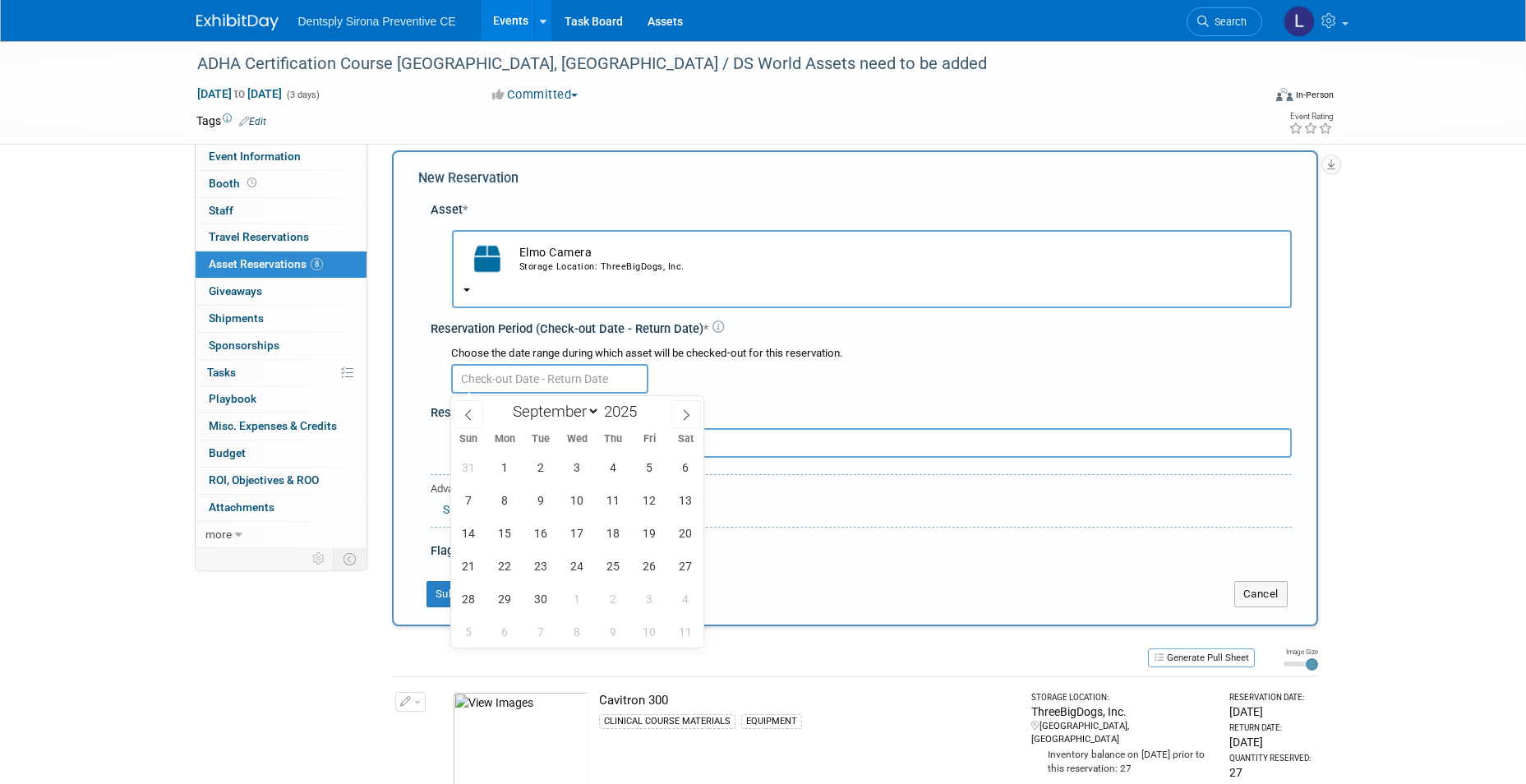
click at [588, 381] on input "text" at bounding box center [549, 379] width 197 height 30
click at [688, 417] on icon at bounding box center [686, 415] width 11 height 11
select select "9"
click at [641, 463] on span "3" at bounding box center [649, 467] width 32 height 32
click at [516, 504] on span "6" at bounding box center [505, 500] width 32 height 32
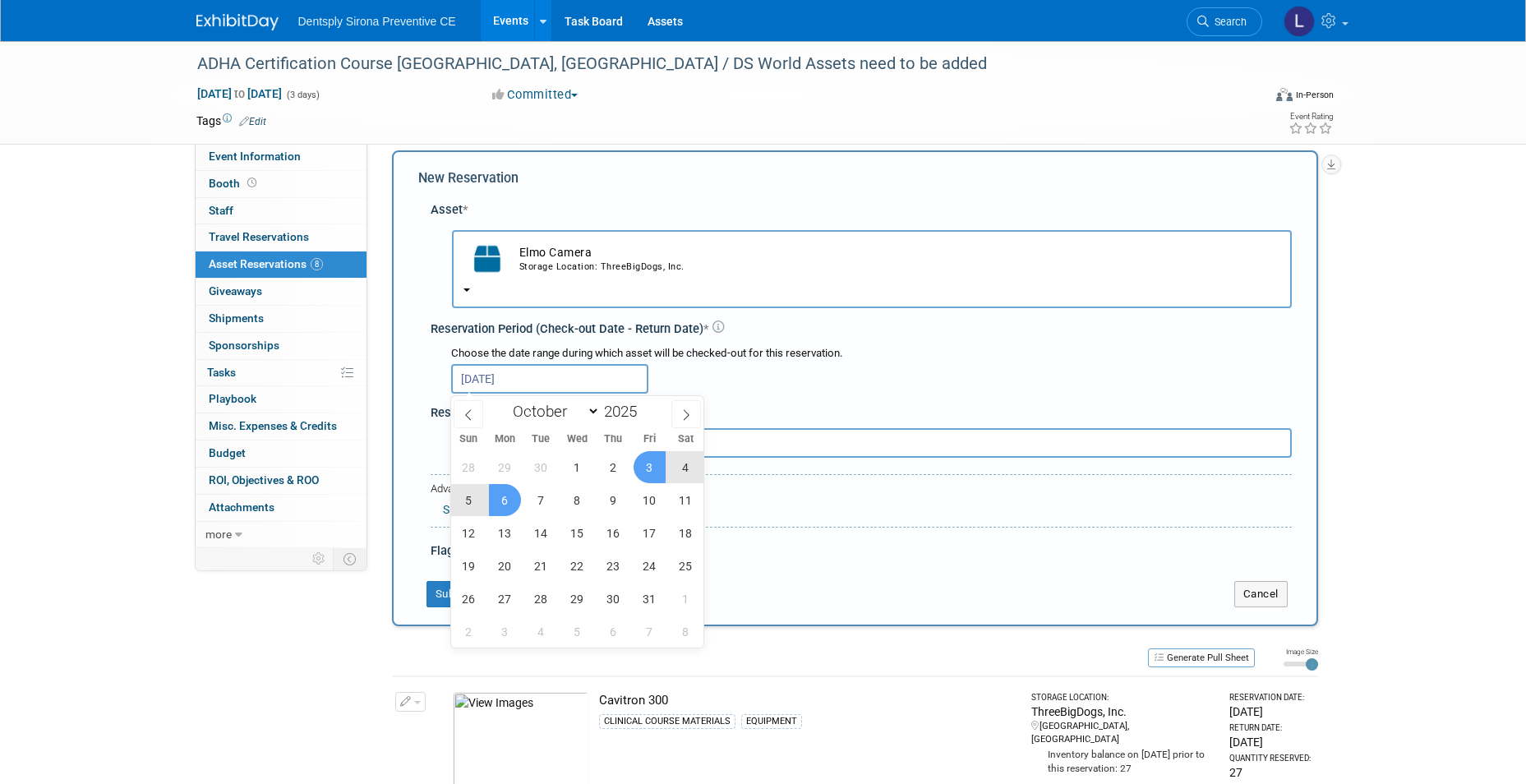
type input "[DATE] to [DATE]"
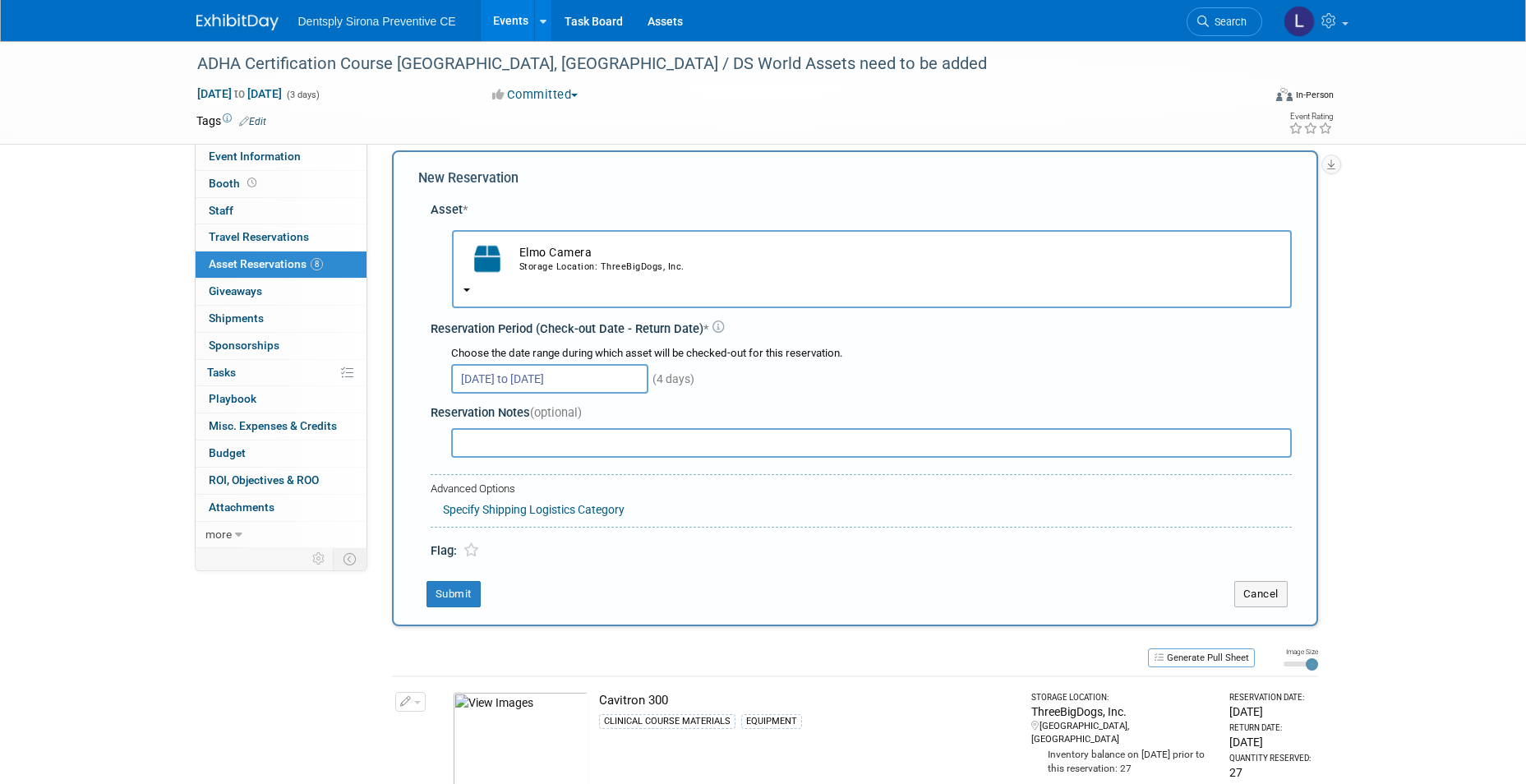
click at [538, 445] on input "text" at bounding box center [871, 443] width 841 height 30
type input "C"
click at [471, 590] on button "Submit" at bounding box center [453, 594] width 54 height 26
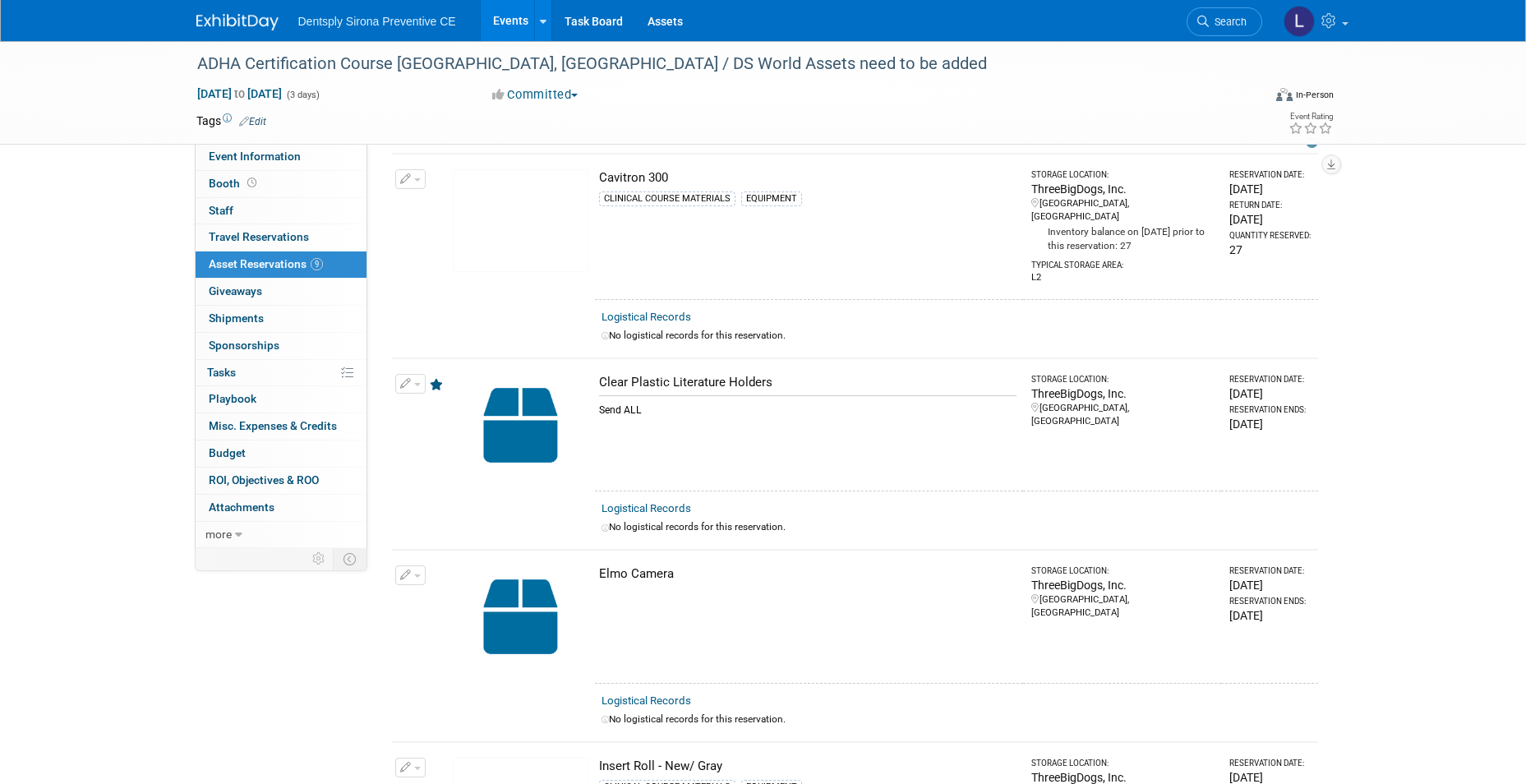
scroll to position [0, 0]
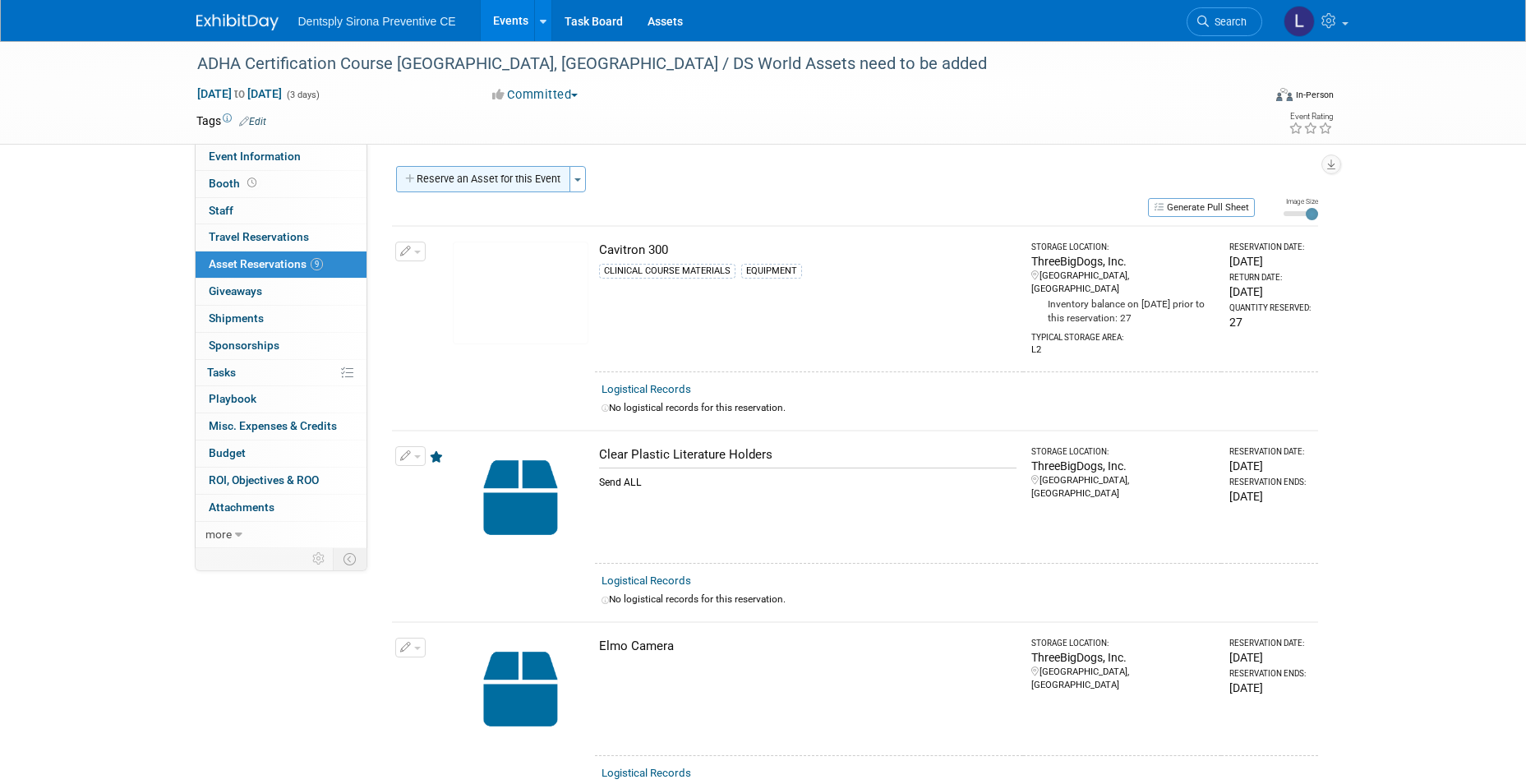
click at [520, 182] on button "Reserve an Asset for this Event" at bounding box center [483, 179] width 175 height 26
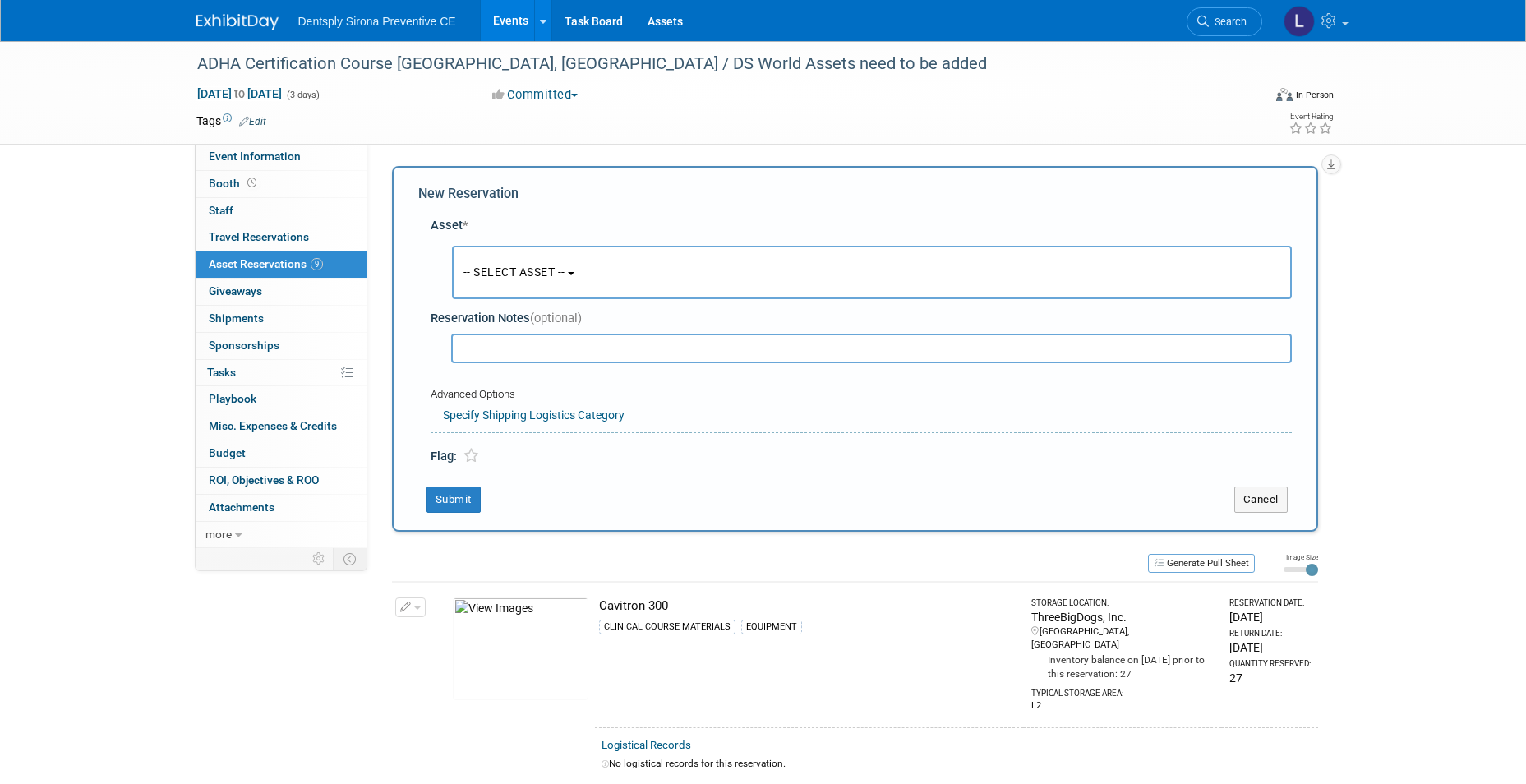
scroll to position [16, 0]
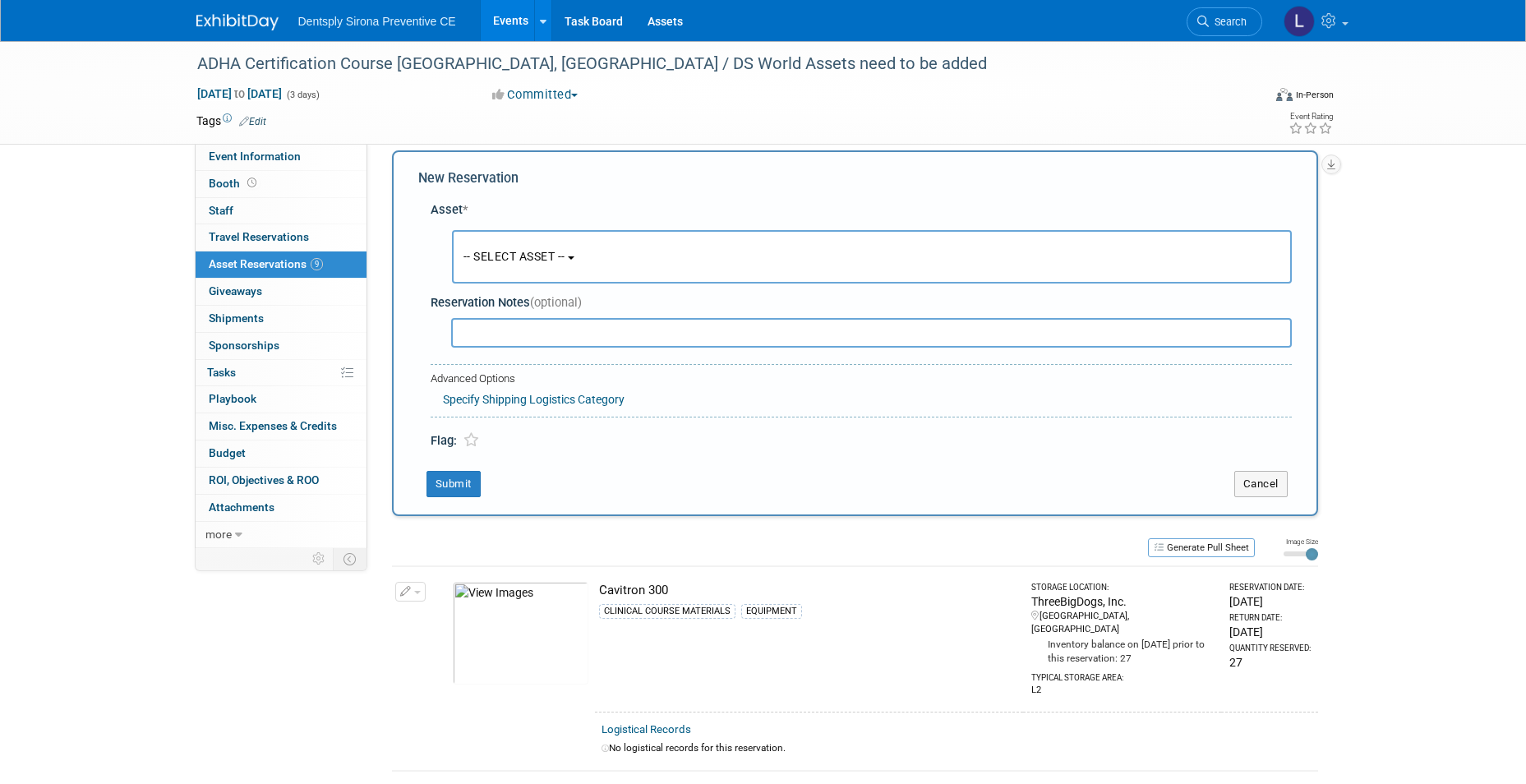
click at [568, 267] on button "-- SELECT ASSET --" at bounding box center [872, 256] width 840 height 53
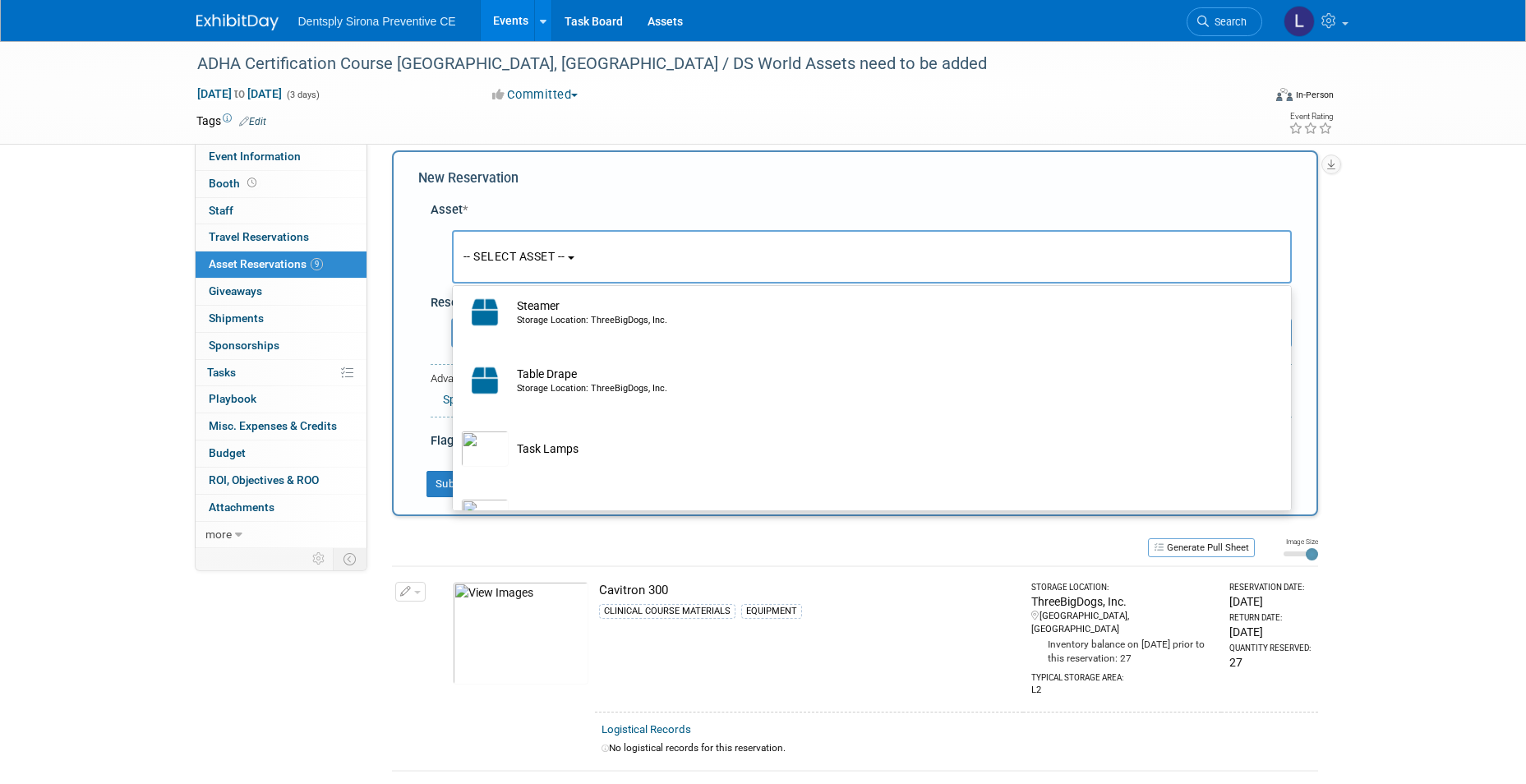
scroll to position [6703, 0]
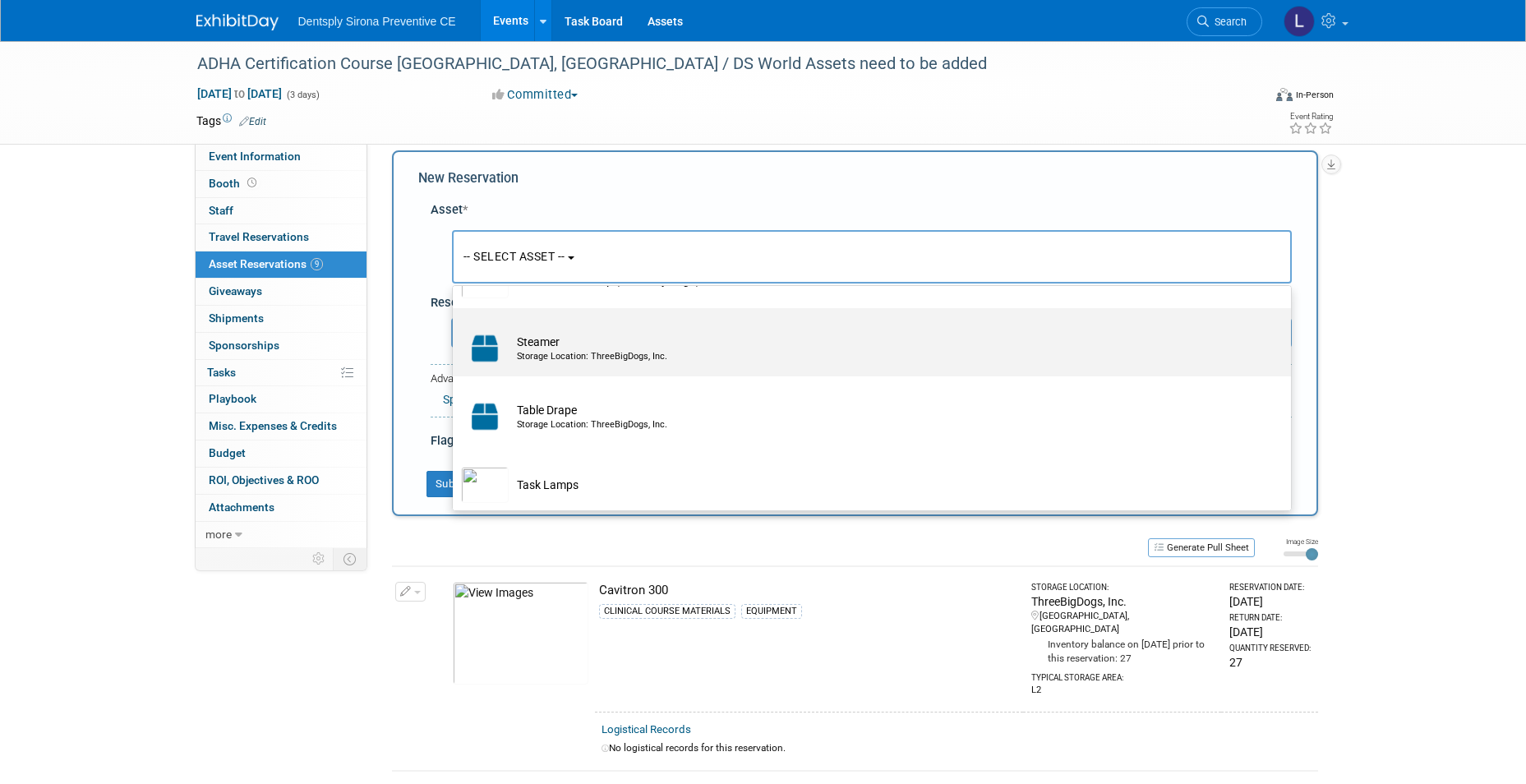
click at [717, 363] on div "Storage Location: ThreeBigDogs, Inc." at bounding box center [887, 356] width 741 height 13
click at [455, 328] on input "Steamer Storage Location: ThreeBigDogs, Inc." at bounding box center [450, 323] width 11 height 11
select select "10727148"
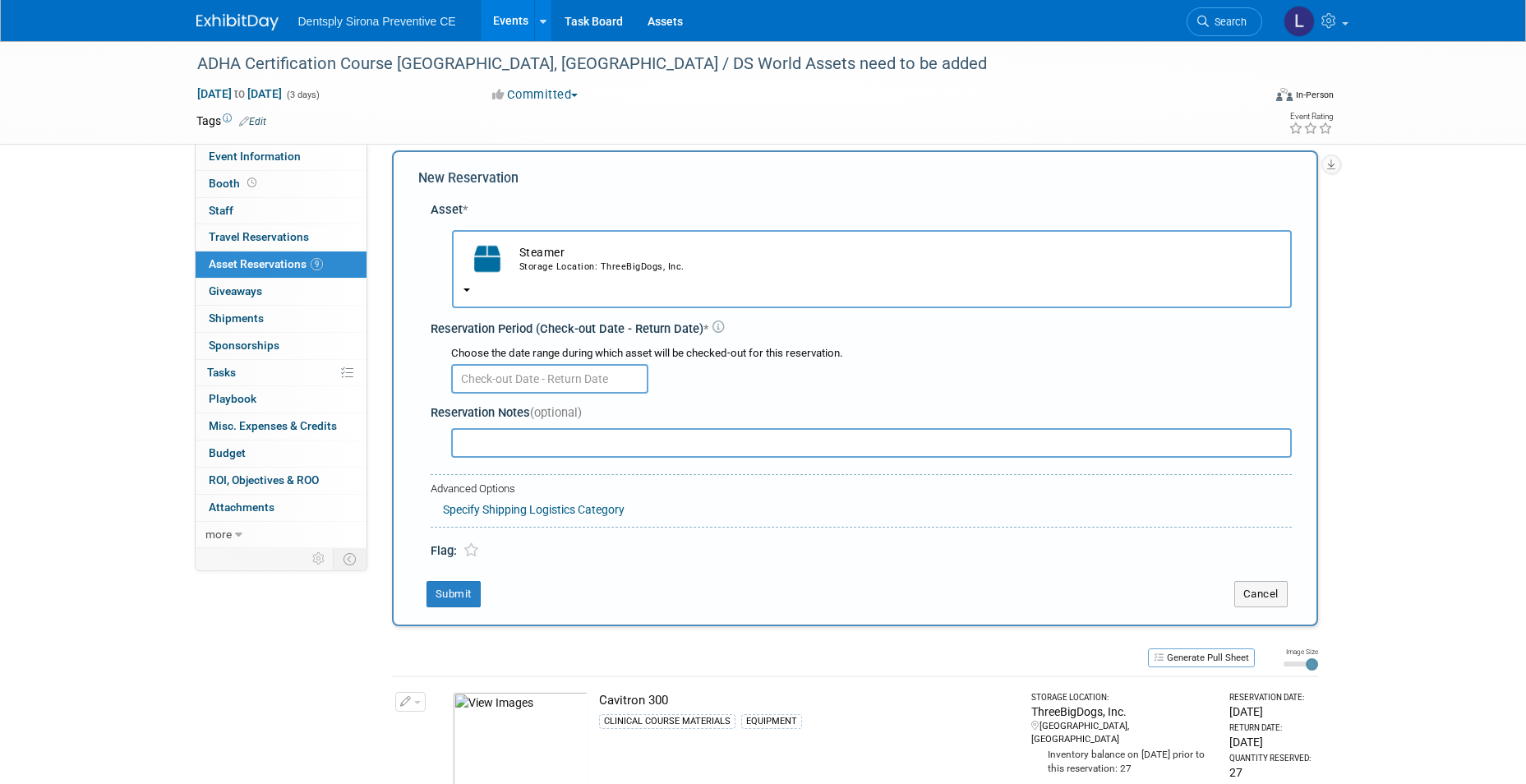
click at [569, 382] on input "text" at bounding box center [549, 379] width 197 height 30
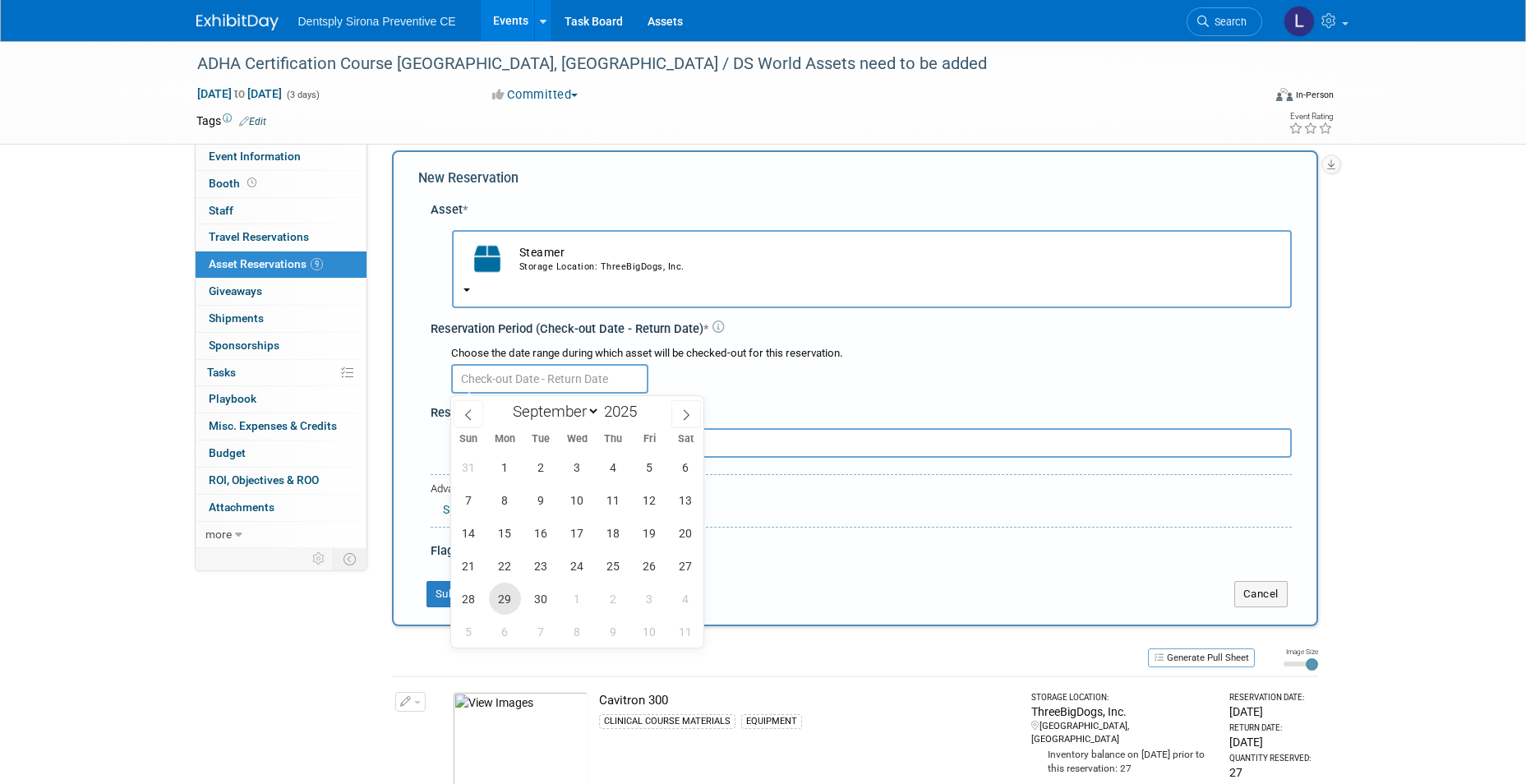
click at [510, 599] on span "29" at bounding box center [505, 598] width 32 height 32
click at [541, 631] on span "7" at bounding box center [541, 631] width 32 height 32
type input "[DATE] to [DATE]"
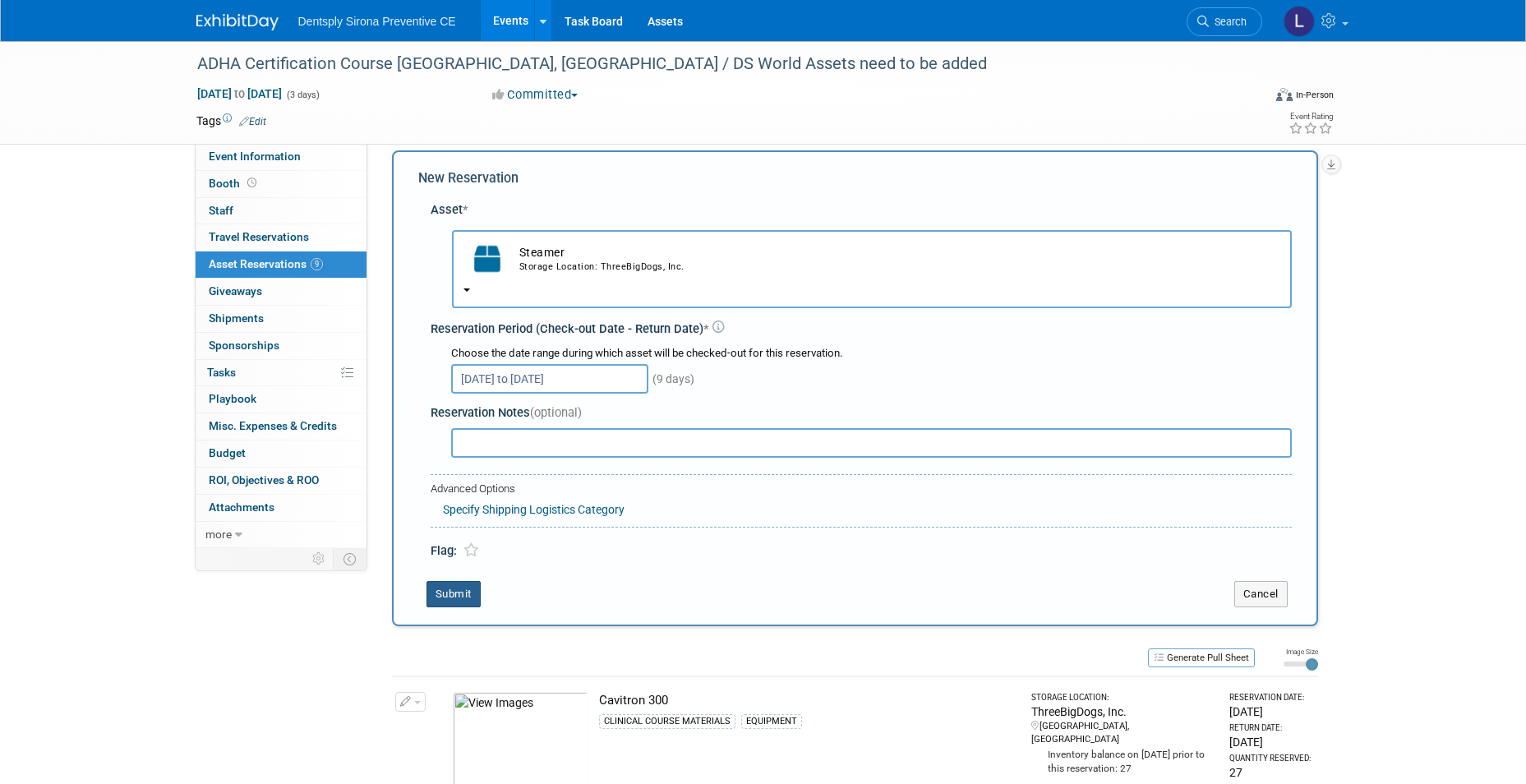
click at [462, 599] on button "Submit" at bounding box center [453, 594] width 54 height 26
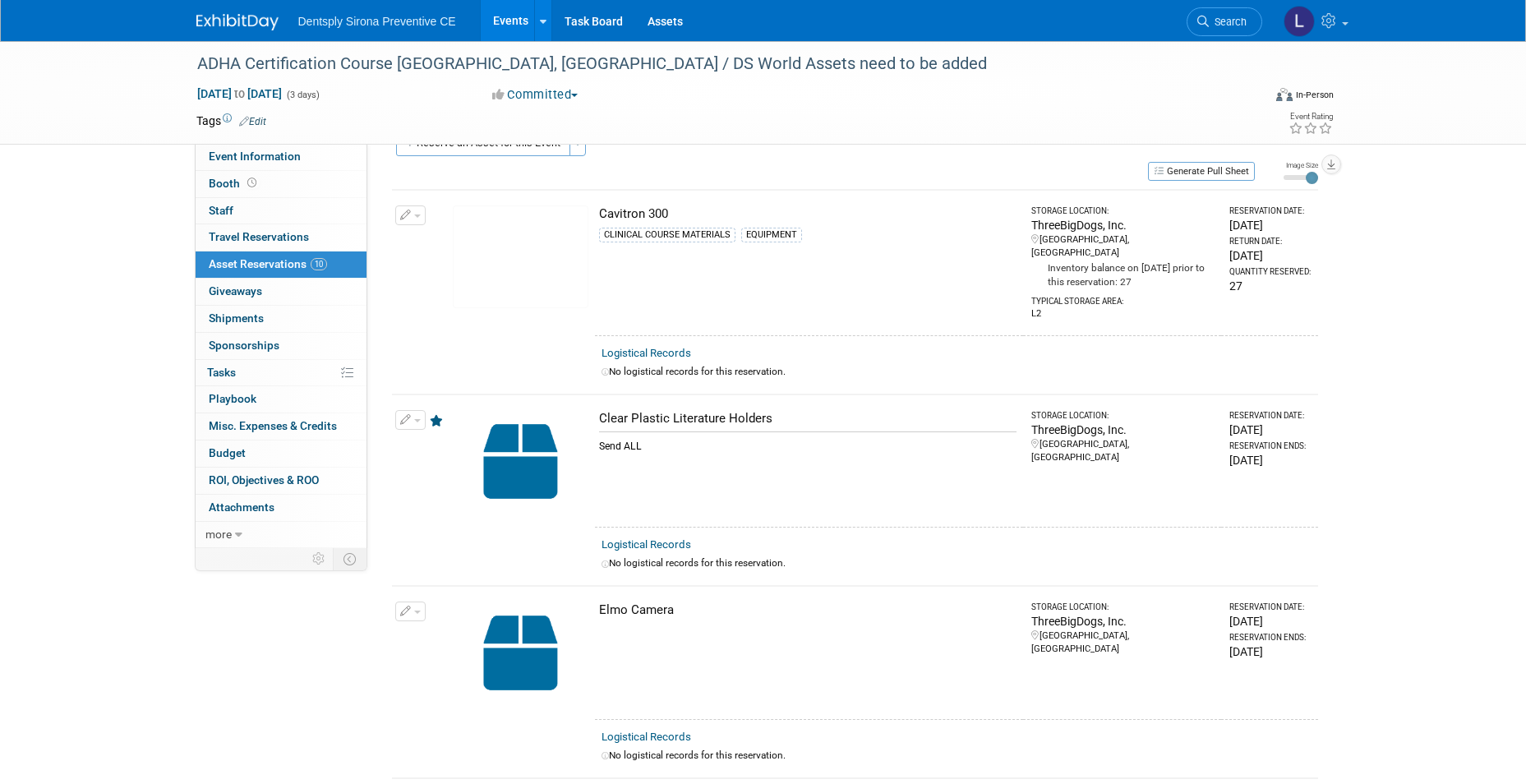
scroll to position [0, 0]
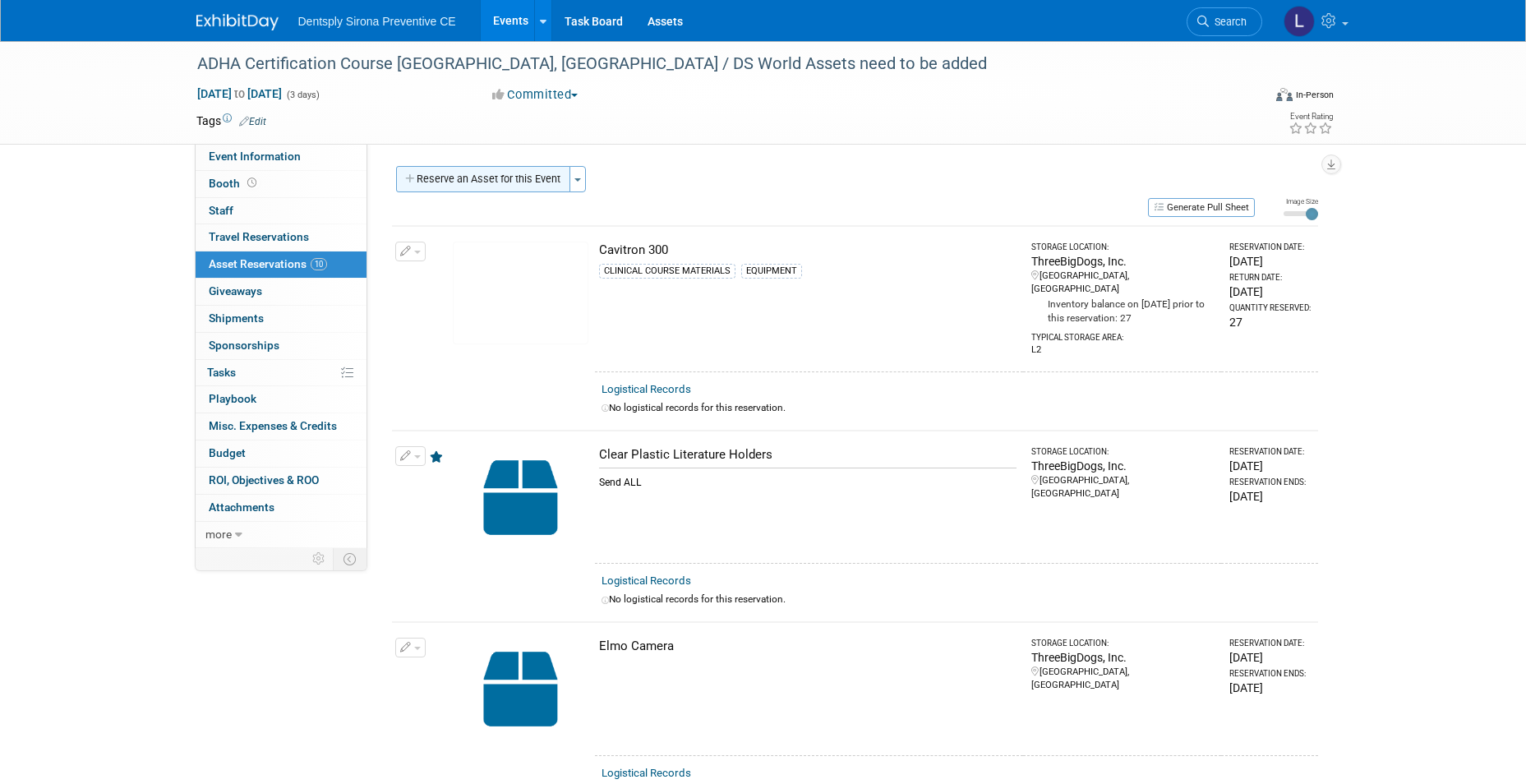
click at [449, 185] on button "Reserve an Asset for this Event" at bounding box center [483, 179] width 175 height 26
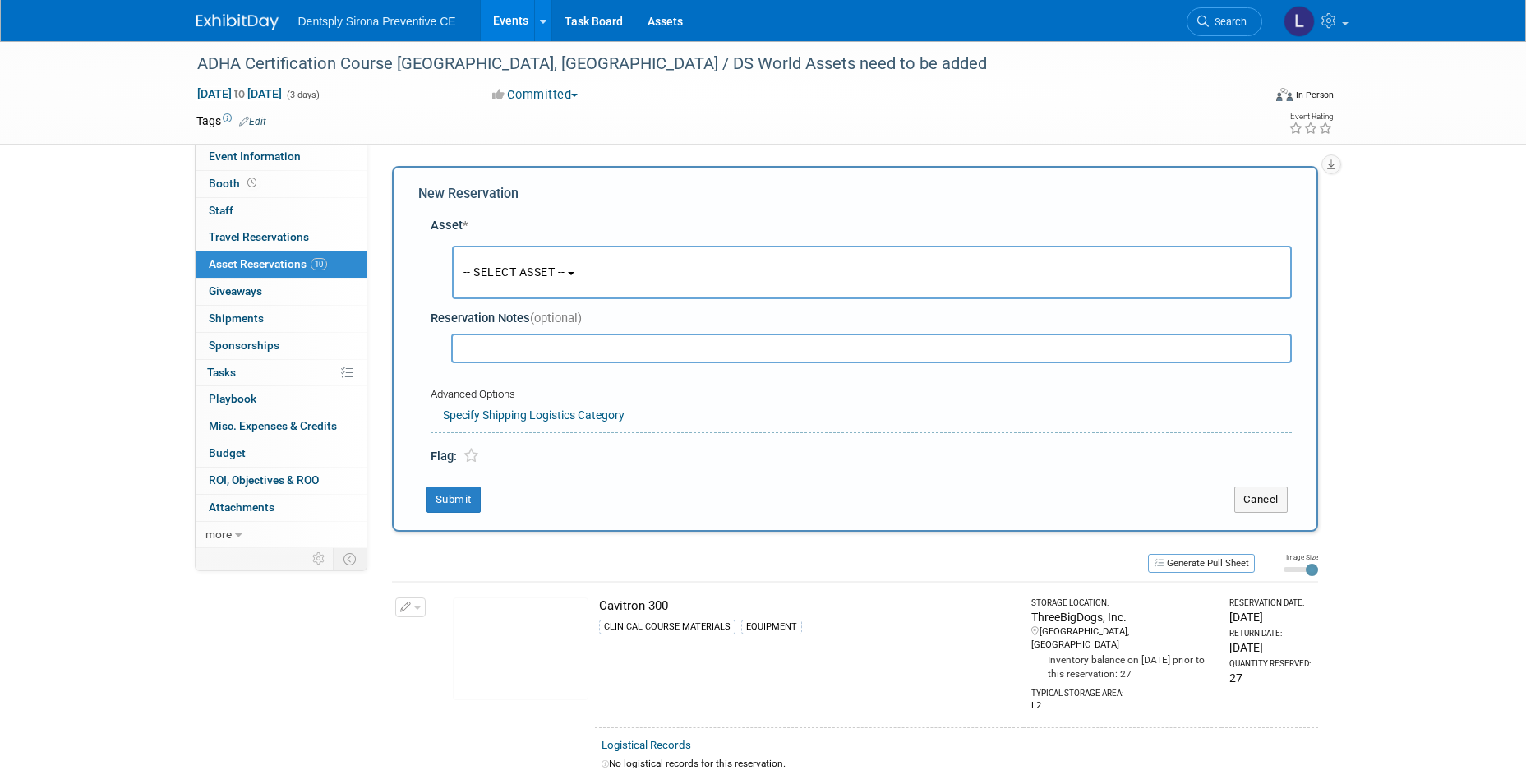
scroll to position [16, 0]
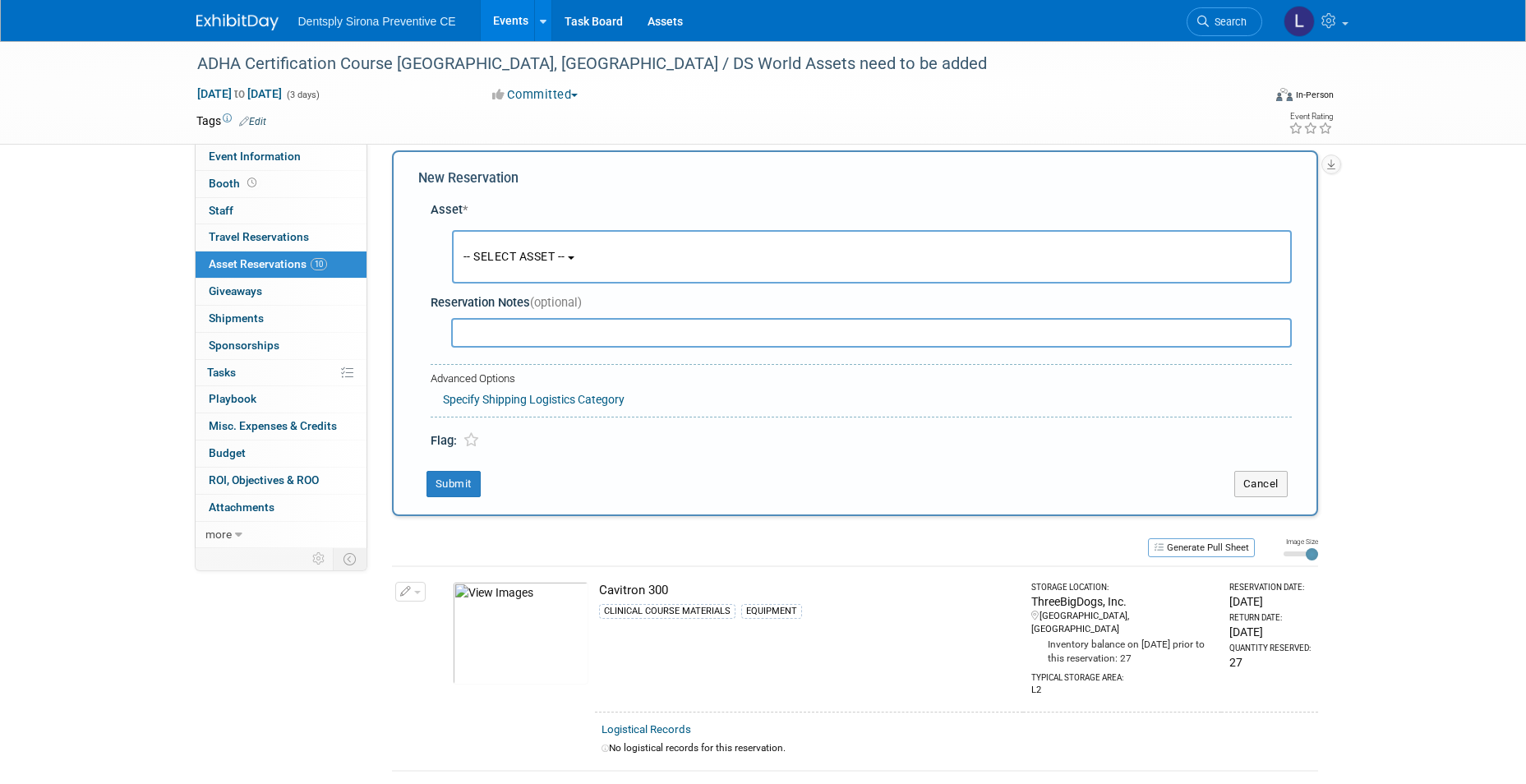
click at [514, 262] on span "-- SELECT ASSET --" at bounding box center [514, 256] width 102 height 13
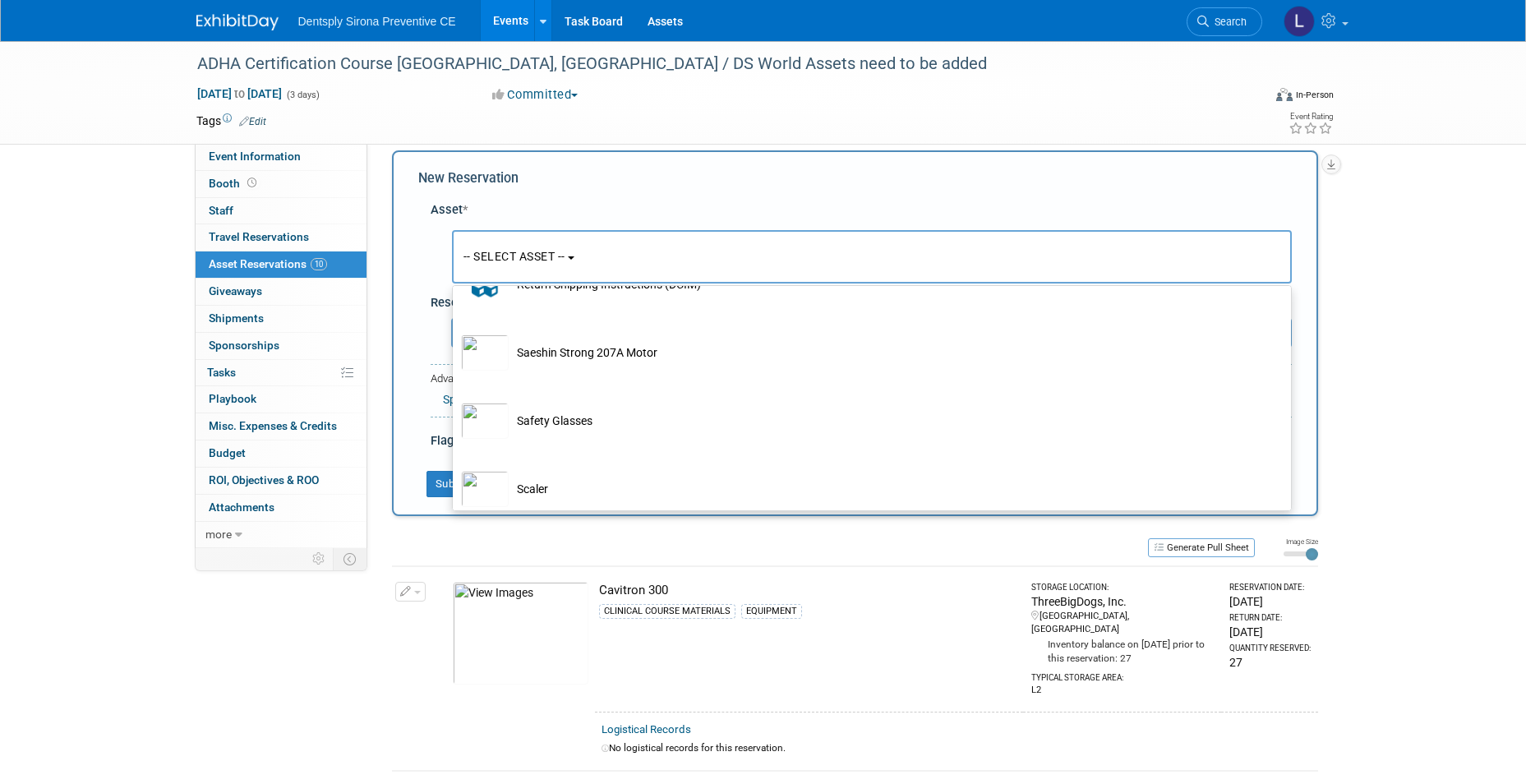
scroll to position [5980, 0]
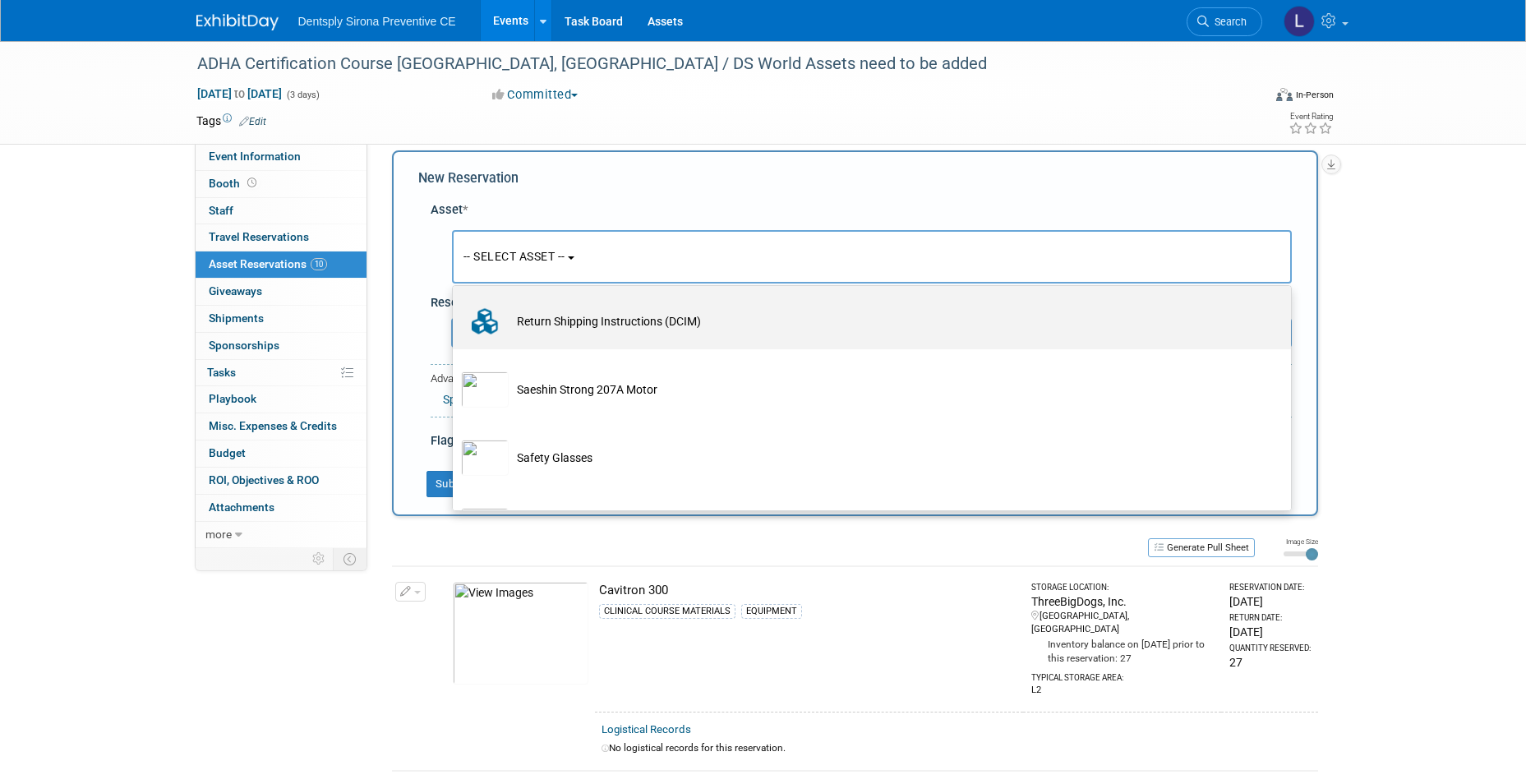
click at [801, 339] on td "Return Shipping Instructions (DCIM)" at bounding box center [883, 321] width 750 height 36
click at [455, 301] on input "Return Shipping Instructions (DCIM)" at bounding box center [450, 296] width 11 height 11
select select "10727085"
select select "8"
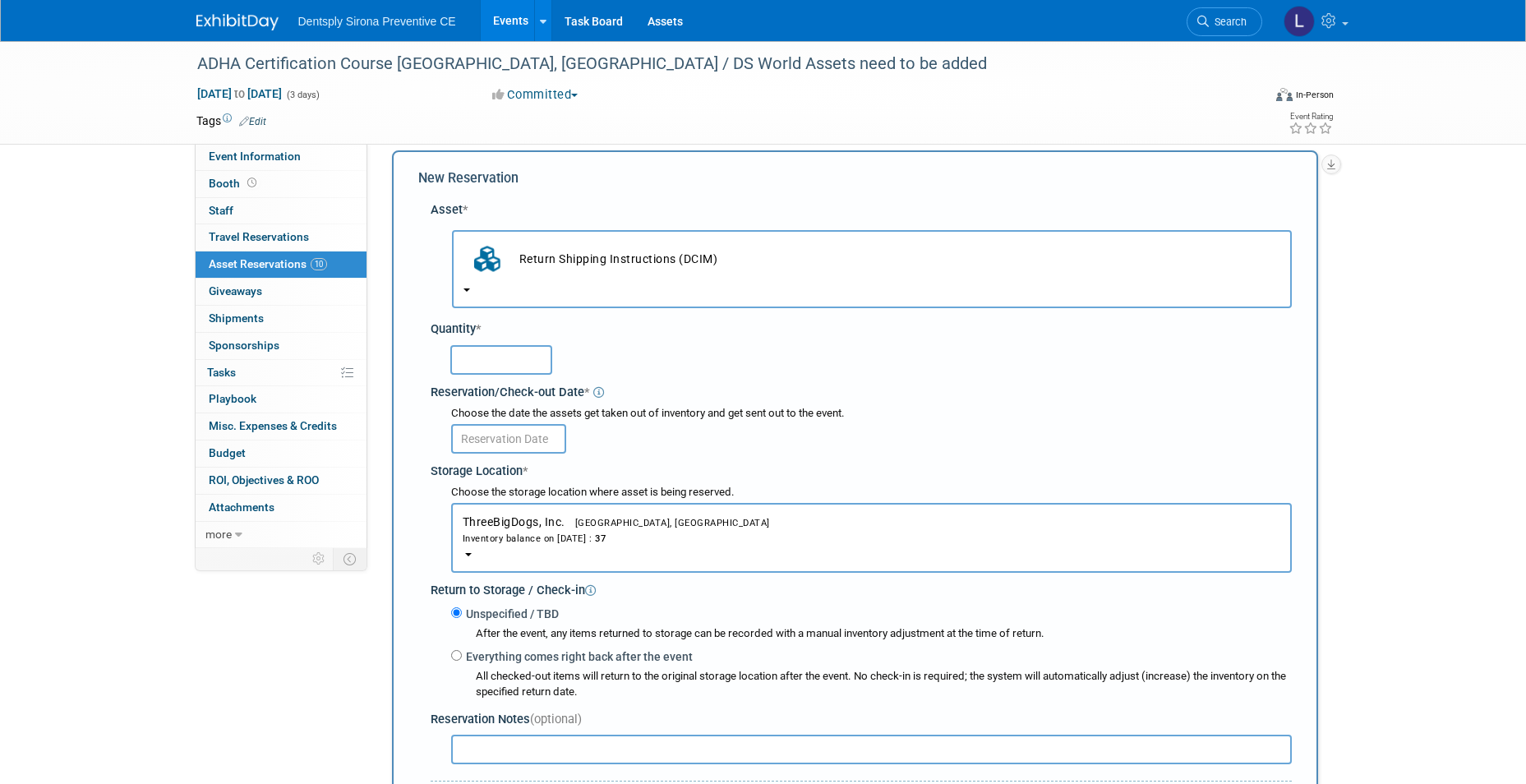
click at [515, 359] on input "text" at bounding box center [501, 360] width 102 height 30
type input "1"
click at [511, 444] on input "text" at bounding box center [508, 438] width 115 height 30
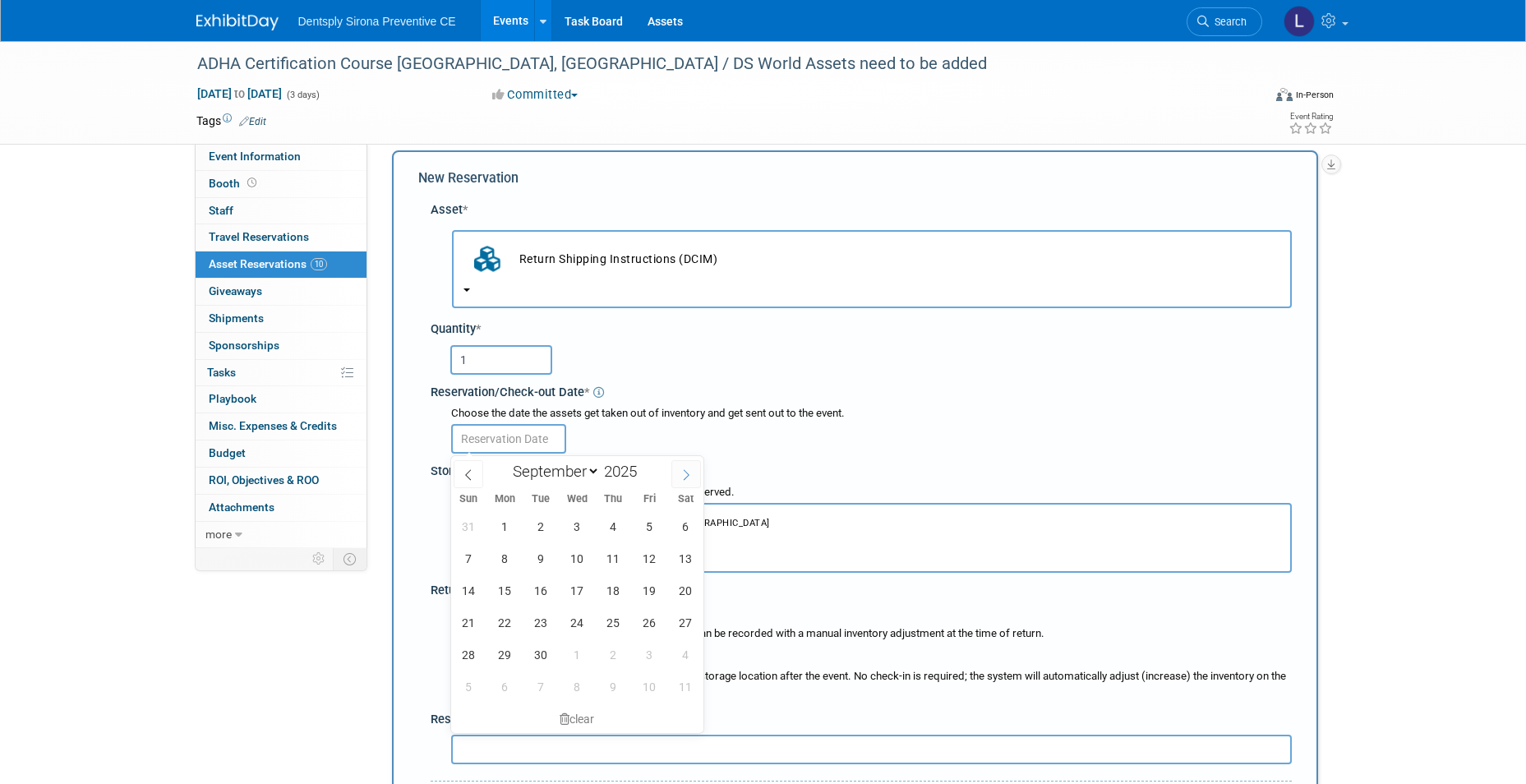
click at [679, 476] on span at bounding box center [687, 474] width 30 height 28
click at [476, 481] on span at bounding box center [468, 474] width 30 height 28
select select "8"
click at [502, 655] on span "29" at bounding box center [505, 654] width 32 height 32
type input "[DATE]"
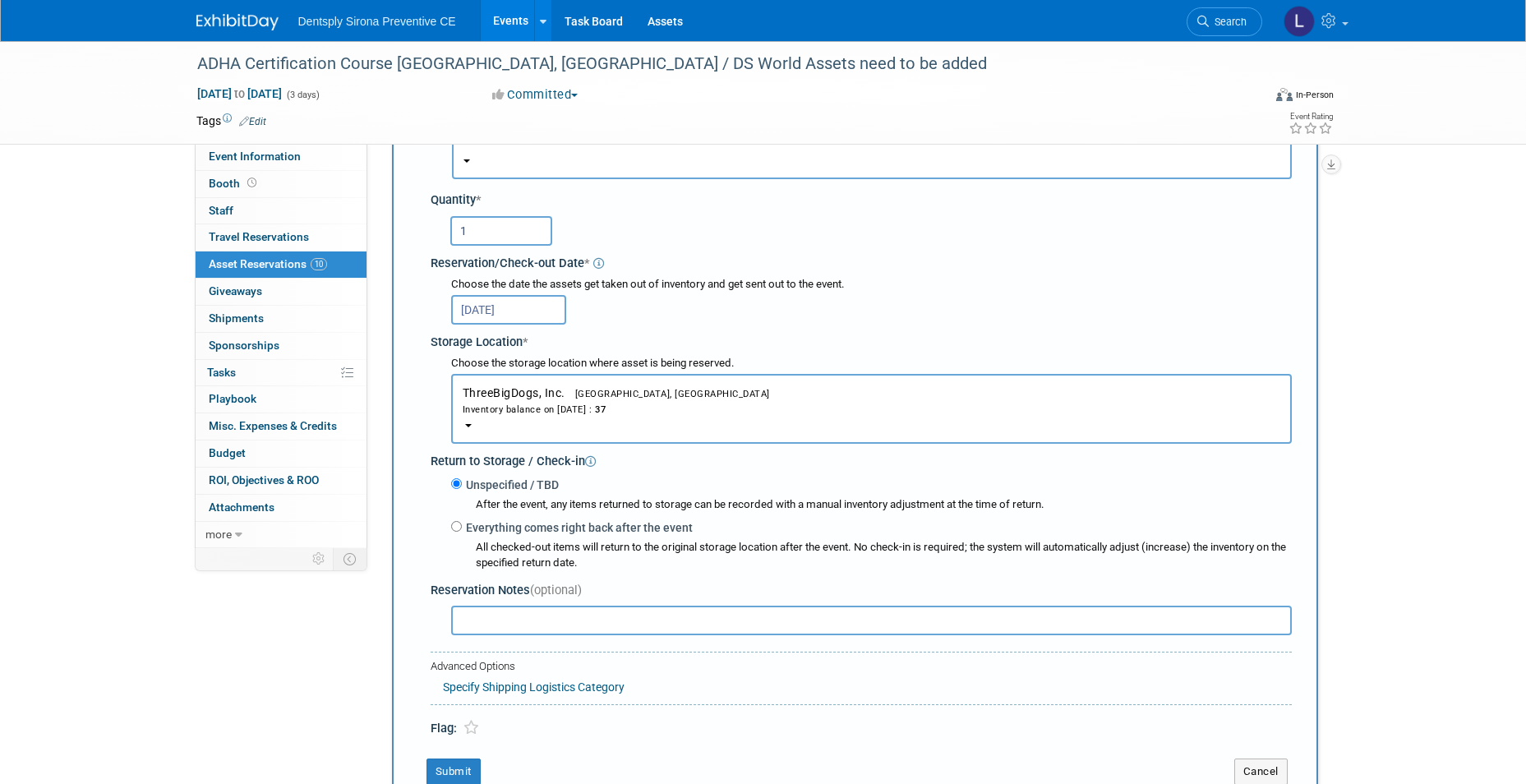
scroll to position [180, 0]
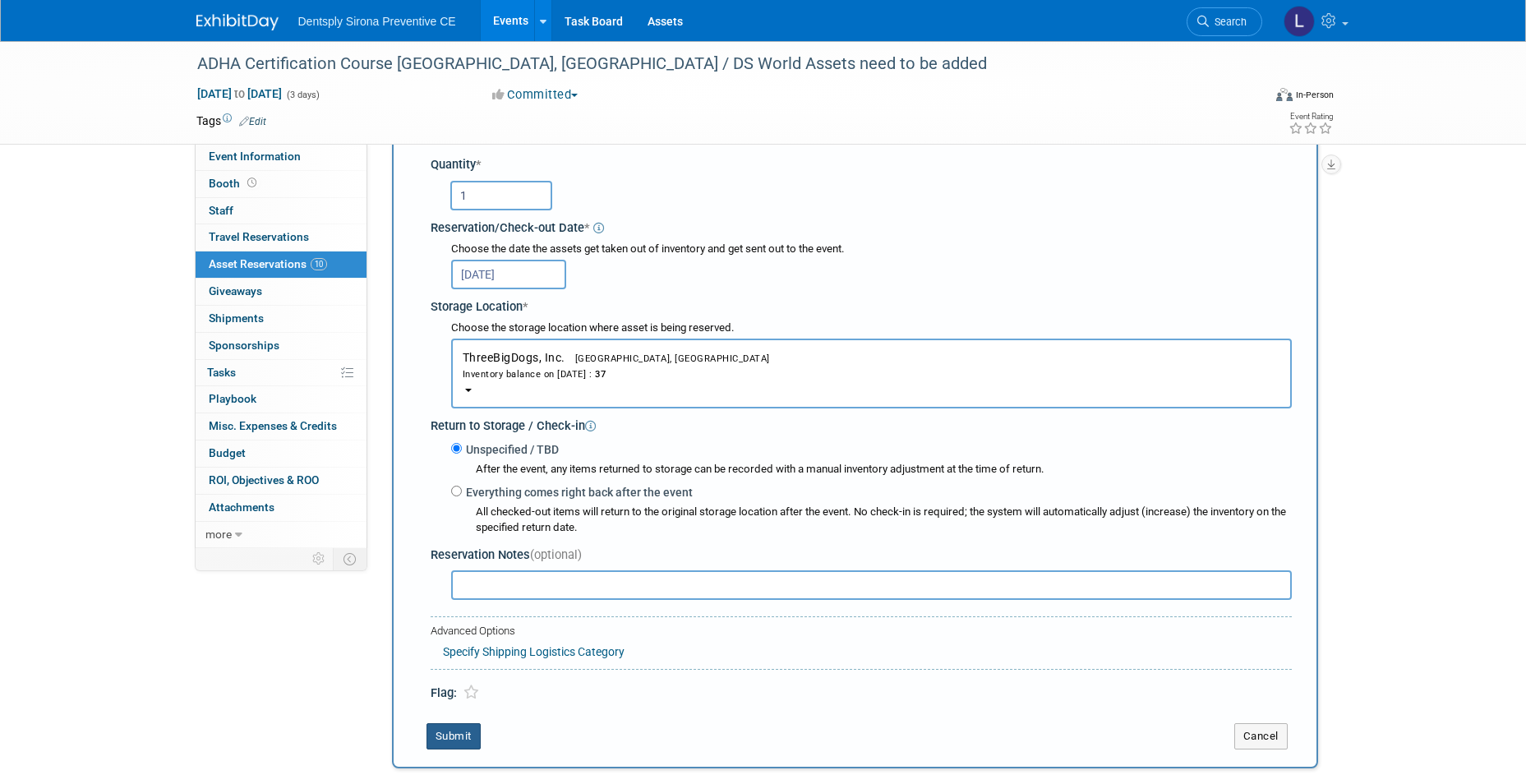
click at [456, 741] on button "Submit" at bounding box center [453, 737] width 54 height 26
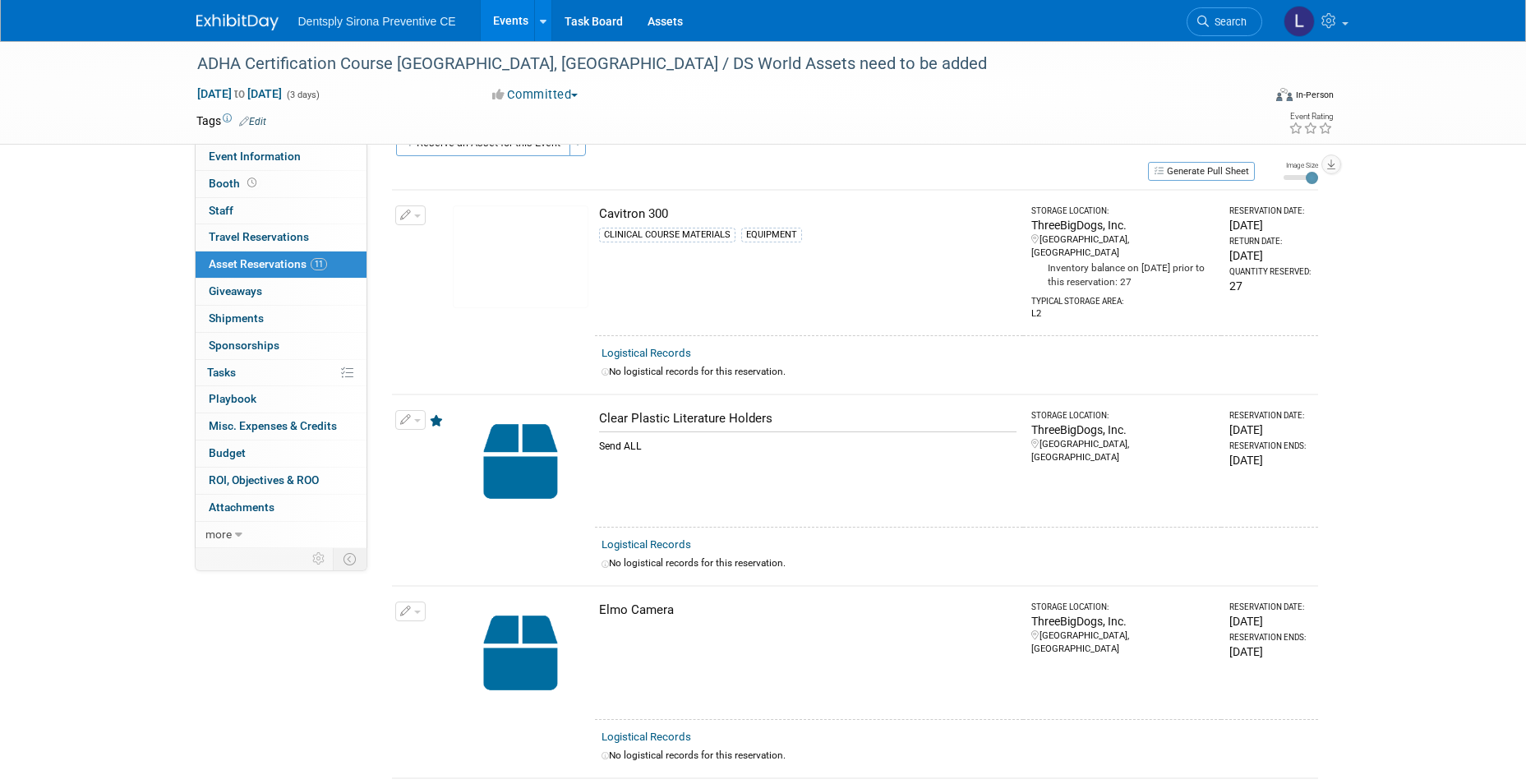
scroll to position [0, 0]
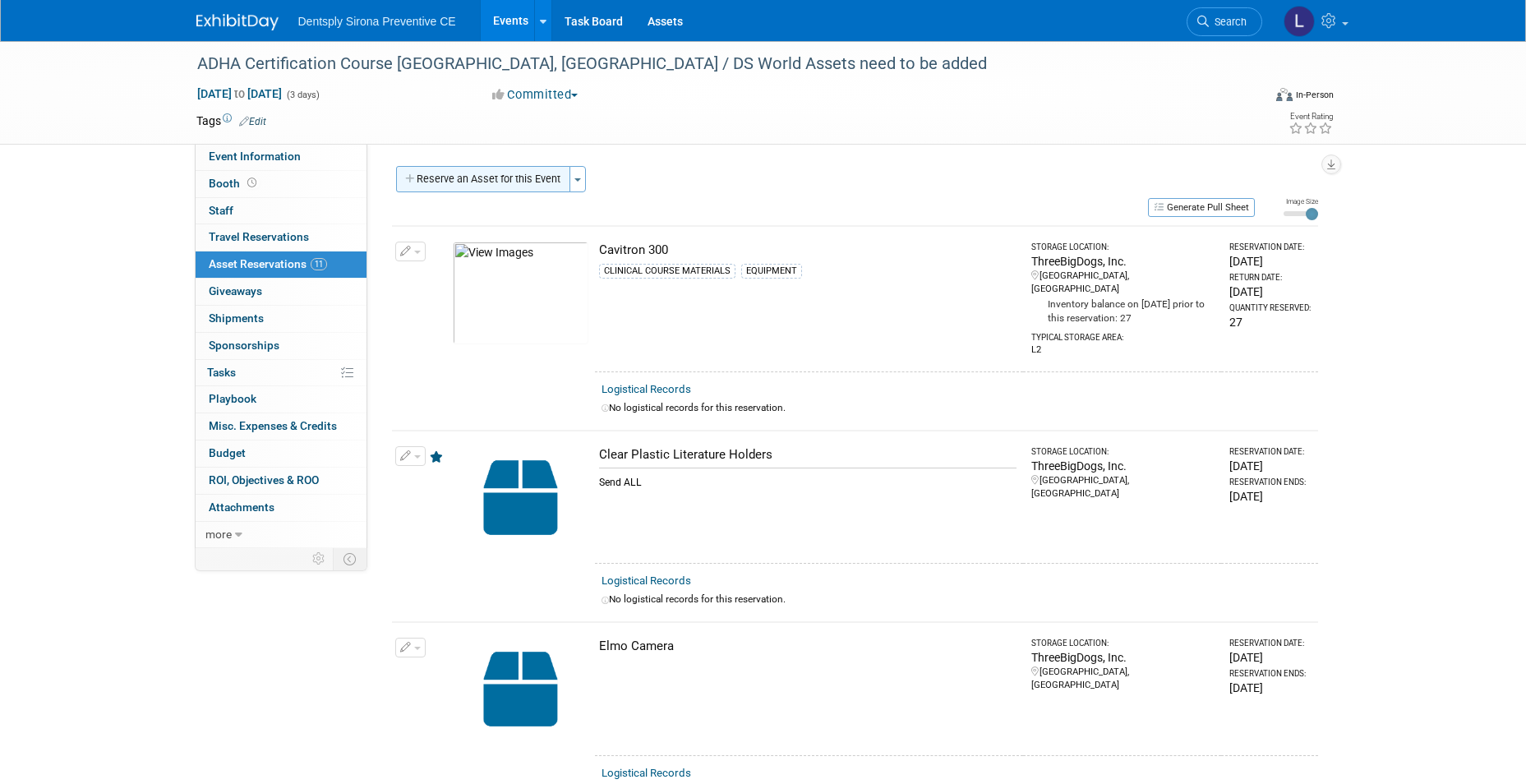
click at [524, 174] on button "Reserve an Asset for this Event" at bounding box center [483, 179] width 175 height 26
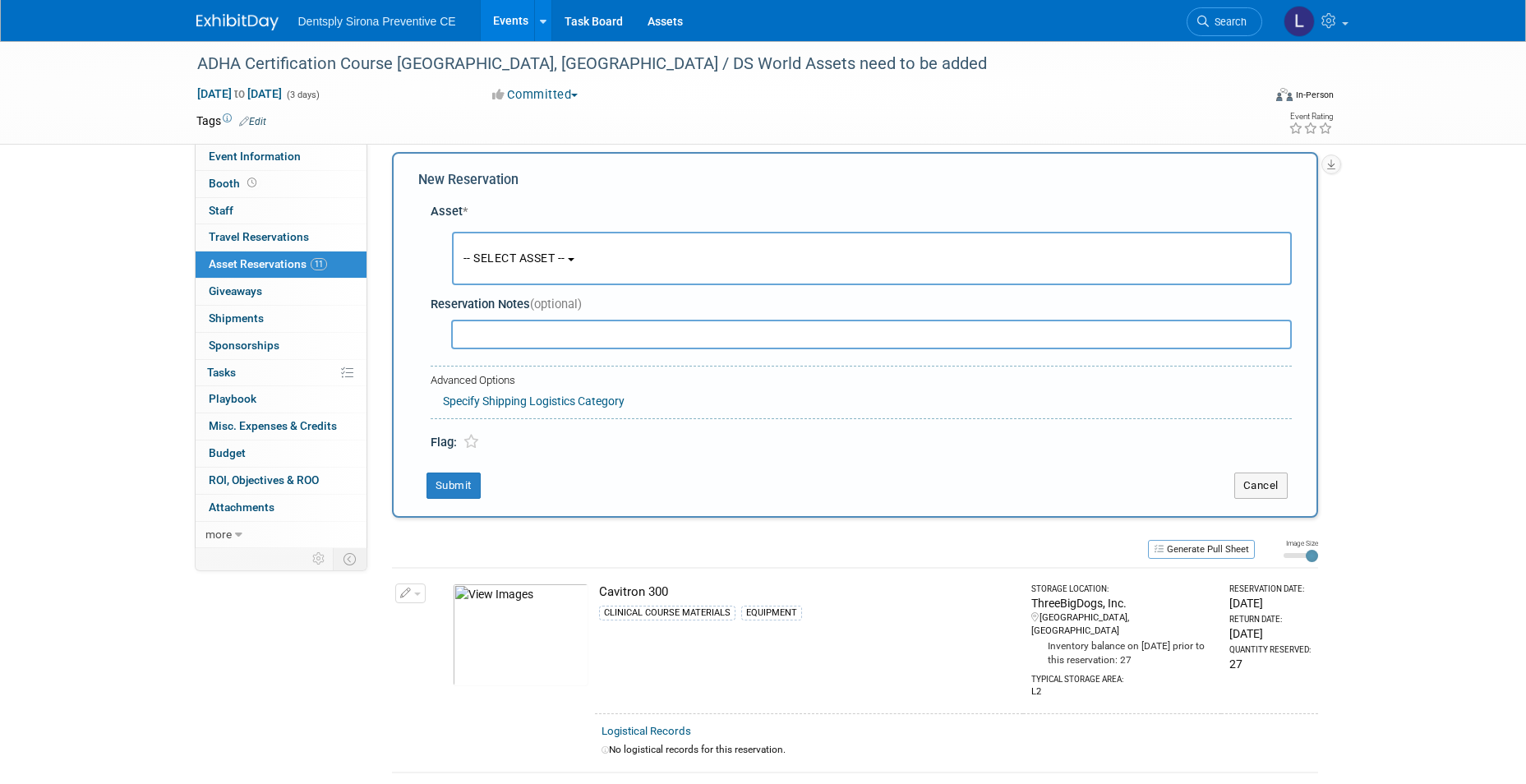
scroll to position [16, 0]
click at [544, 267] on button "-- SELECT ASSET --" at bounding box center [872, 256] width 840 height 53
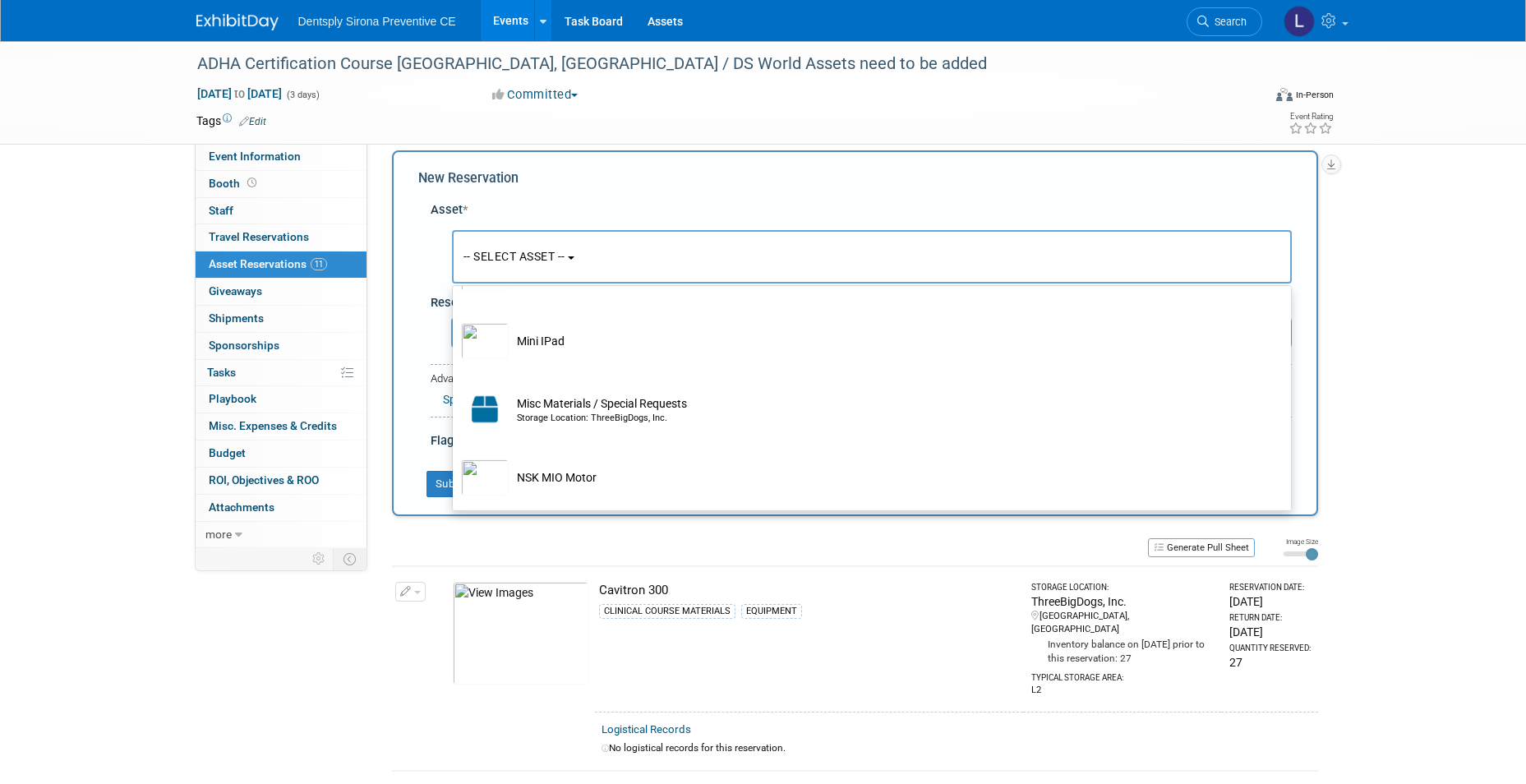
scroll to position [3616, 0]
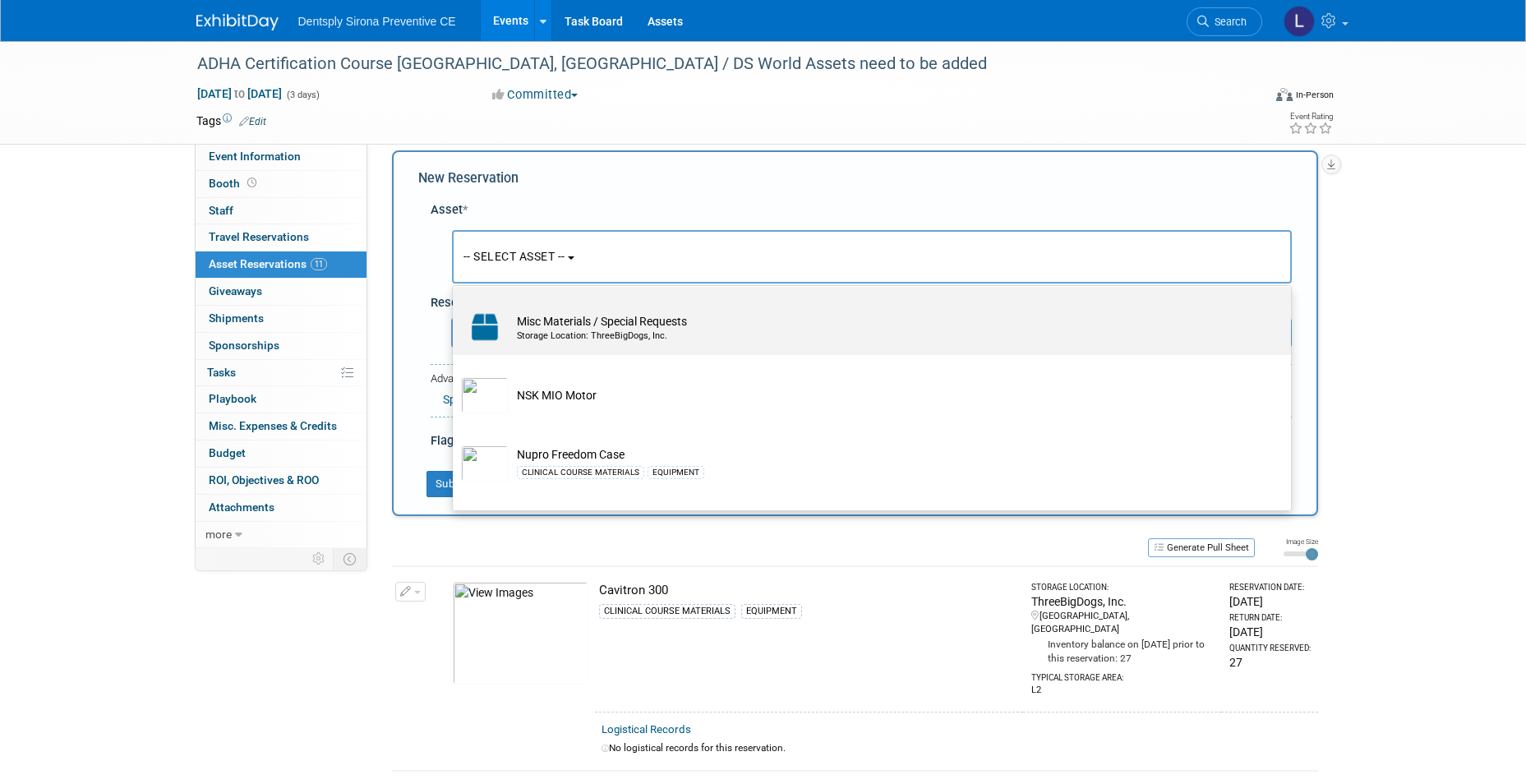
click at [601, 346] on td "Misc Materials / Special Requests Storage Location: ThreeBigDogs, Inc." at bounding box center [883, 326] width 750 height 36
click at [455, 306] on input "Misc Materials / Special Requests Storage Location: ThreeBigDogs, Inc." at bounding box center [450, 301] width 11 height 11
select select "10726936"
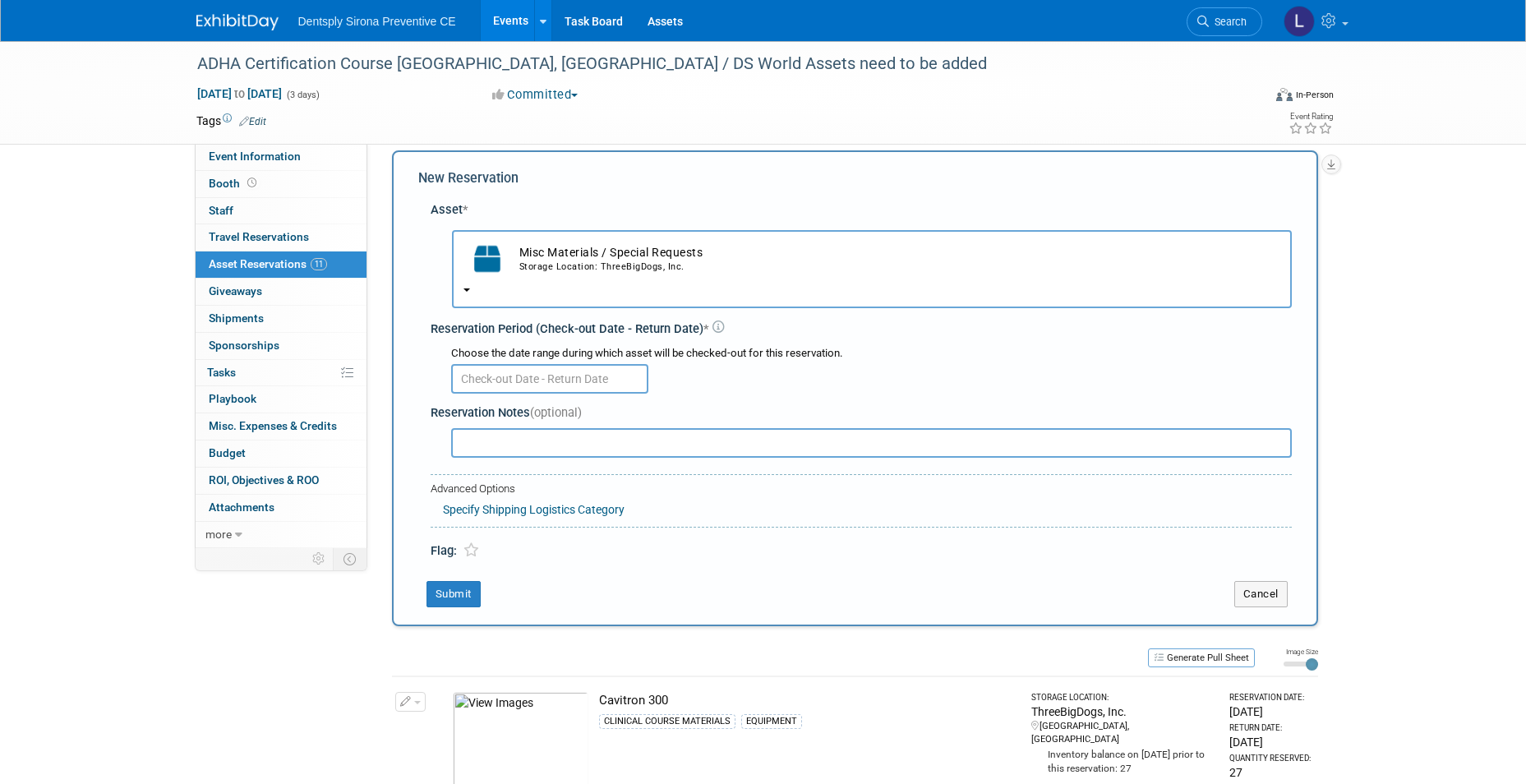
click at [547, 447] on input "text" at bounding box center [871, 443] width 841 height 30
type input "Cavitron Jet Plus There were 2 sent from [GEOGRAPHIC_DATA], [GEOGRAPHIC_DATA]"
click at [474, 553] on icon at bounding box center [471, 550] width 16 height 14
click at [467, 603] on button "Submit" at bounding box center [453, 594] width 54 height 26
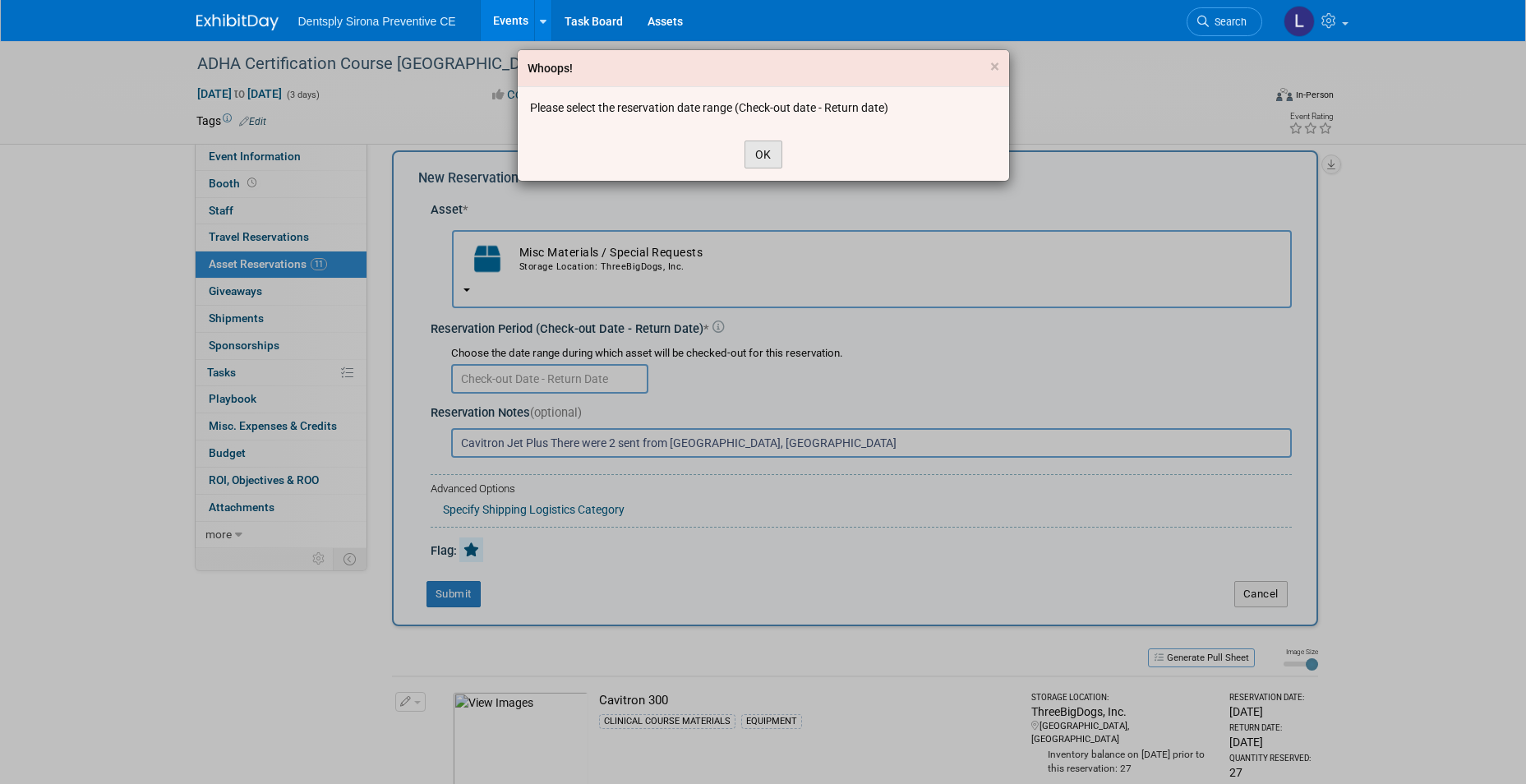
click at [762, 157] on button "OK" at bounding box center [763, 154] width 38 height 28
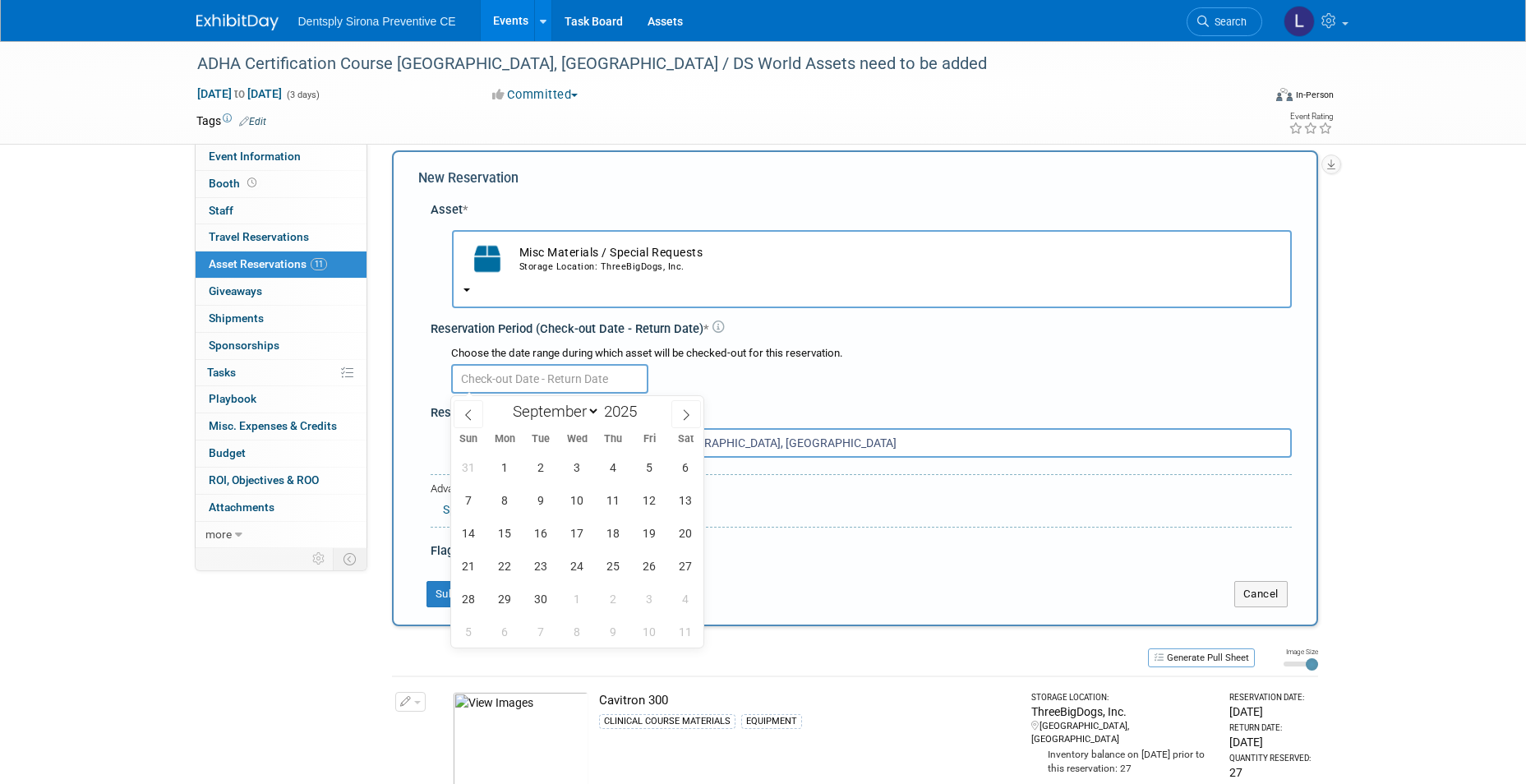
click at [565, 385] on input "text" at bounding box center [549, 379] width 197 height 30
click at [505, 605] on span "29" at bounding box center [505, 598] width 32 height 32
click at [535, 635] on span "7" at bounding box center [541, 631] width 32 height 32
type input "[DATE] to [DATE]"
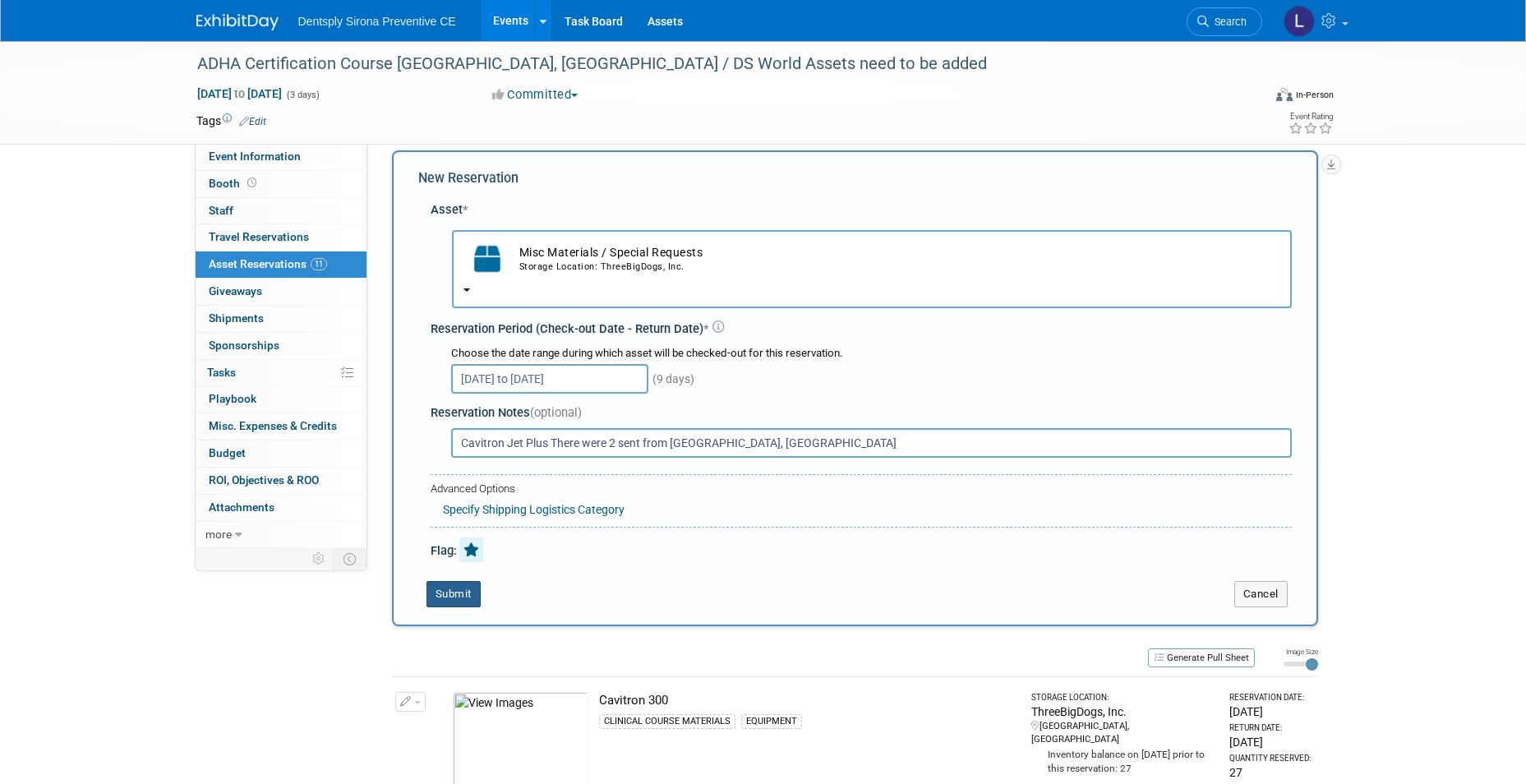
click at [476, 596] on button "Submit" at bounding box center [453, 594] width 54 height 26
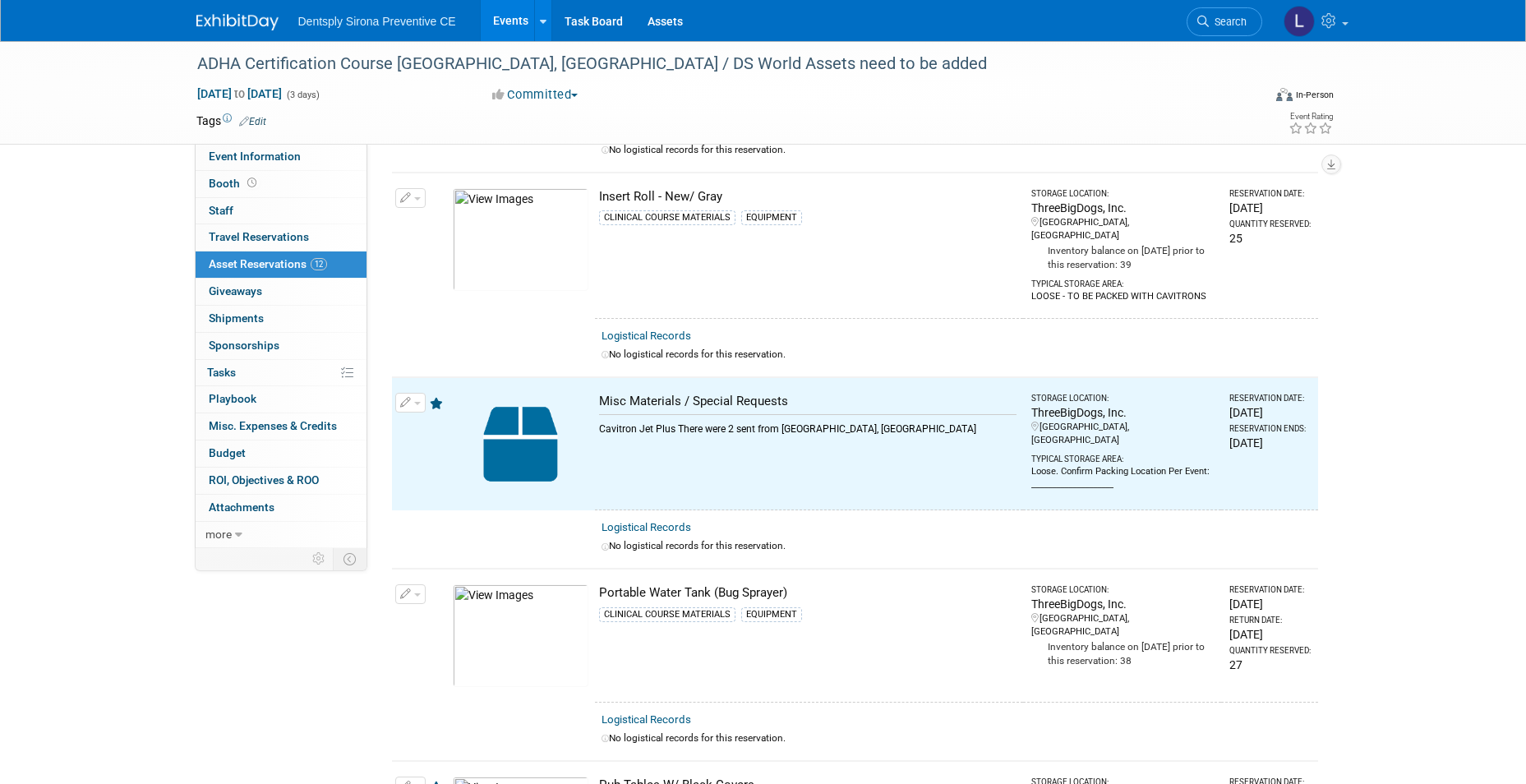
scroll to position [785, 0]
